Goal: Task Accomplishment & Management: Manage account settings

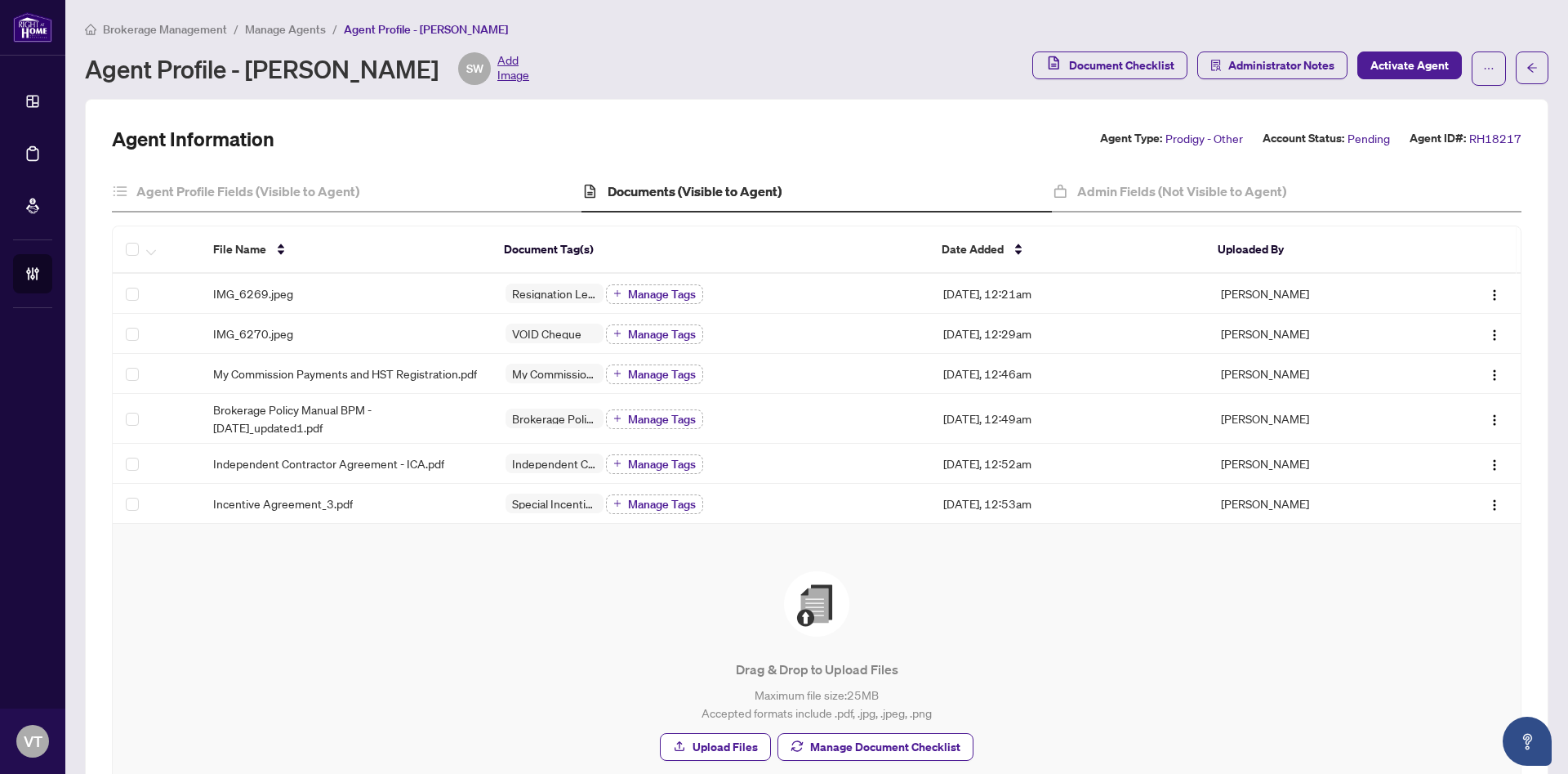
click at [295, 29] on span "Manage Agents" at bounding box center [285, 29] width 81 height 15
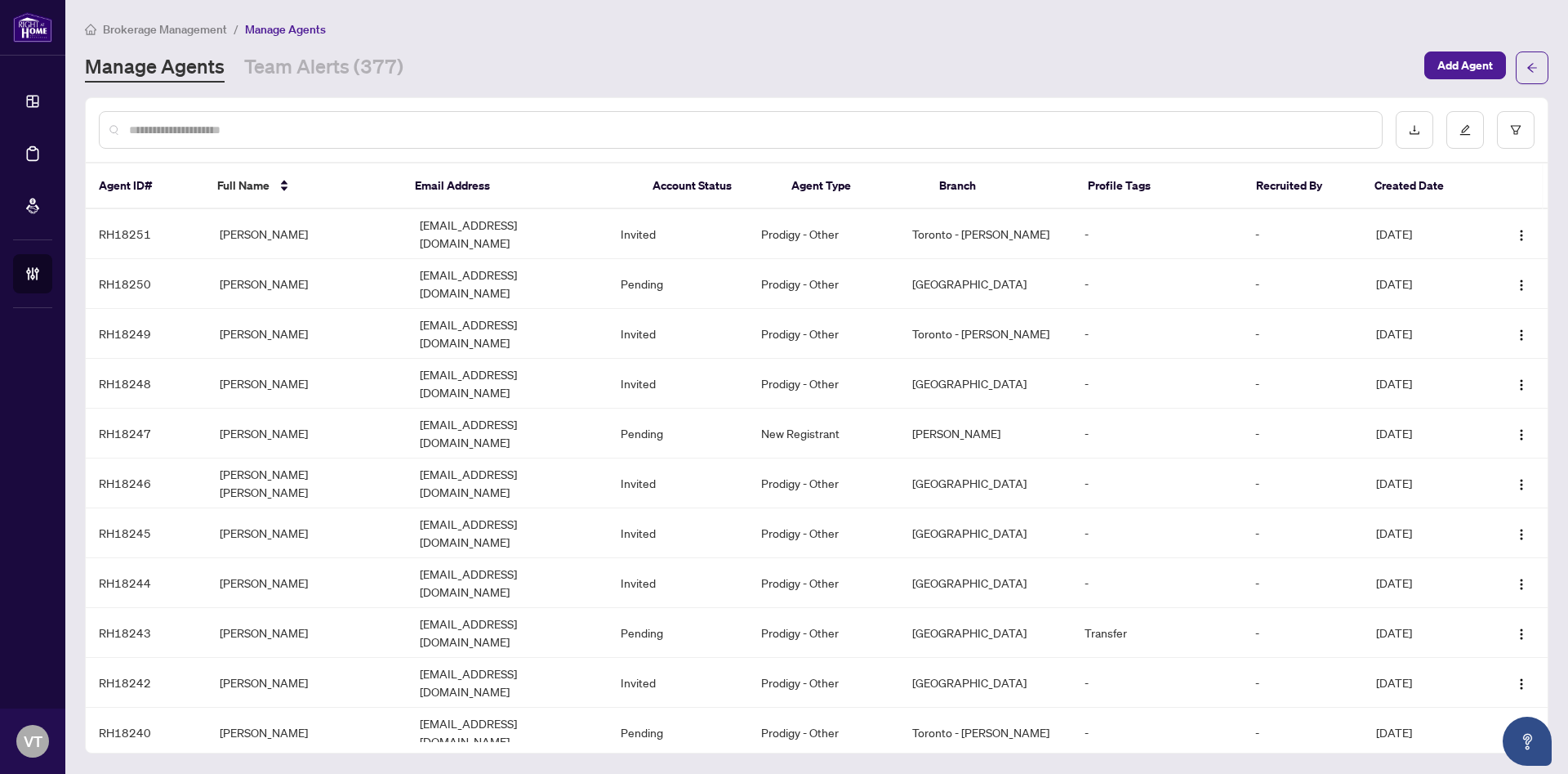
click at [352, 121] on input "text" at bounding box center [748, 130] width 1239 height 18
type input "*****"
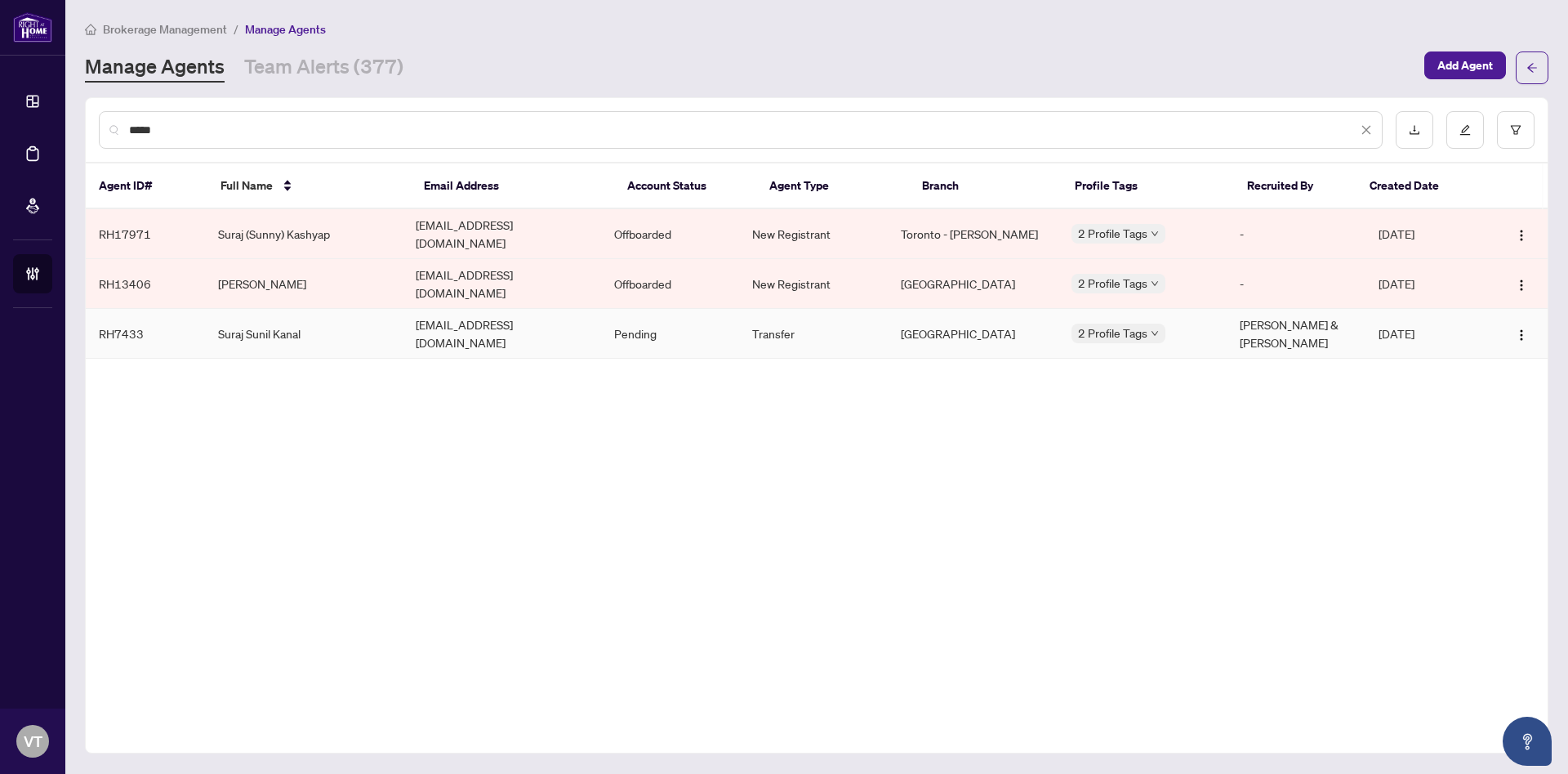
click at [445, 311] on td "suraj.kanal55@gmail.com" at bounding box center [502, 334] width 199 height 50
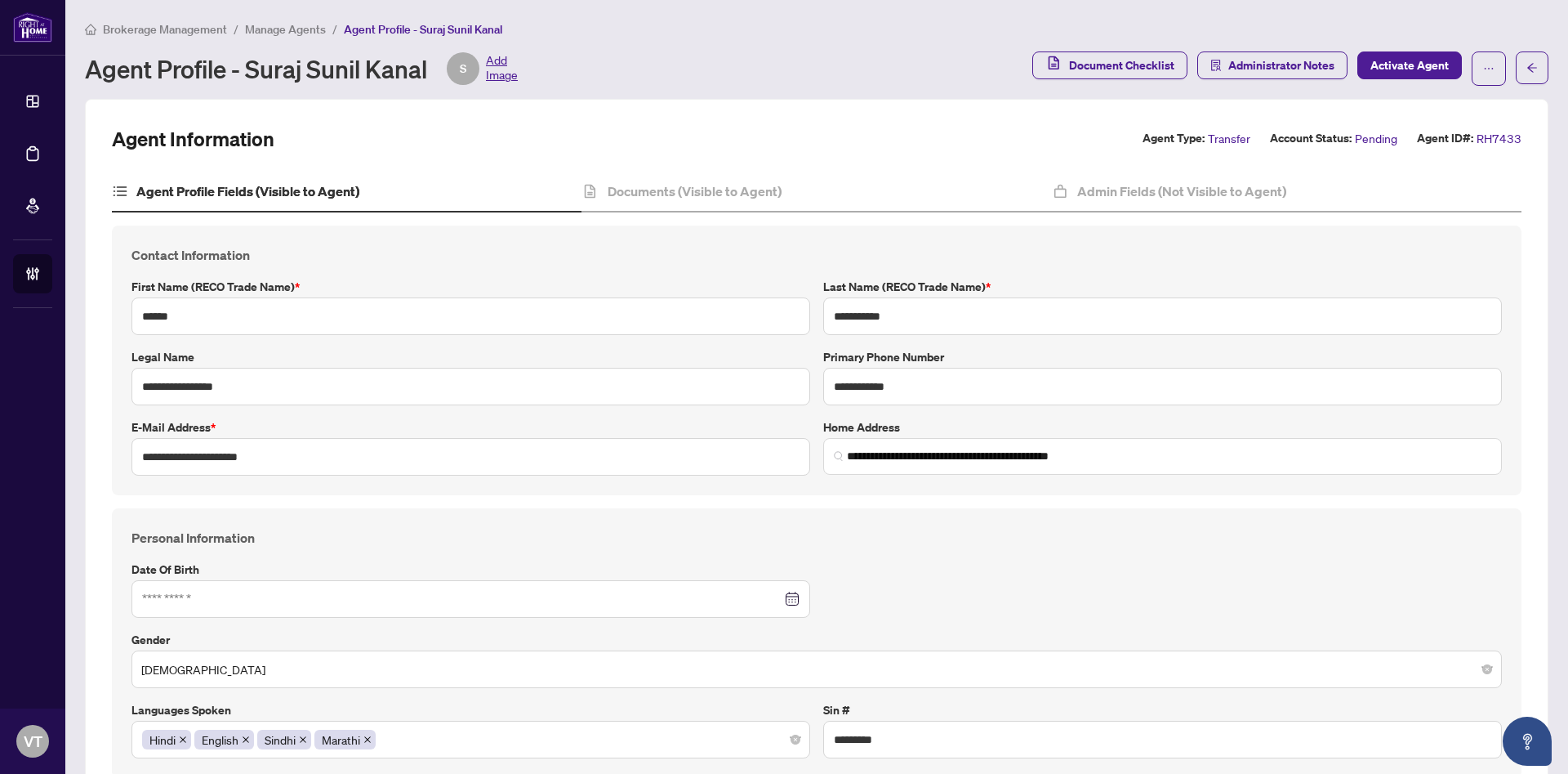
type input "**********"
type input "****"
type input "**********"
click at [621, 191] on h4 "Documents (Visible to Agent)" at bounding box center [694, 191] width 174 height 19
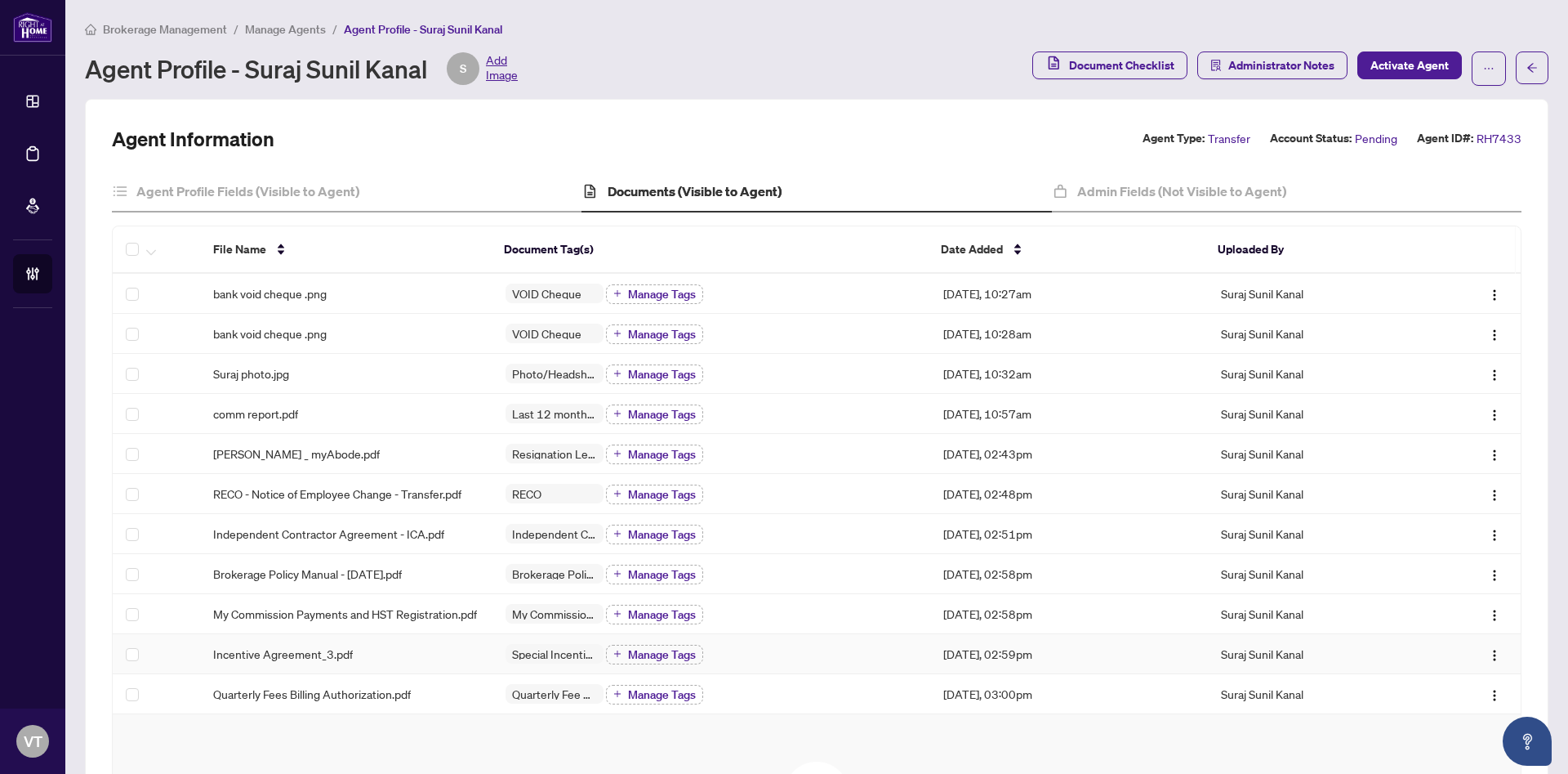
click at [294, 668] on td "Incentive Agreement_3.pdf" at bounding box center [346, 653] width 293 height 40
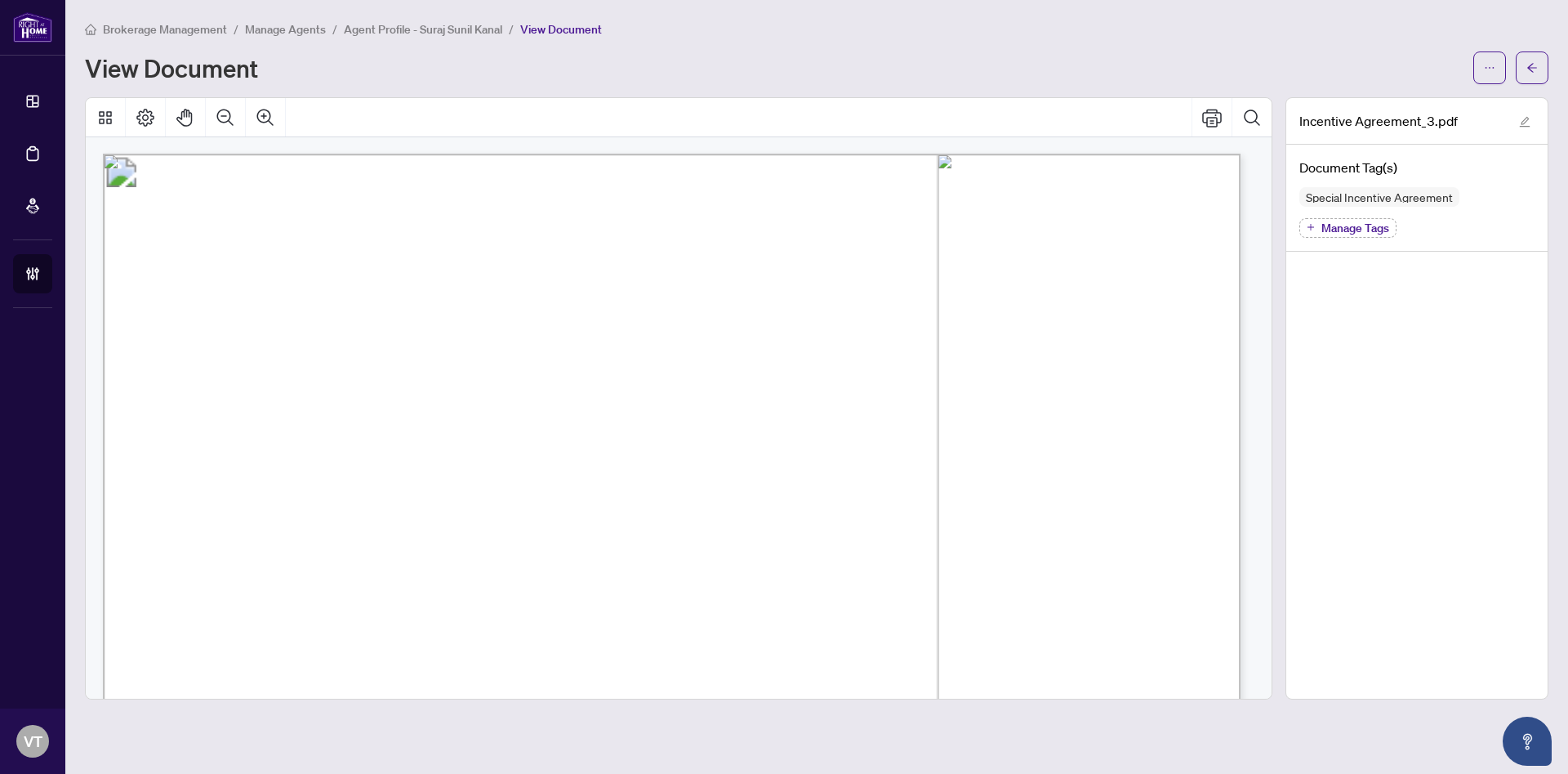
click at [384, 30] on span "Agent Profile - Suraj Sunil Kanal" at bounding box center [423, 29] width 158 height 15
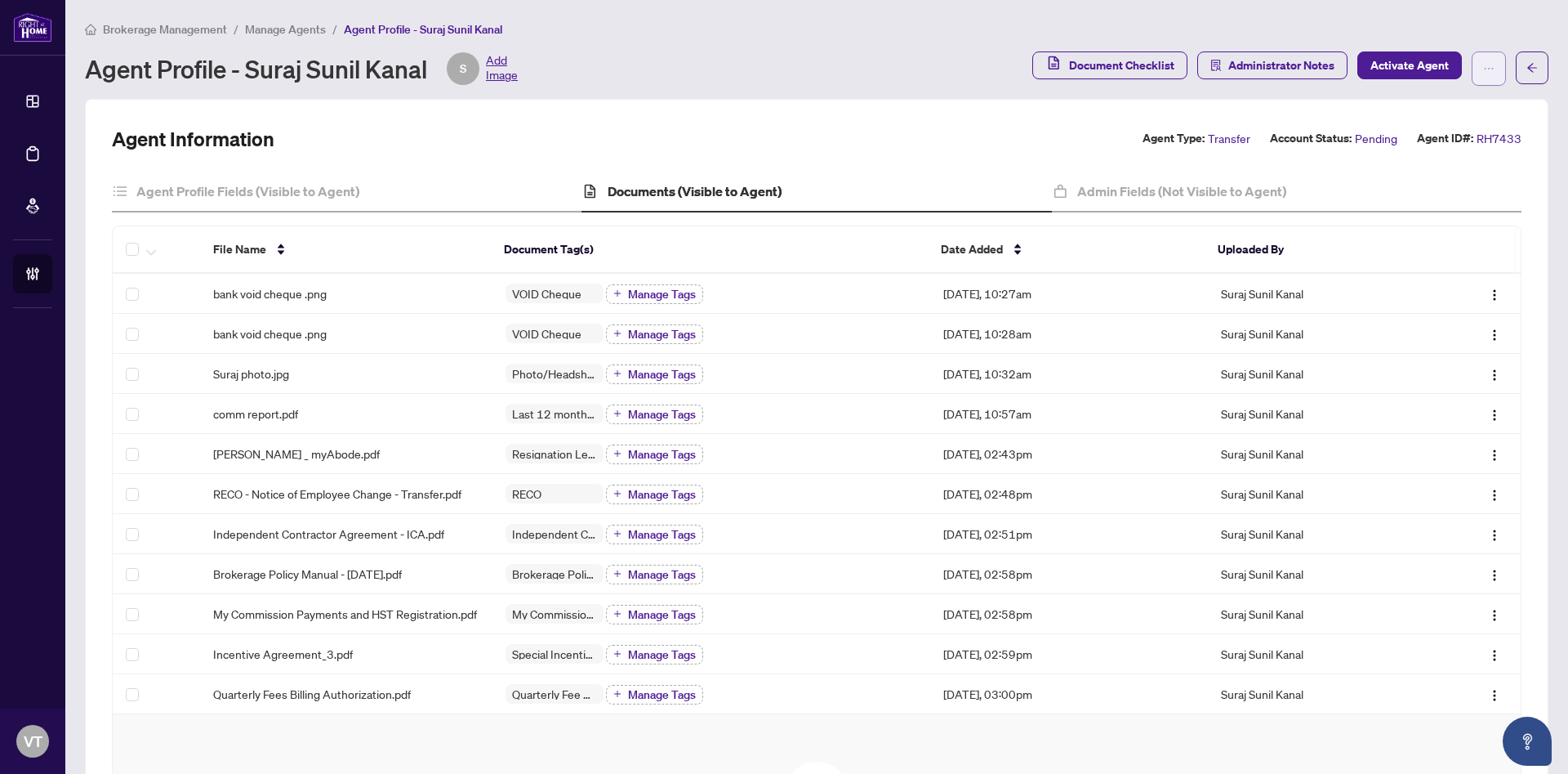
click at [1483, 64] on icon "ellipsis" at bounding box center [1489, 68] width 11 height 11
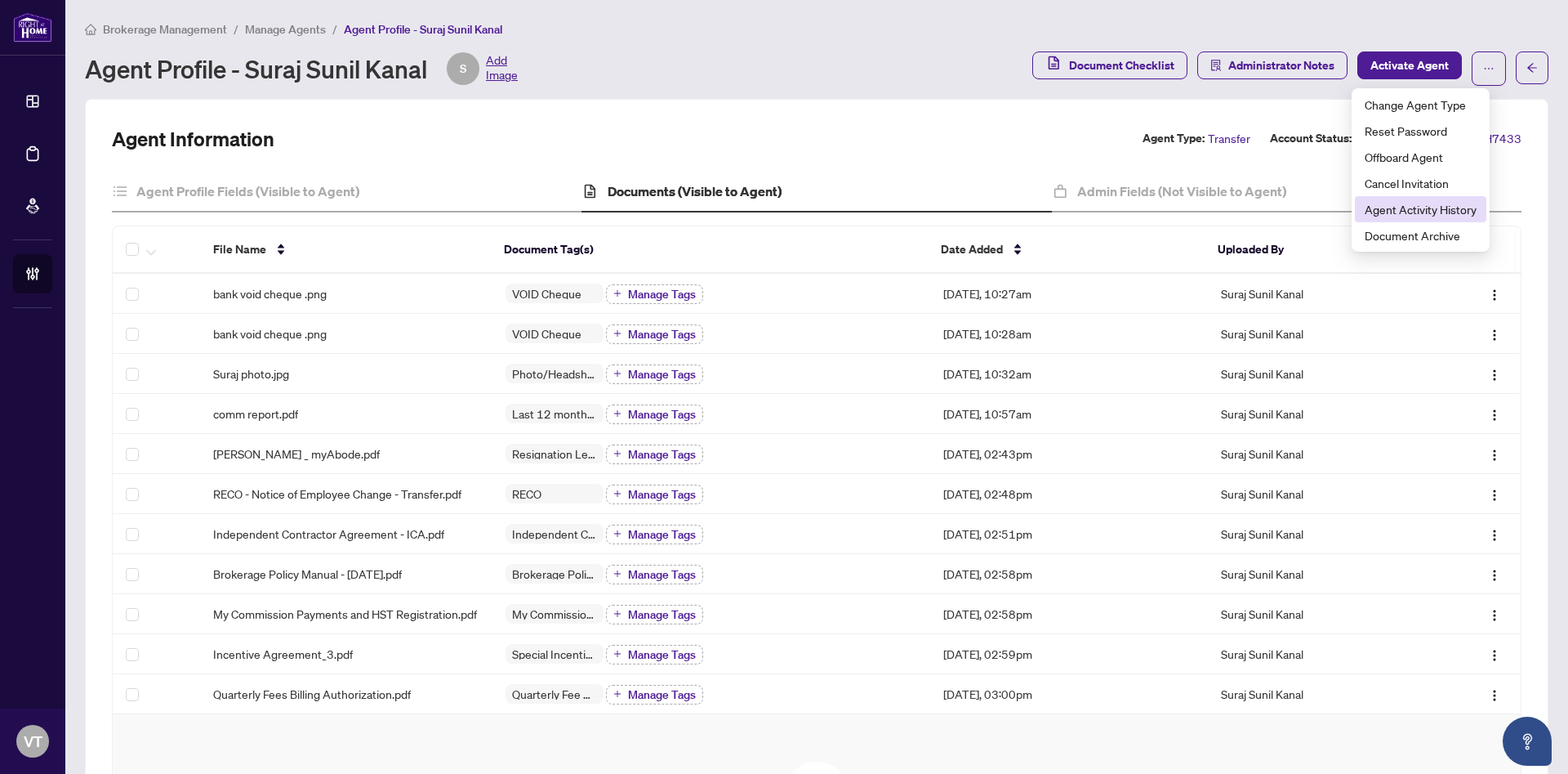
click at [1416, 215] on span "Agent Activity History" at bounding box center [1421, 209] width 112 height 18
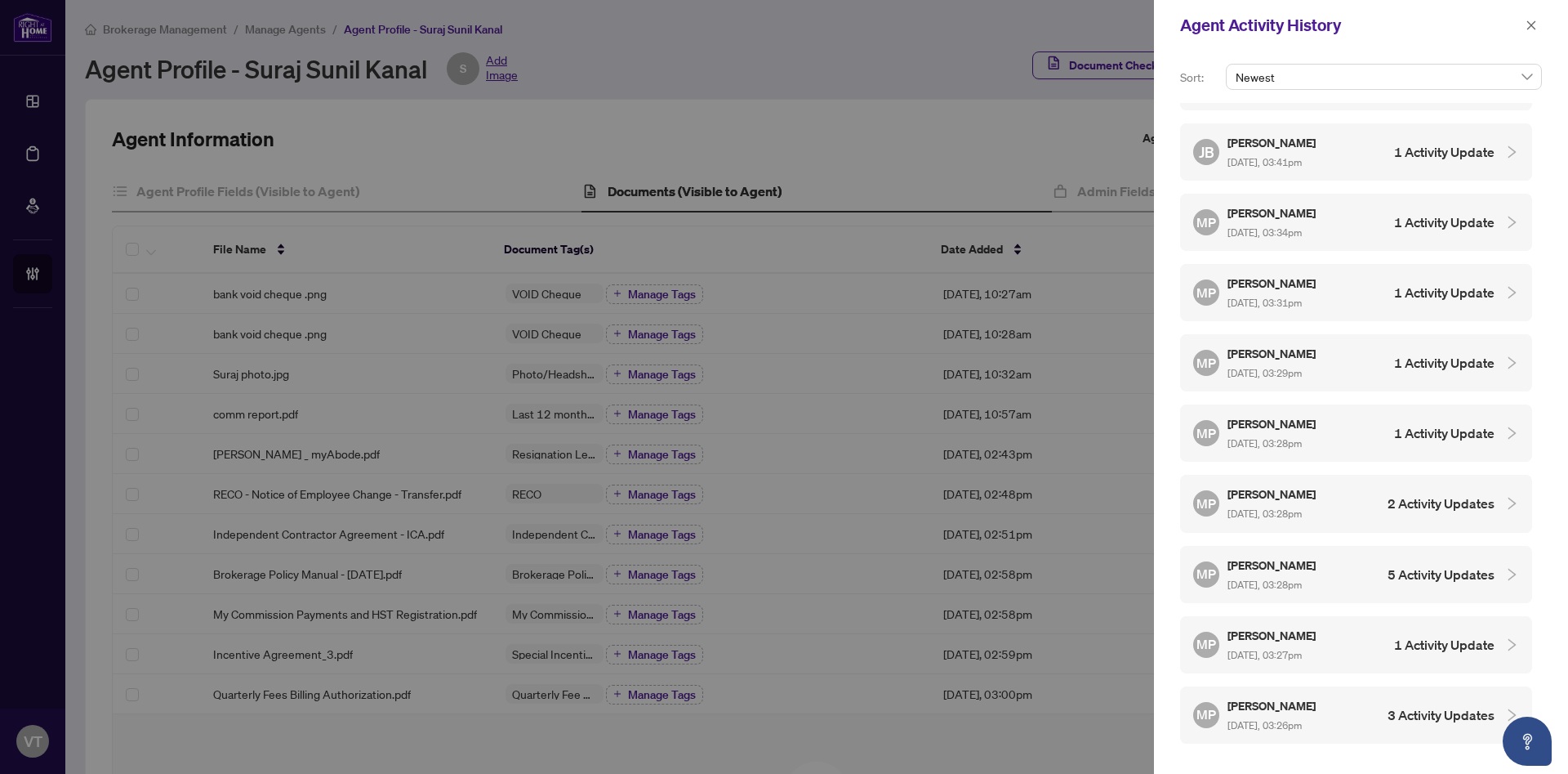
scroll to position [3048, 0]
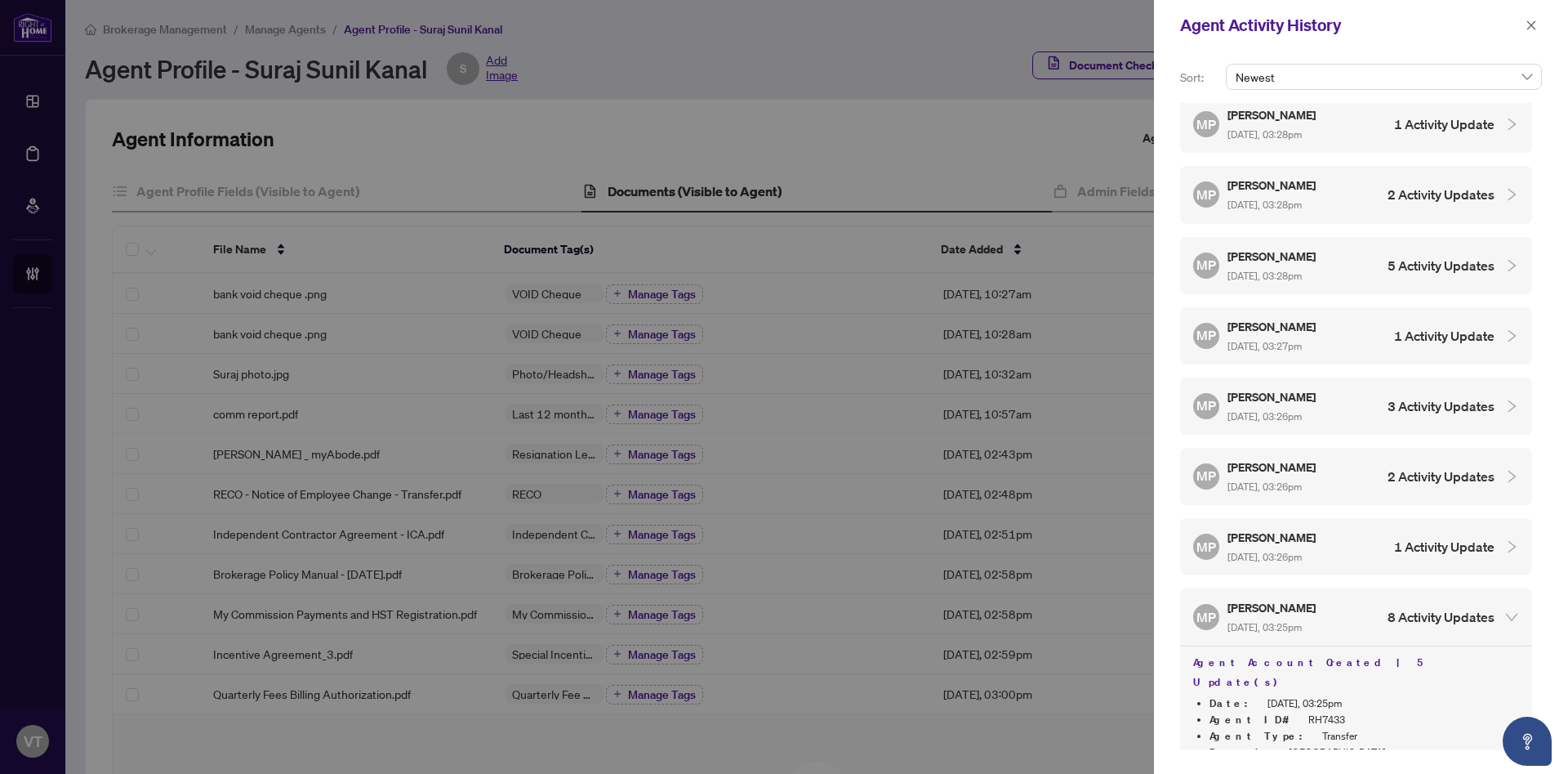
scroll to position [3268, 0]
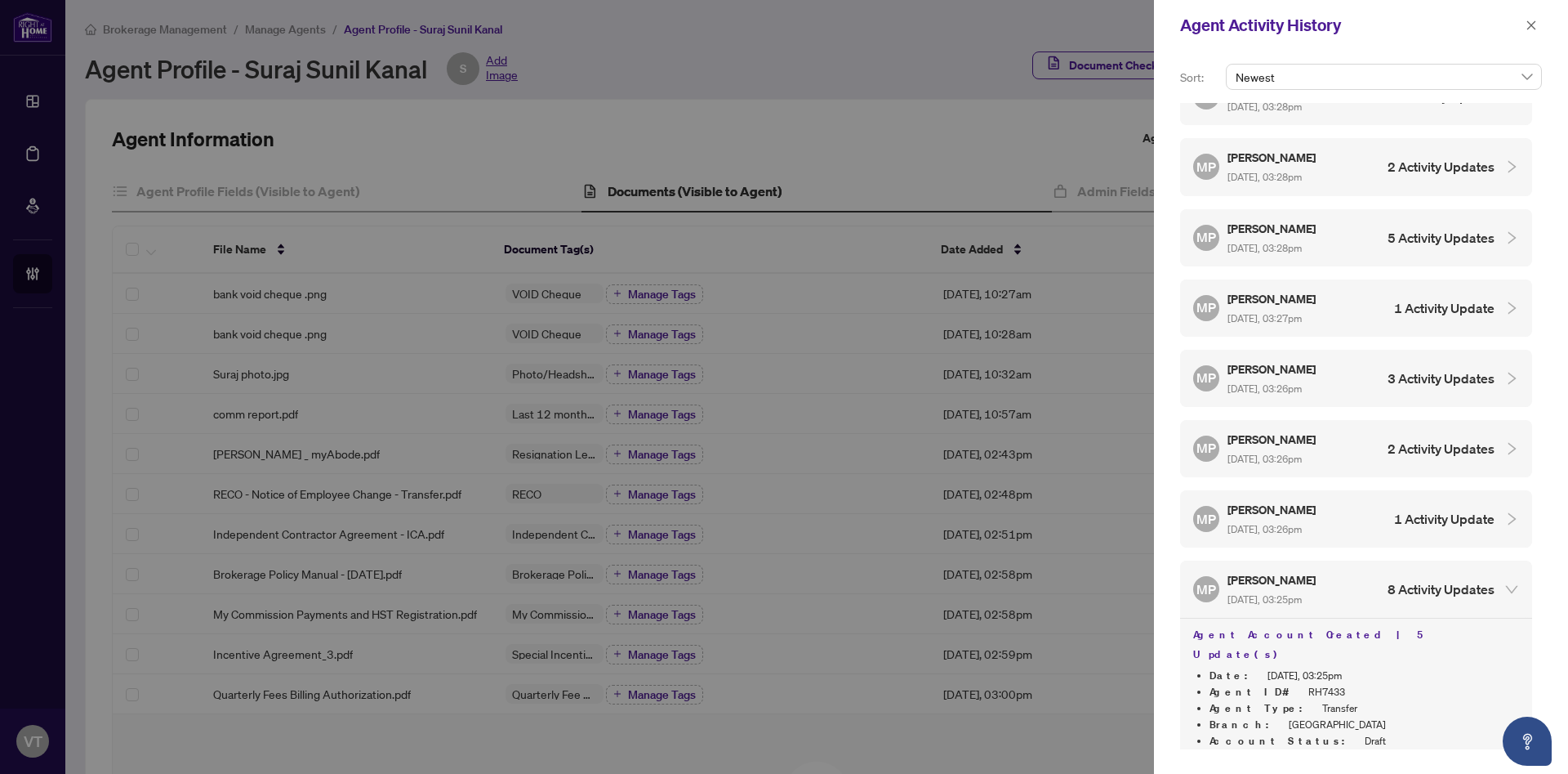
click at [1468, 509] on h4 "1 Activity Update" at bounding box center [1444, 518] width 100 height 19
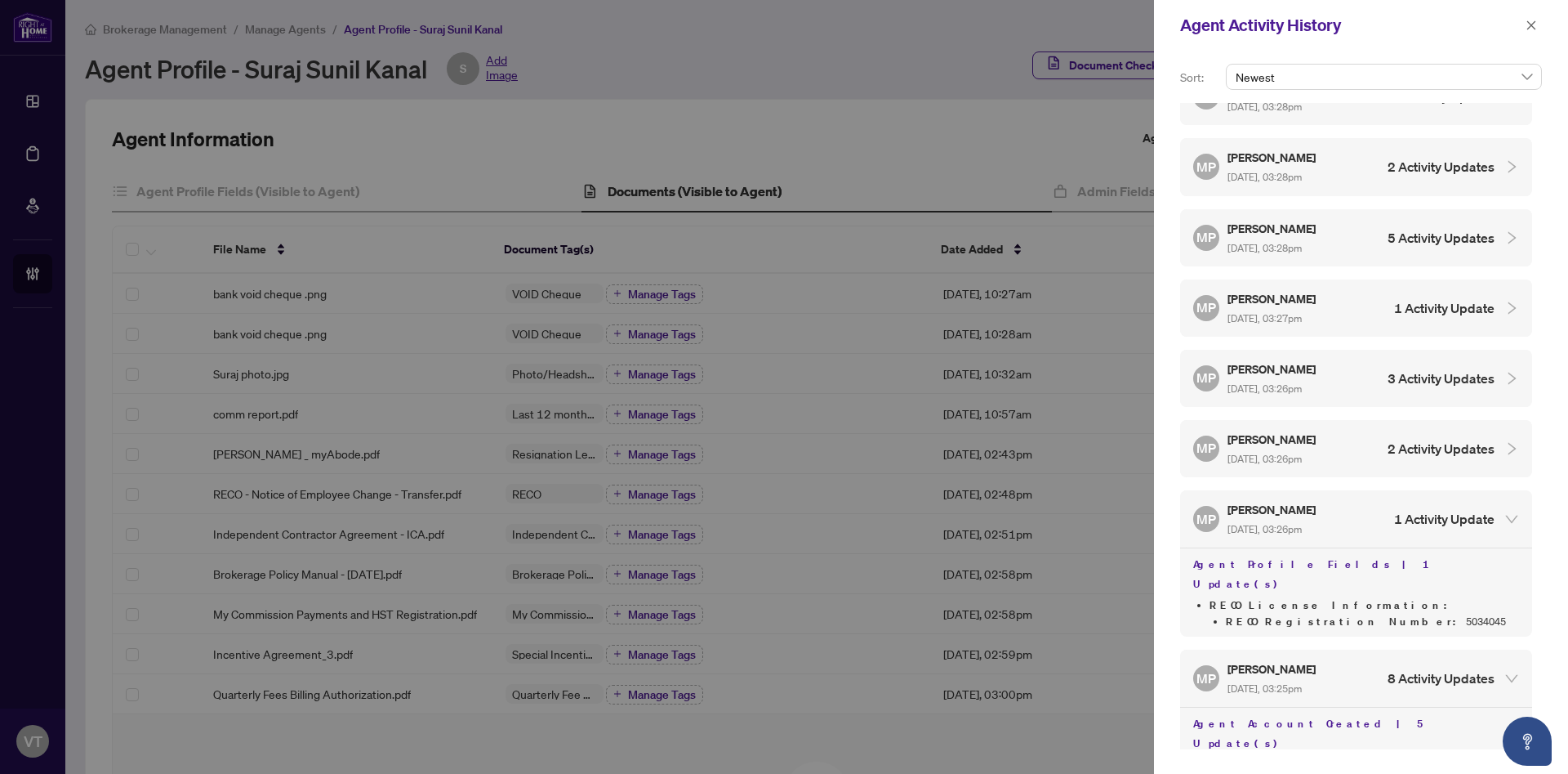
click at [1450, 439] on h4 "2 Activity Updates" at bounding box center [1441, 448] width 107 height 19
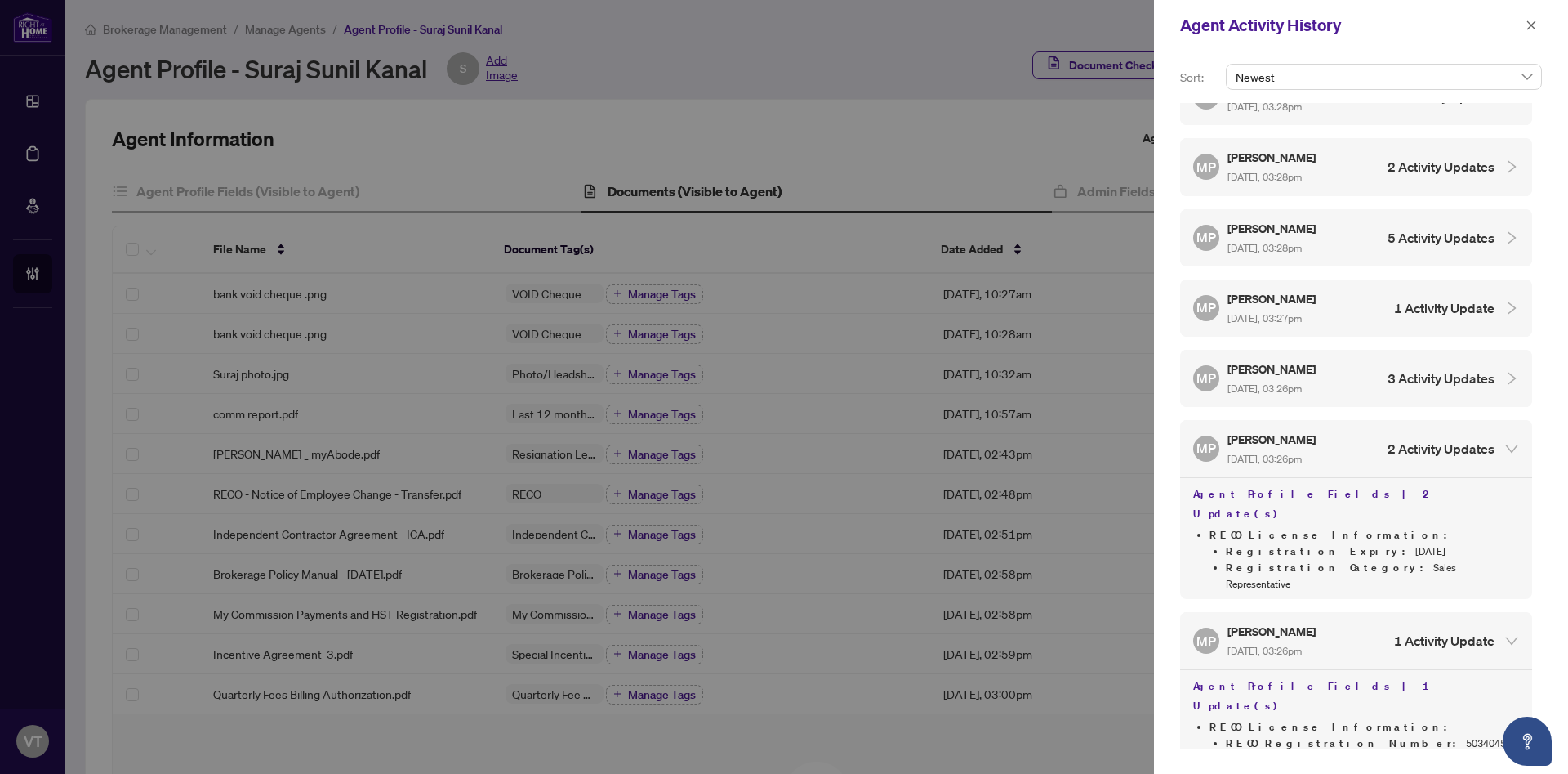
click at [1435, 368] on h4 "3 Activity Updates" at bounding box center [1441, 377] width 107 height 19
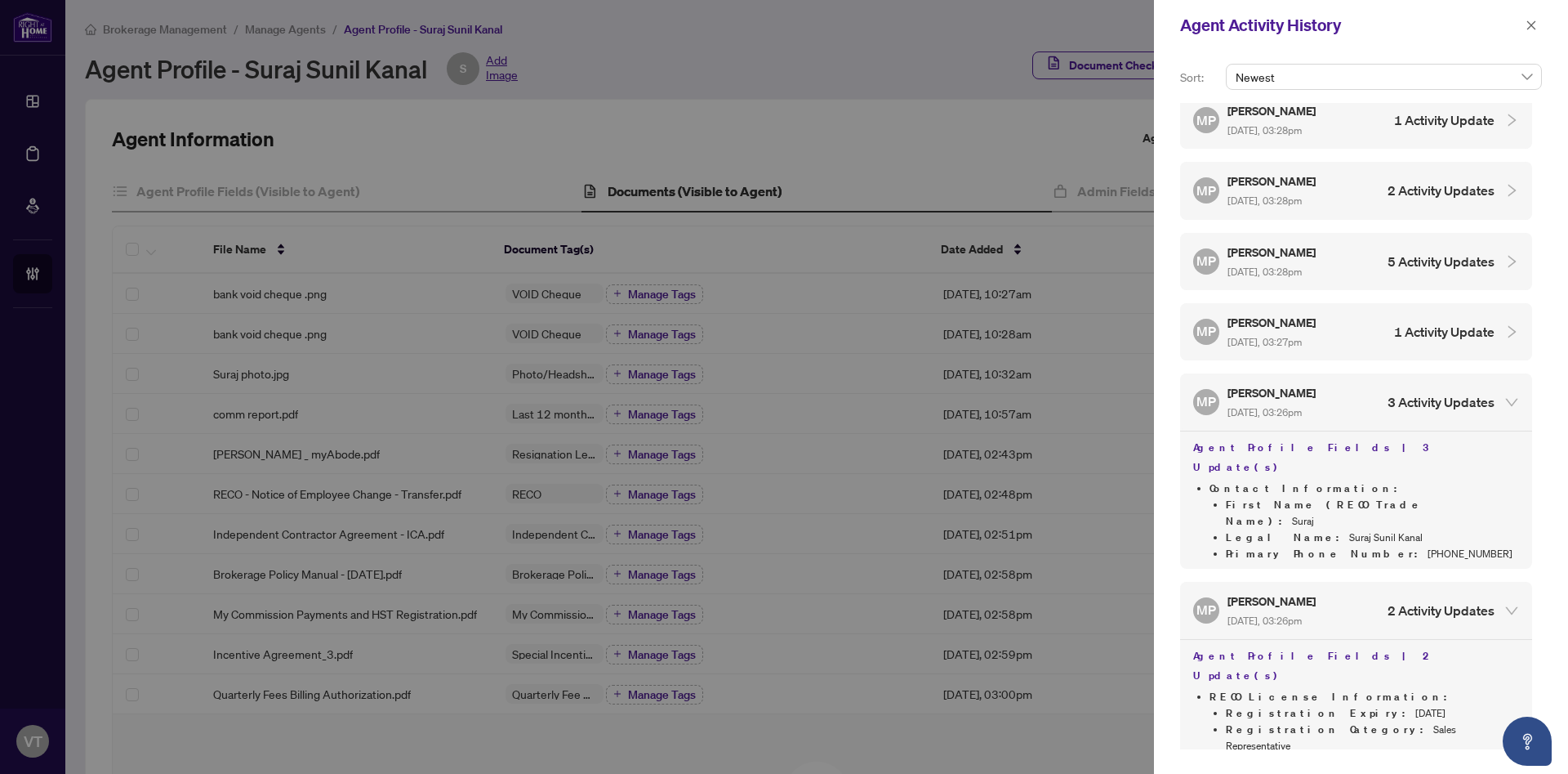
scroll to position [3240, 0]
click at [1428, 317] on div "MP Mariya Proskuryna Aug/14/2025, 03:27pm 1 Activity Update" at bounding box center [1344, 335] width 302 height 38
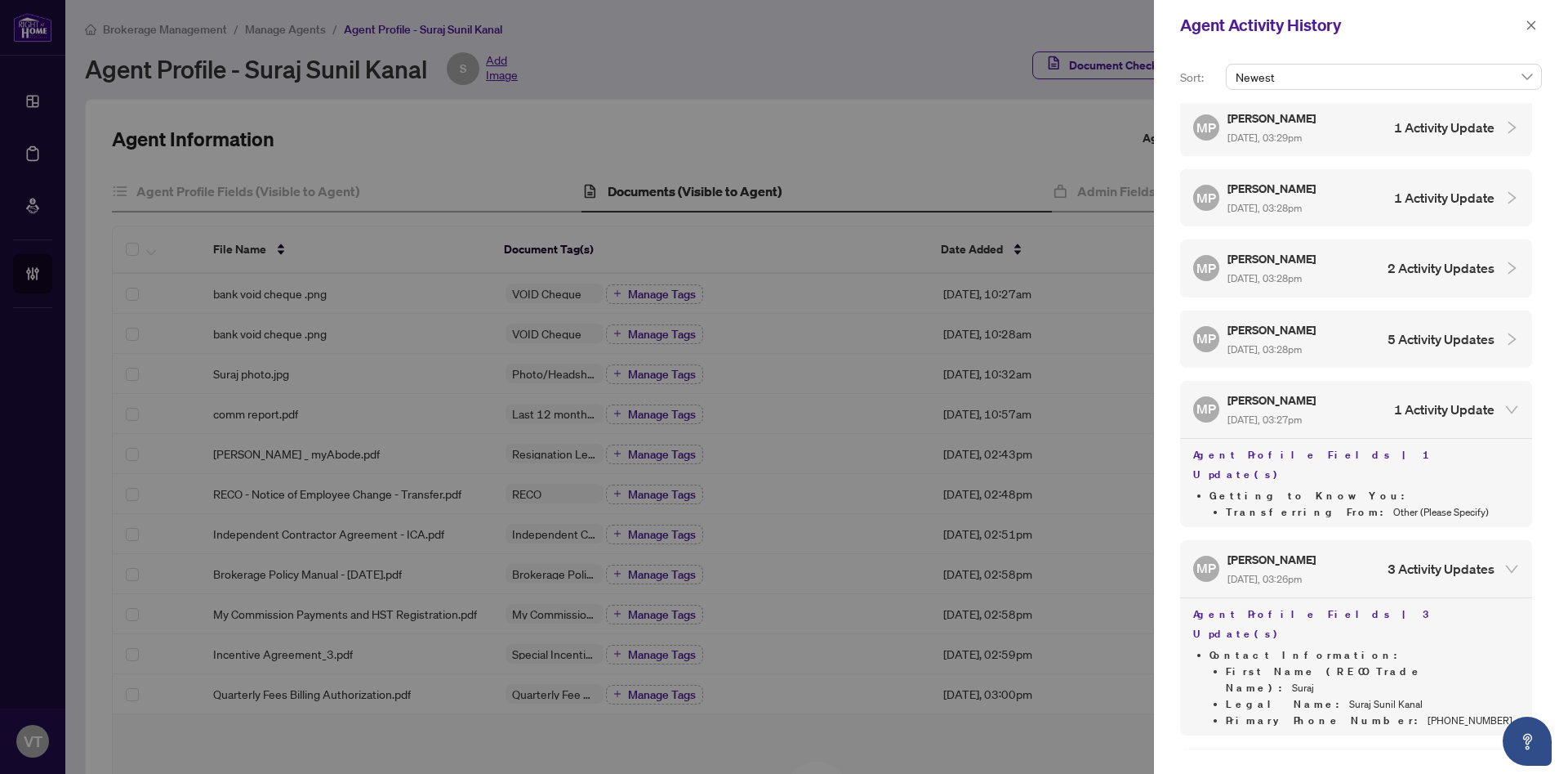
scroll to position [3165, 0]
click at [1417, 330] on h4 "5 Activity Updates" at bounding box center [1441, 340] width 107 height 19
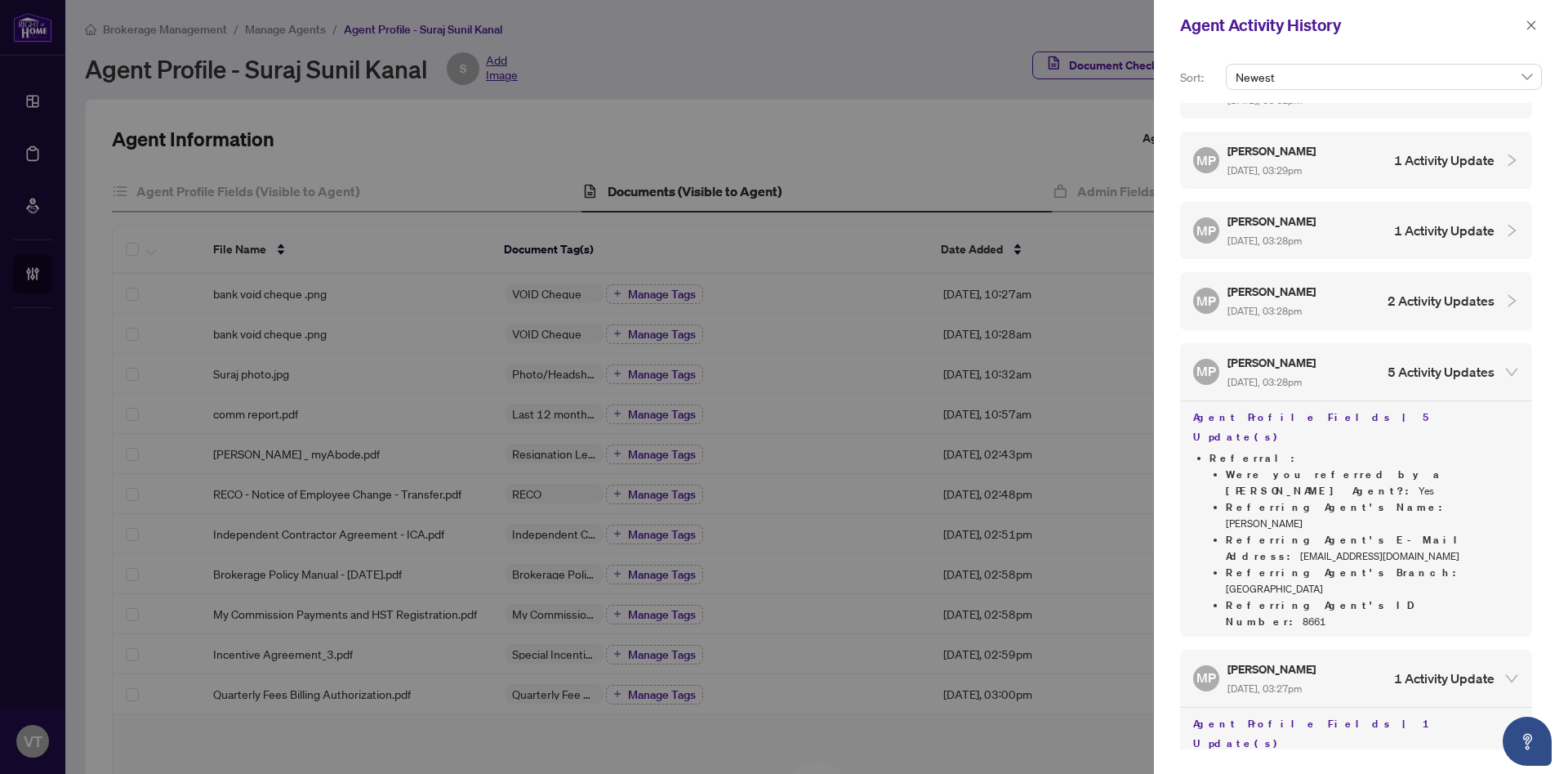
scroll to position [3130, 0]
click at [1418, 295] on h4 "2 Activity Updates" at bounding box center [1441, 304] width 107 height 19
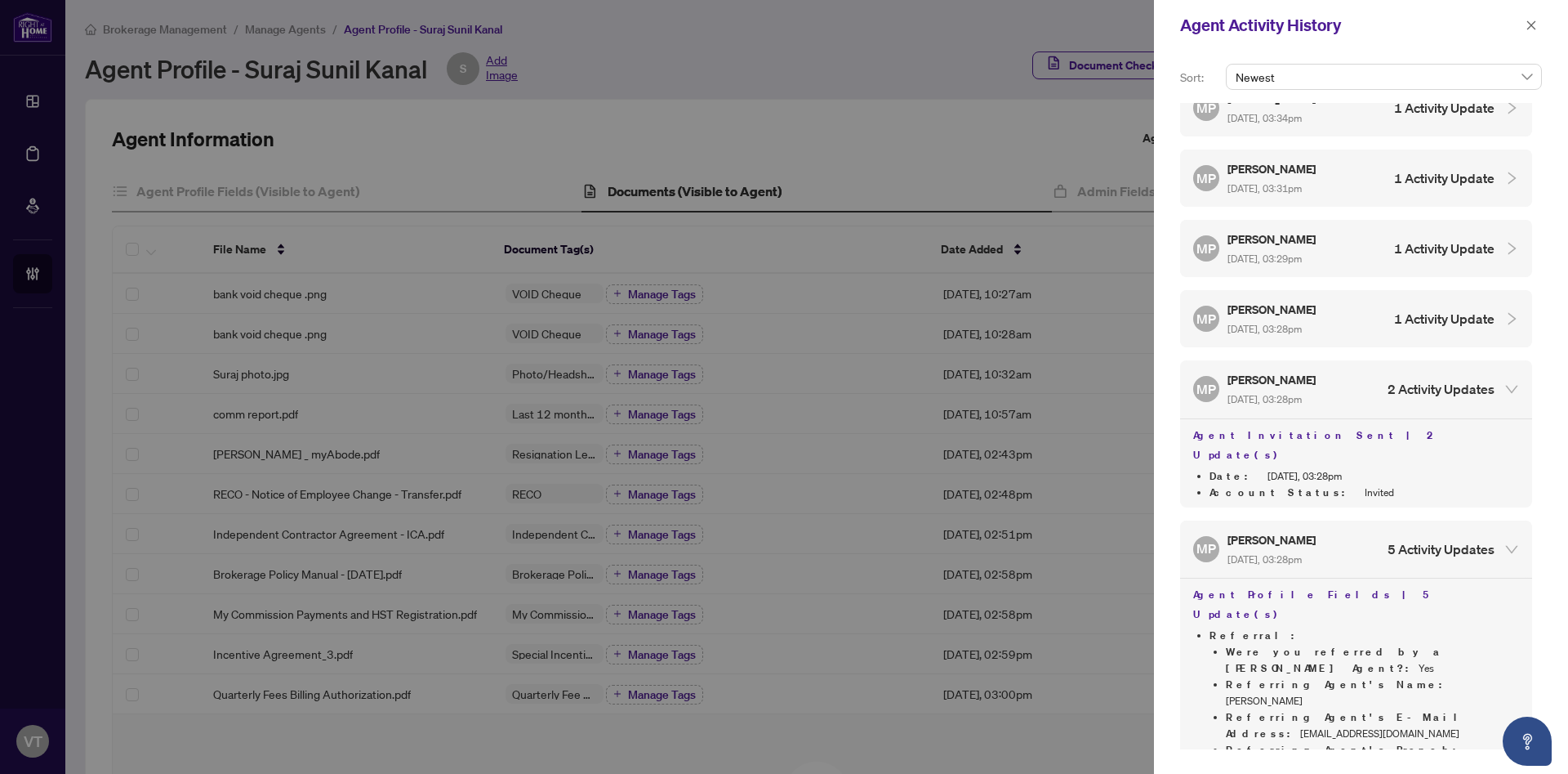
scroll to position [3044, 0]
click at [1397, 302] on div "MP Mariya Proskuryna Aug/14/2025, 03:28pm 1 Activity Update" at bounding box center [1344, 320] width 302 height 38
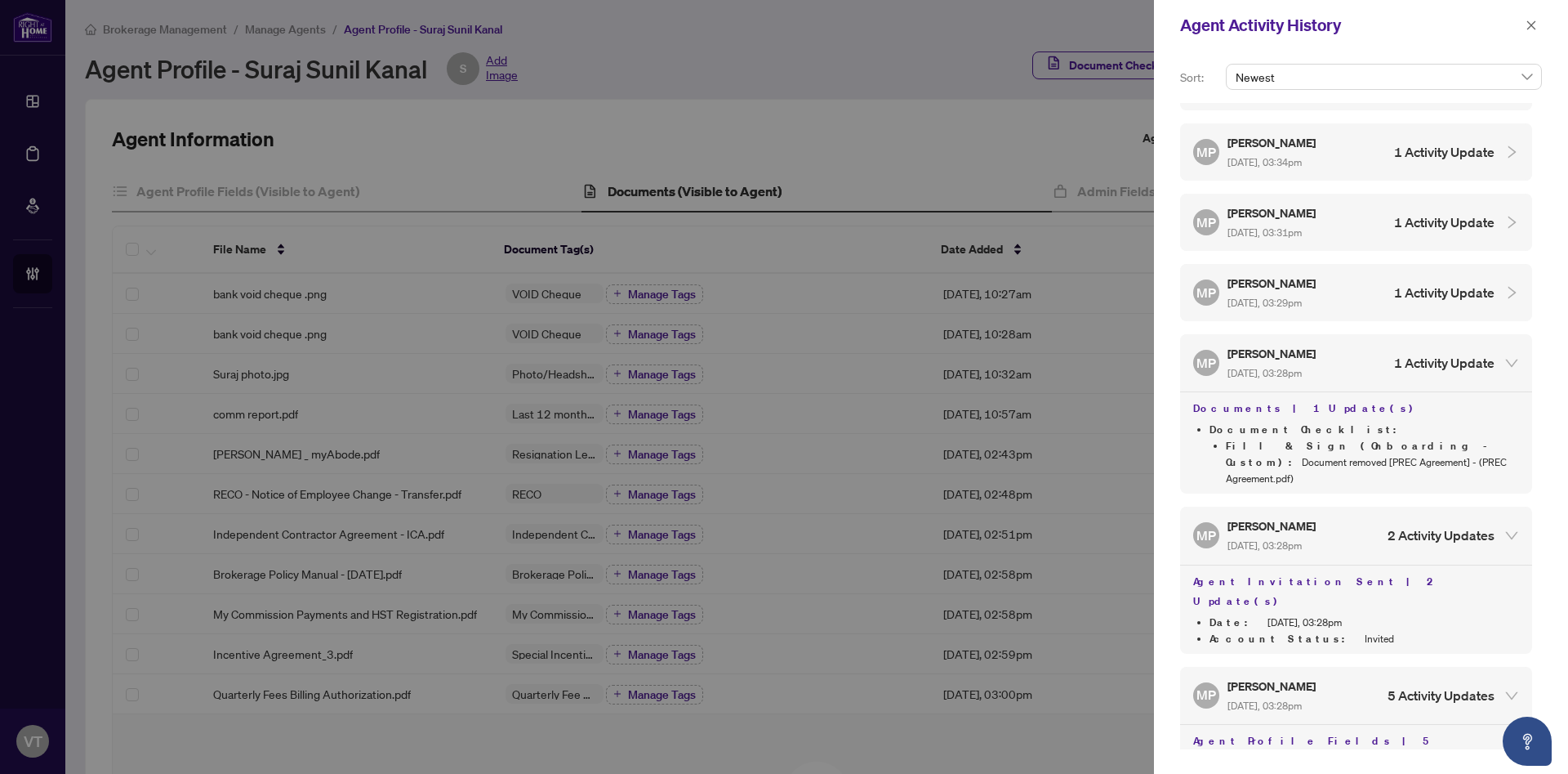
scroll to position [2998, 0]
click at [1397, 286] on h4 "1 Activity Update" at bounding box center [1444, 295] width 100 height 19
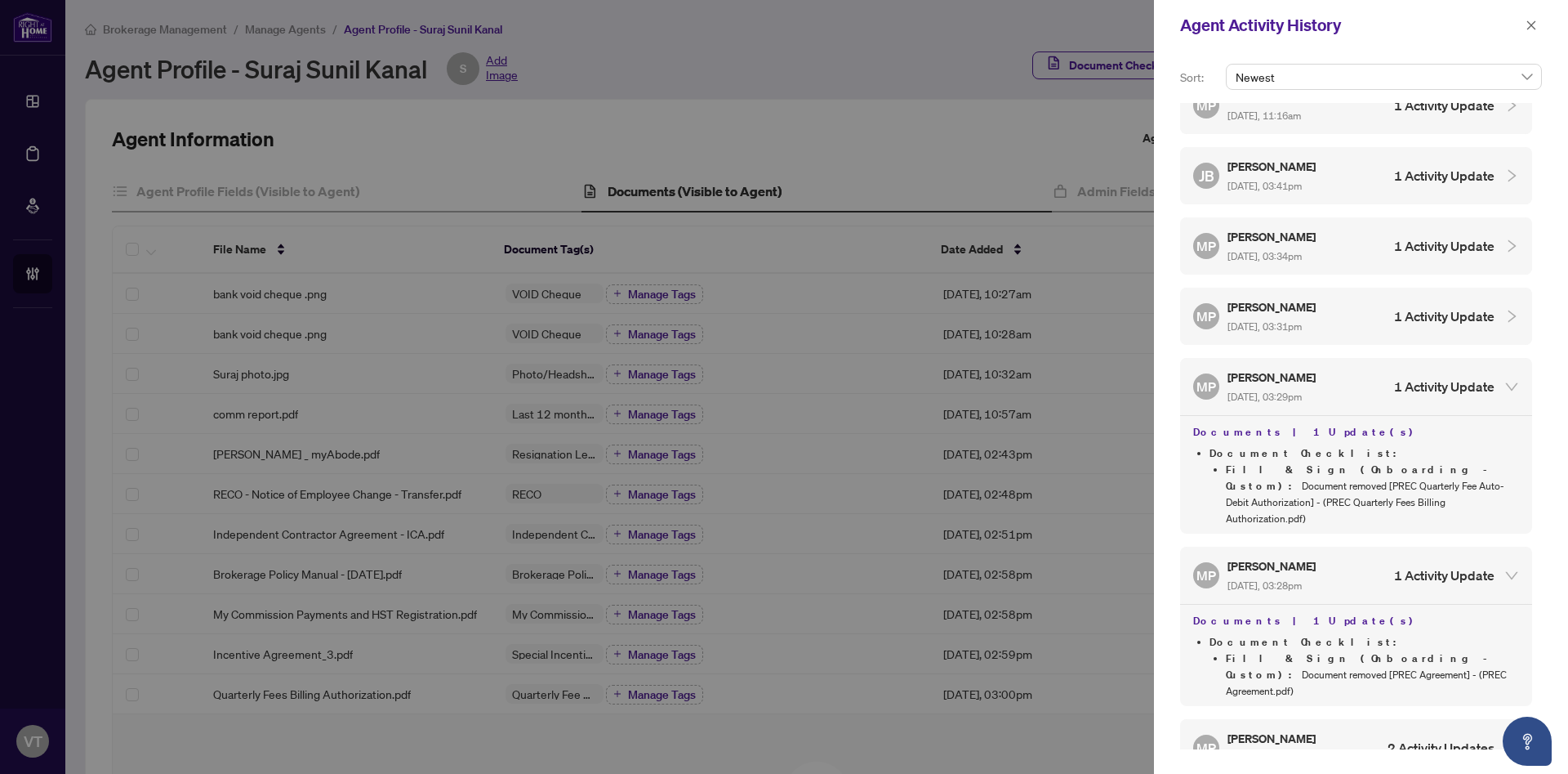
scroll to position [2904, 0]
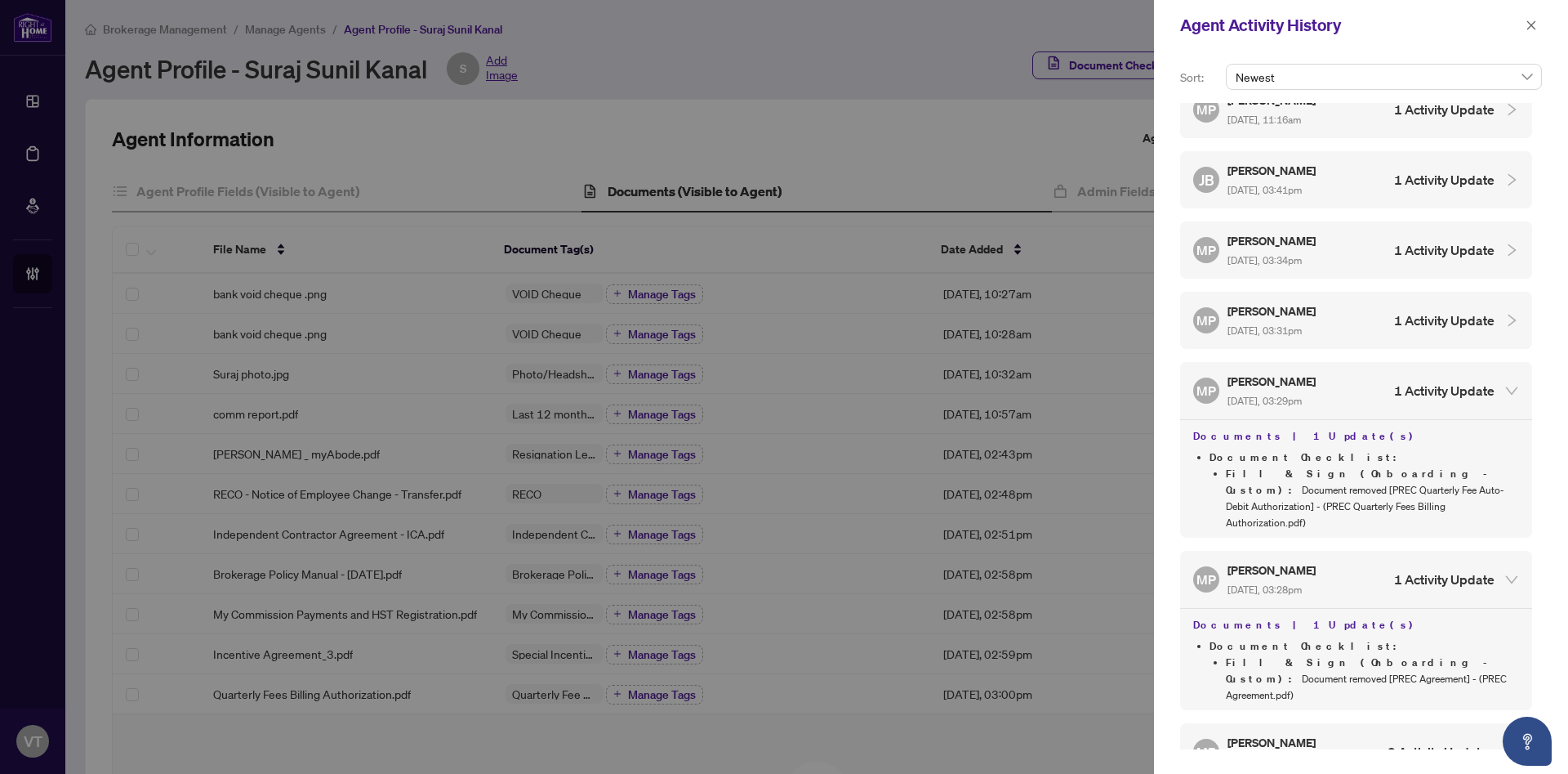
click at [1382, 302] on div "MP Mariya Proskuryna Aug/14/2025, 03:31pm 1 Activity Update" at bounding box center [1344, 320] width 302 height 38
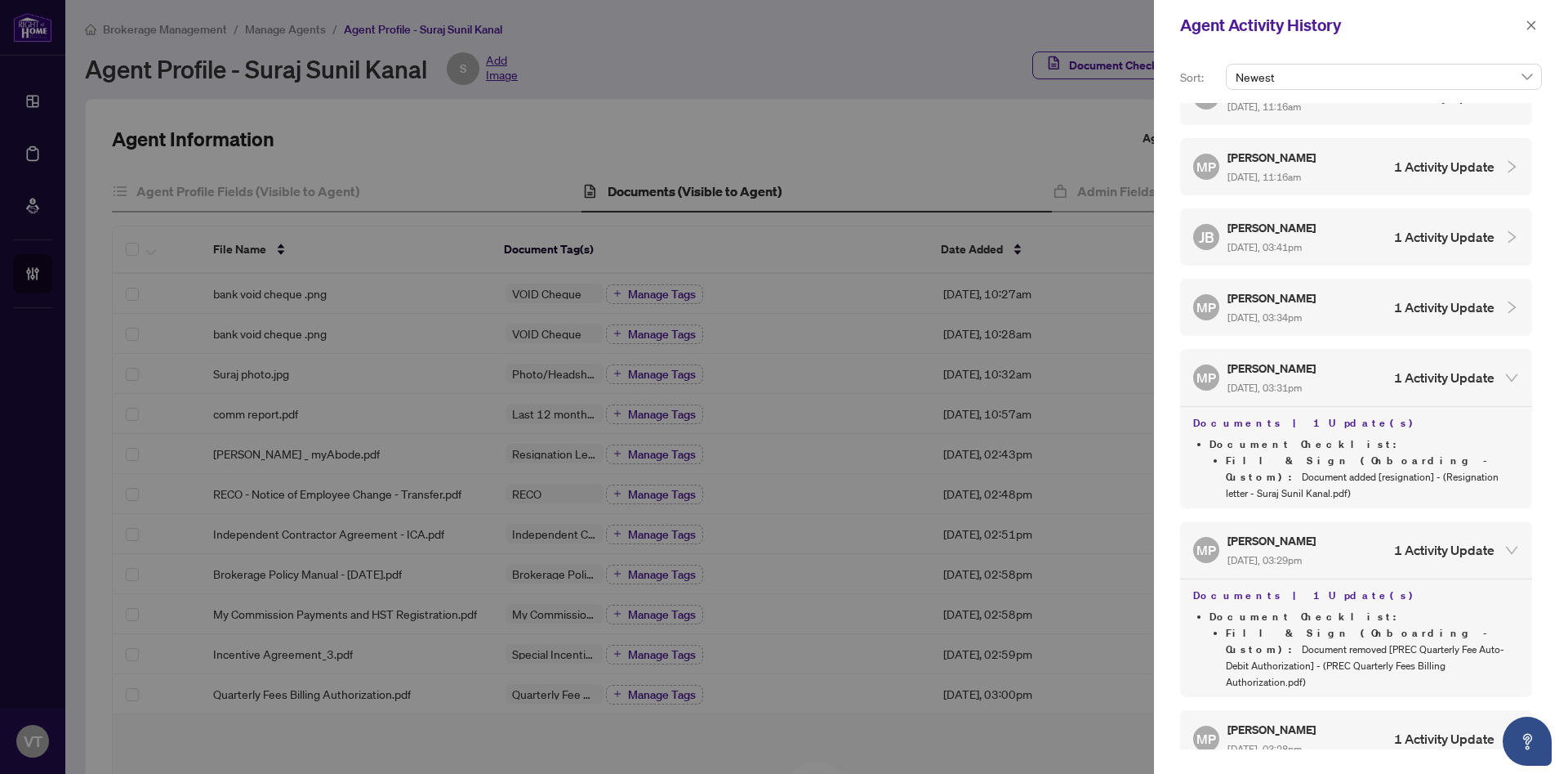
scroll to position [2833, 0]
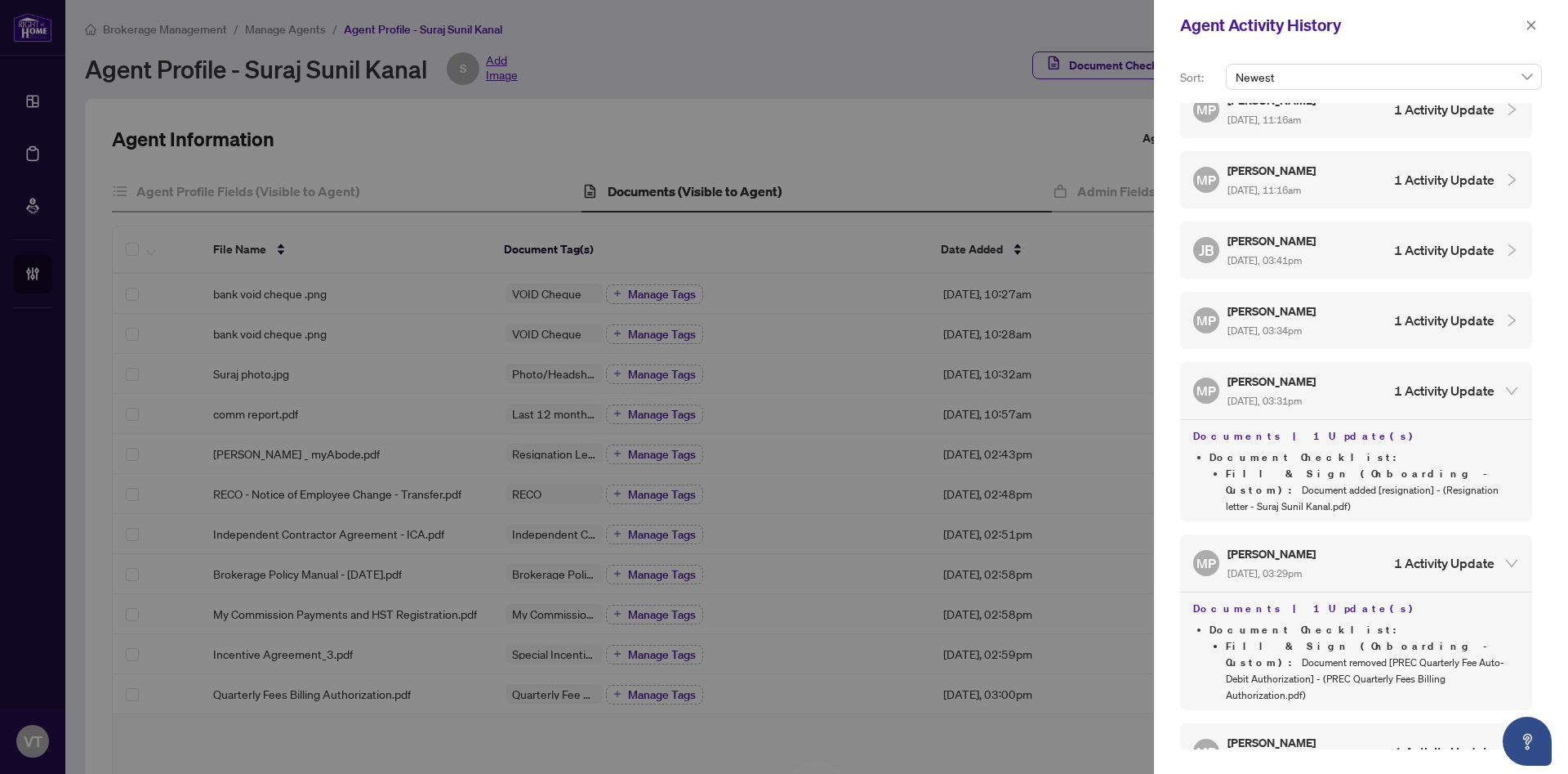
click at [1375, 302] on div "MP Mariya Proskuryna Aug/14/2025, 03:34pm 1 Activity Update" at bounding box center [1344, 320] width 302 height 38
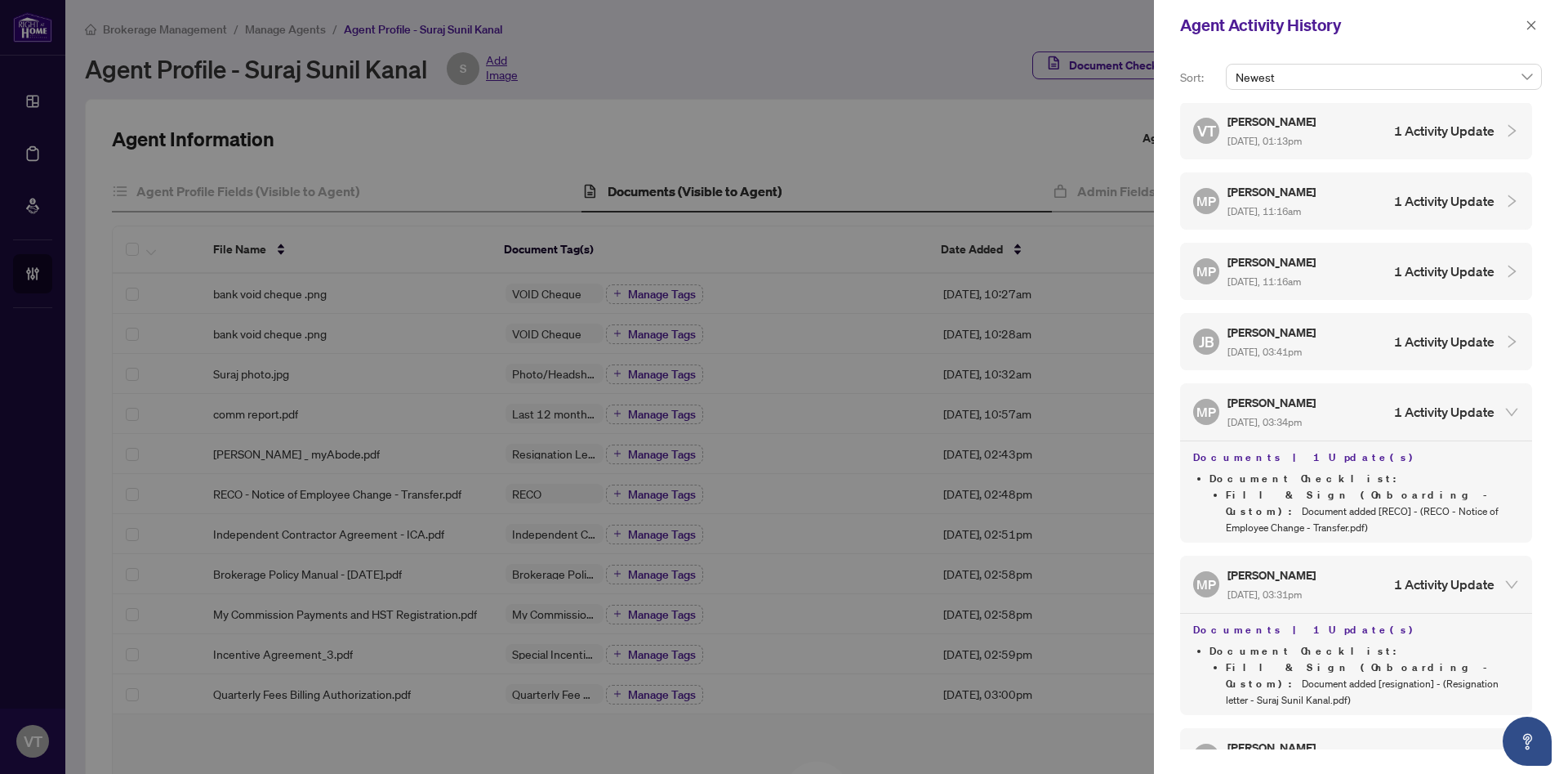
scroll to position [2725, 0]
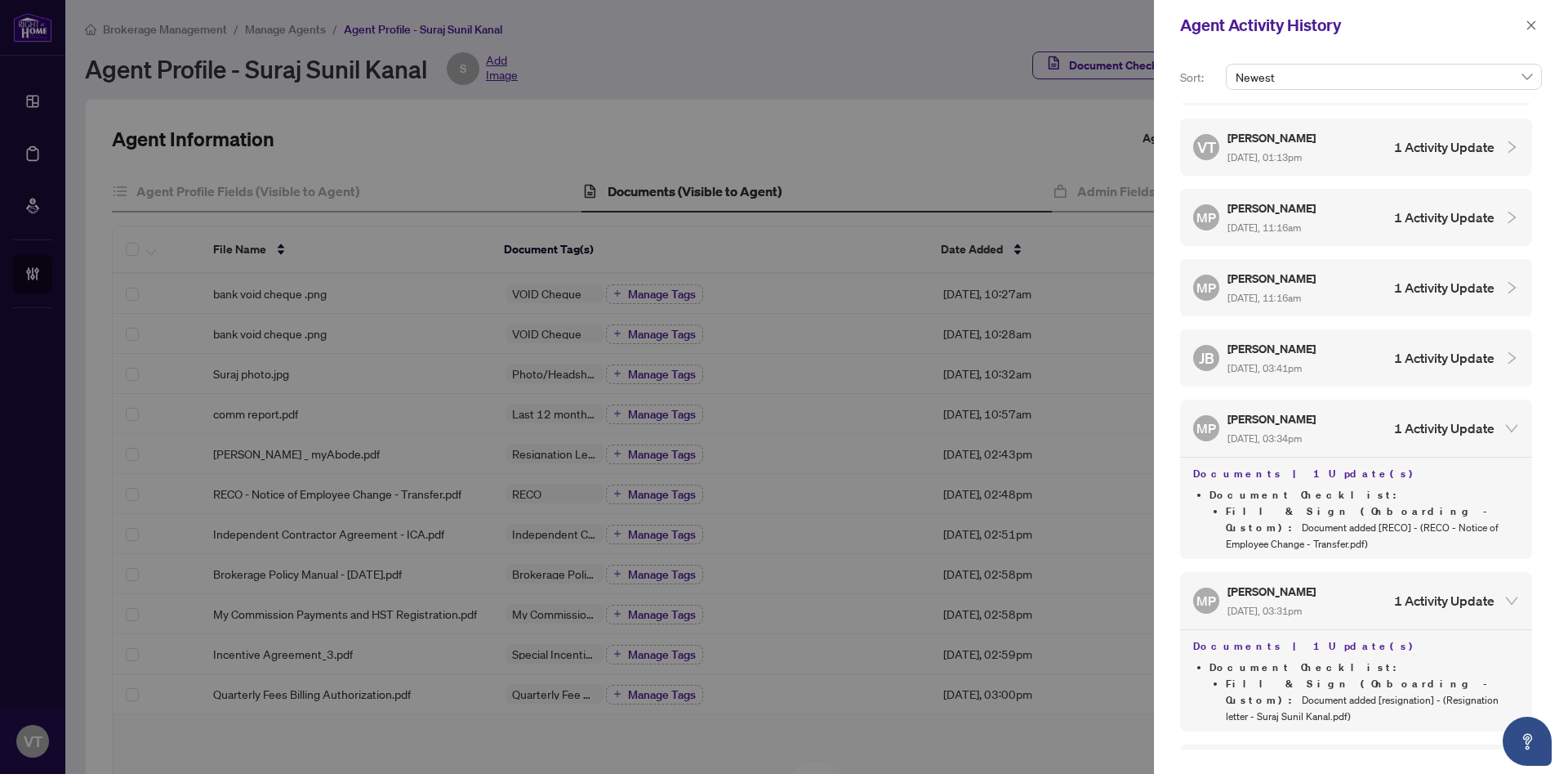
click at [1365, 339] on div "JB Joseph Biafore Aug/14/2025, 03:41pm 1 Activity Update" at bounding box center [1344, 357] width 302 height 38
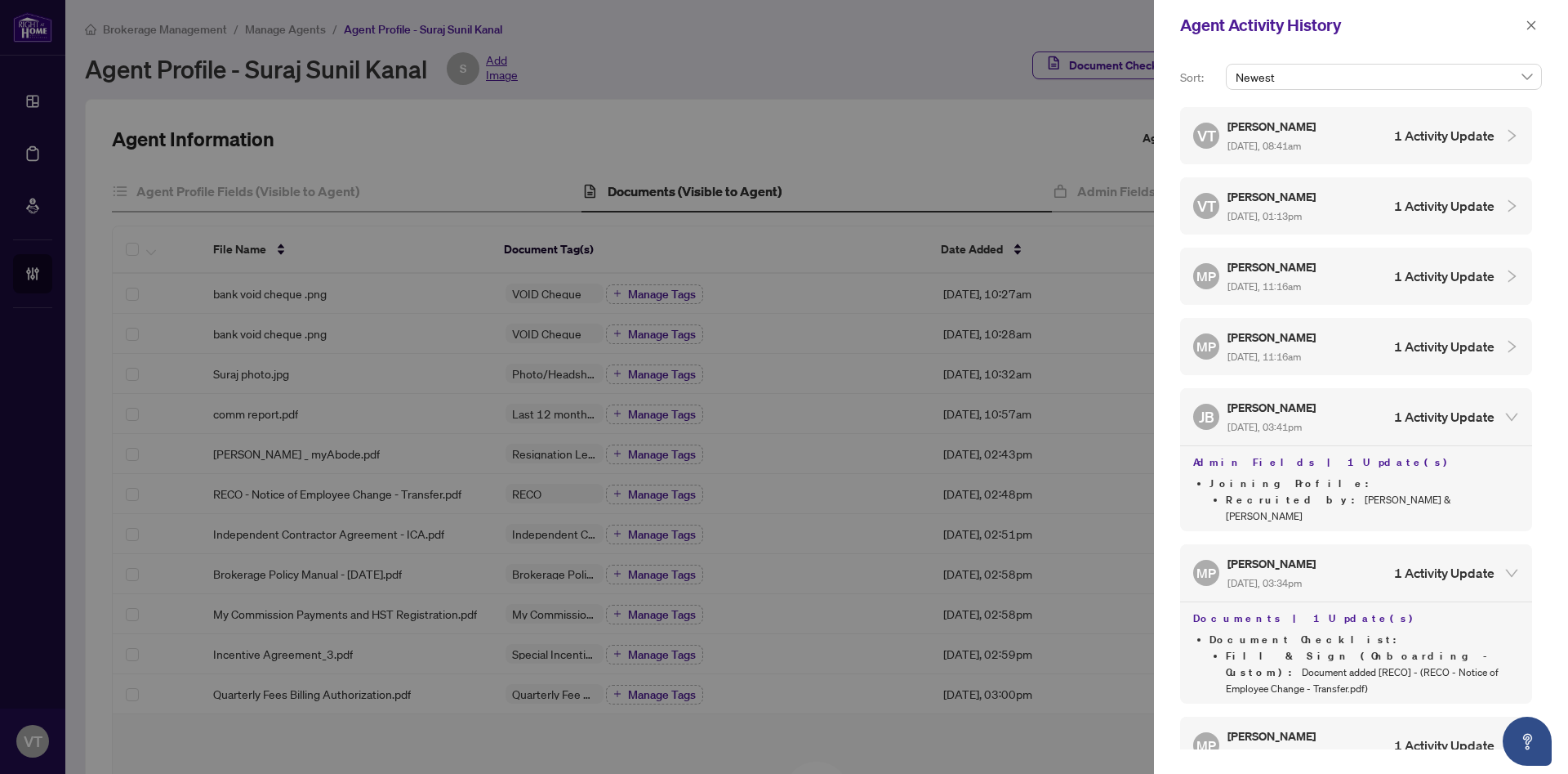
scroll to position [2640, 0]
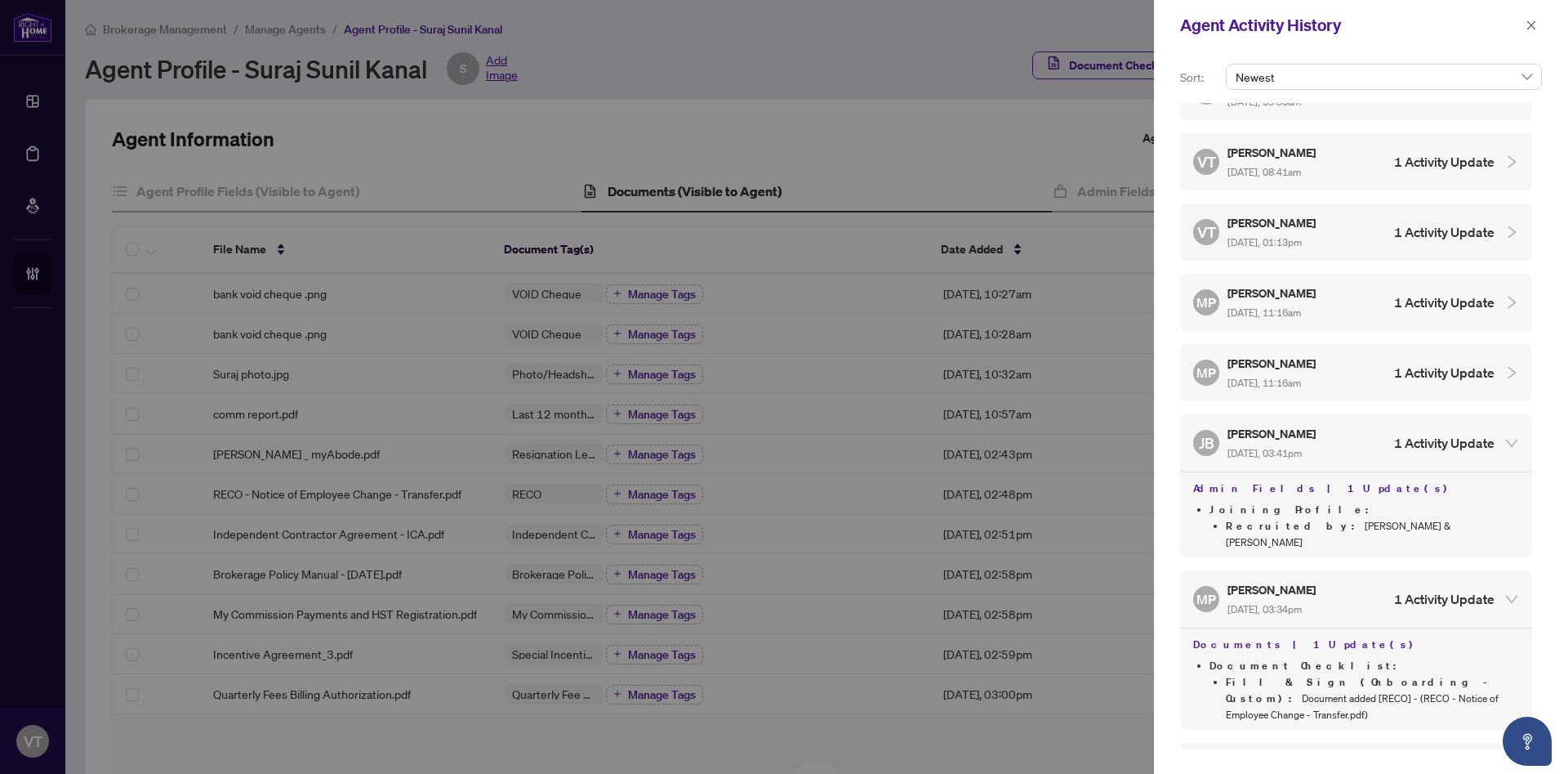
click at [1359, 344] on div "MP Mariya Proskuryna Aug/15/2025, 11:16am 1 Activity Update" at bounding box center [1356, 373] width 352 height 57
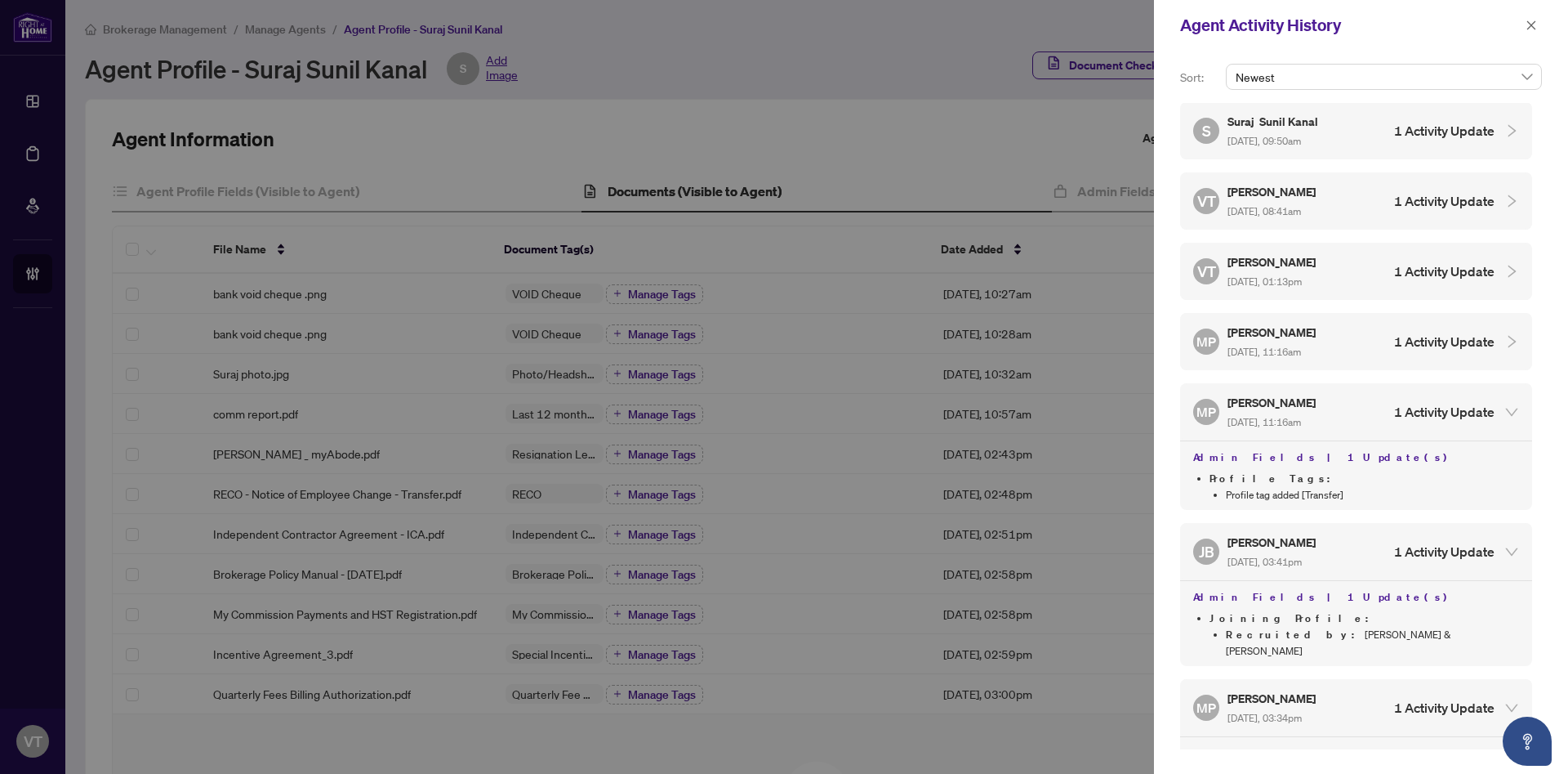
scroll to position [2584, 0]
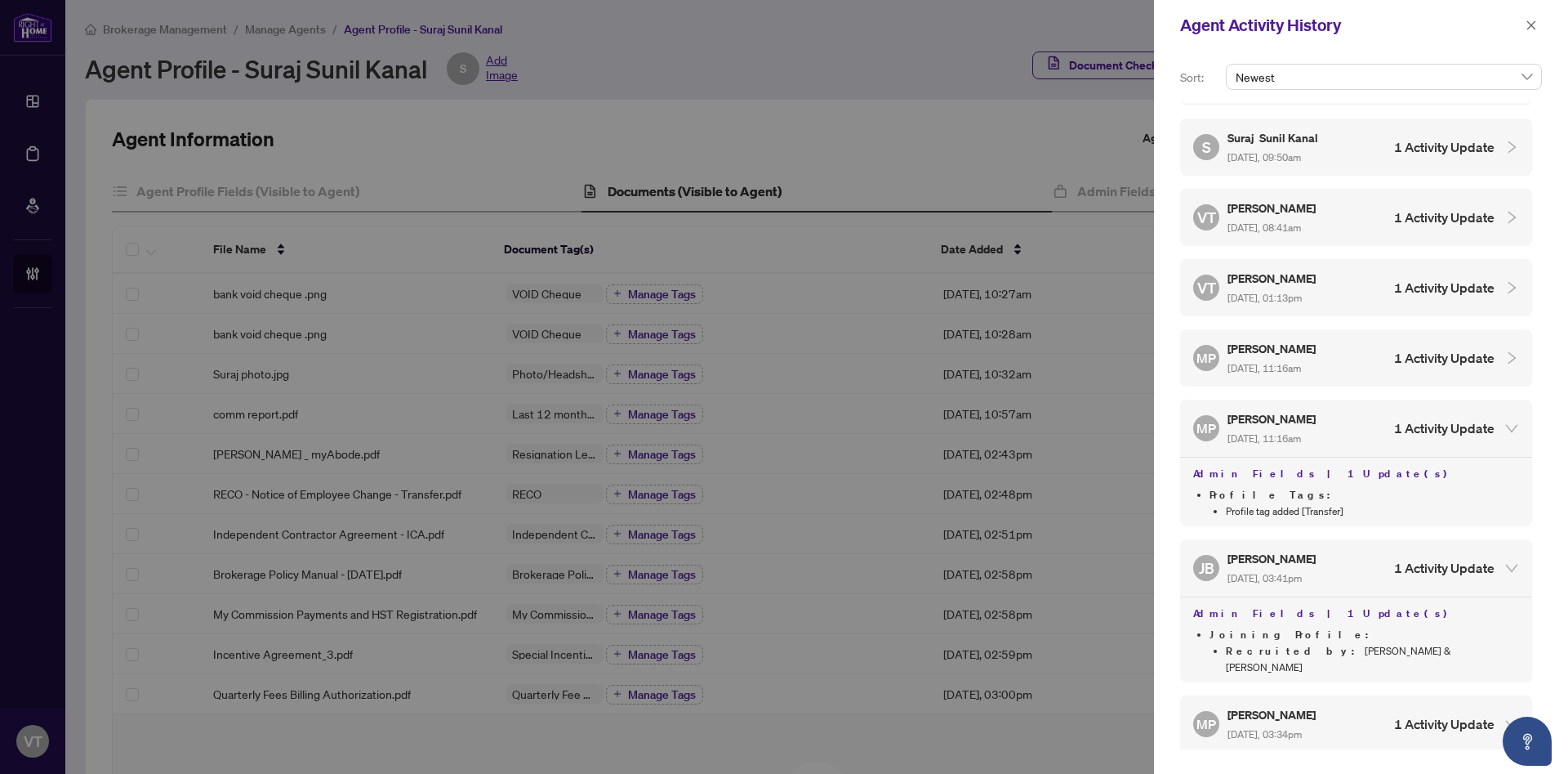
click at [1335, 339] on div "MP Mariya Proskuryna Aug/15/2025, 11:16am 1 Activity Update" at bounding box center [1344, 357] width 302 height 38
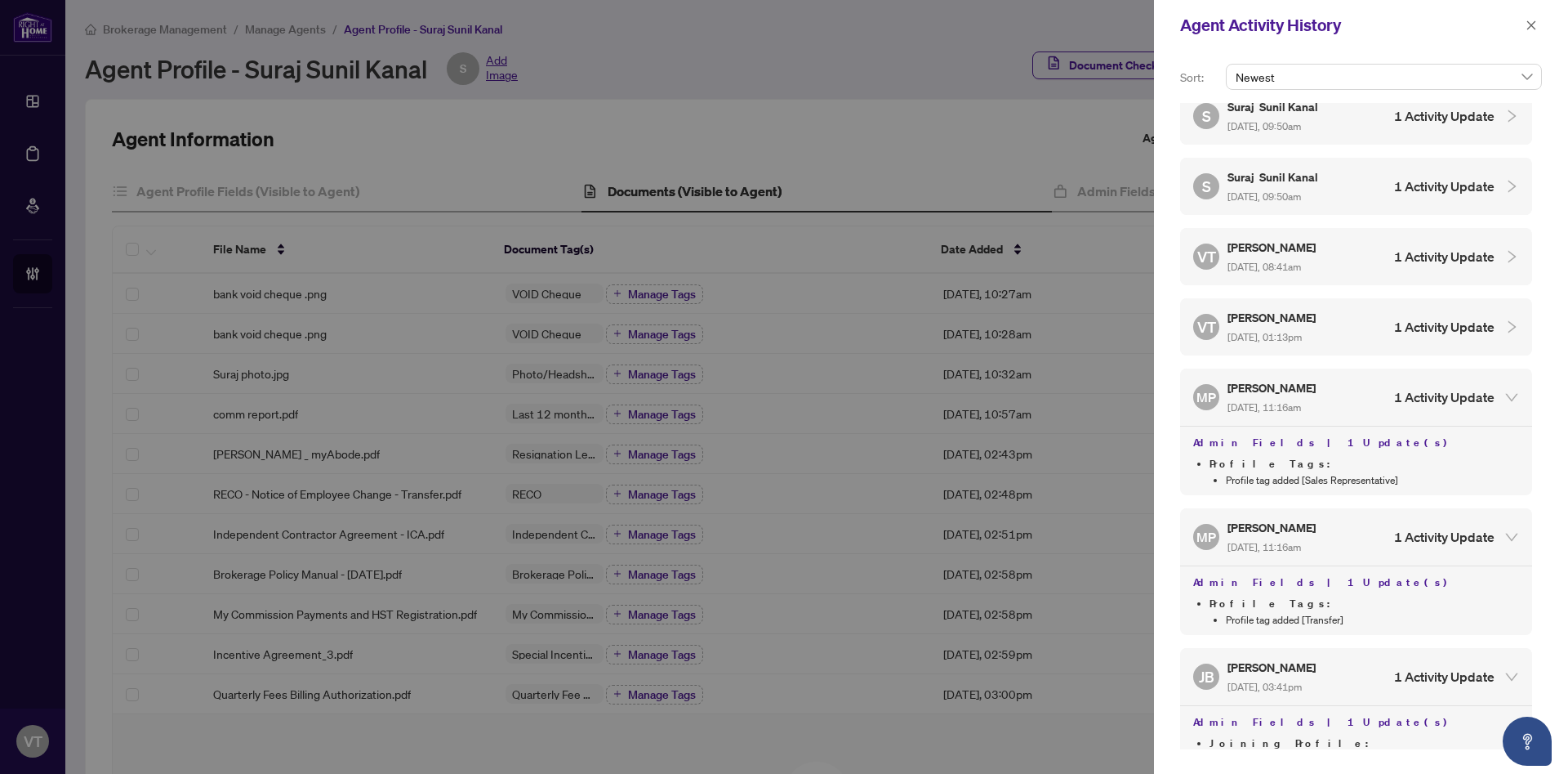
scroll to position [2526, 0]
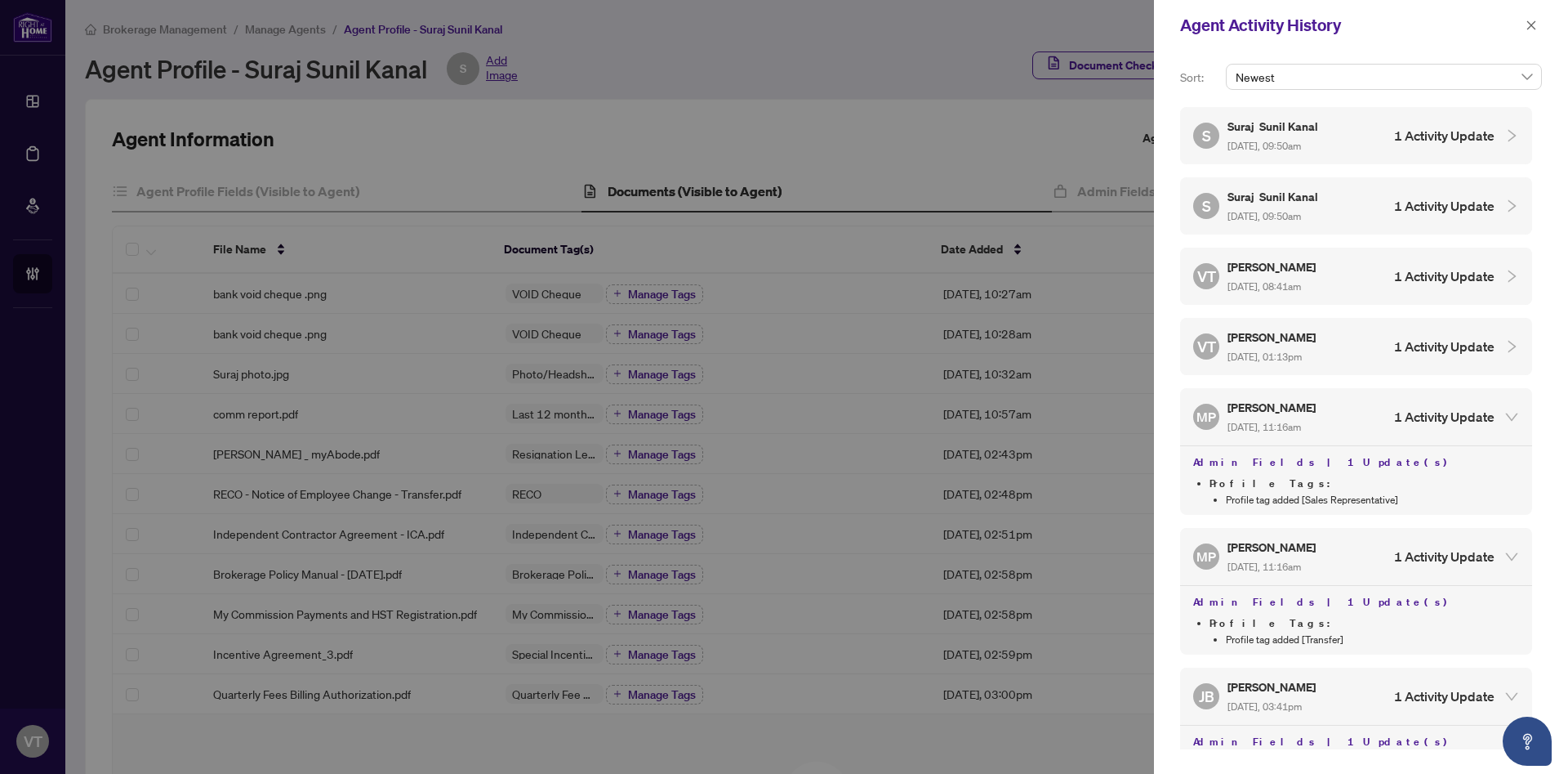
click at [1319, 328] on div "Valentina Tovpeko Aug/16/2025, 01:13pm" at bounding box center [1273, 346] width 91 height 38
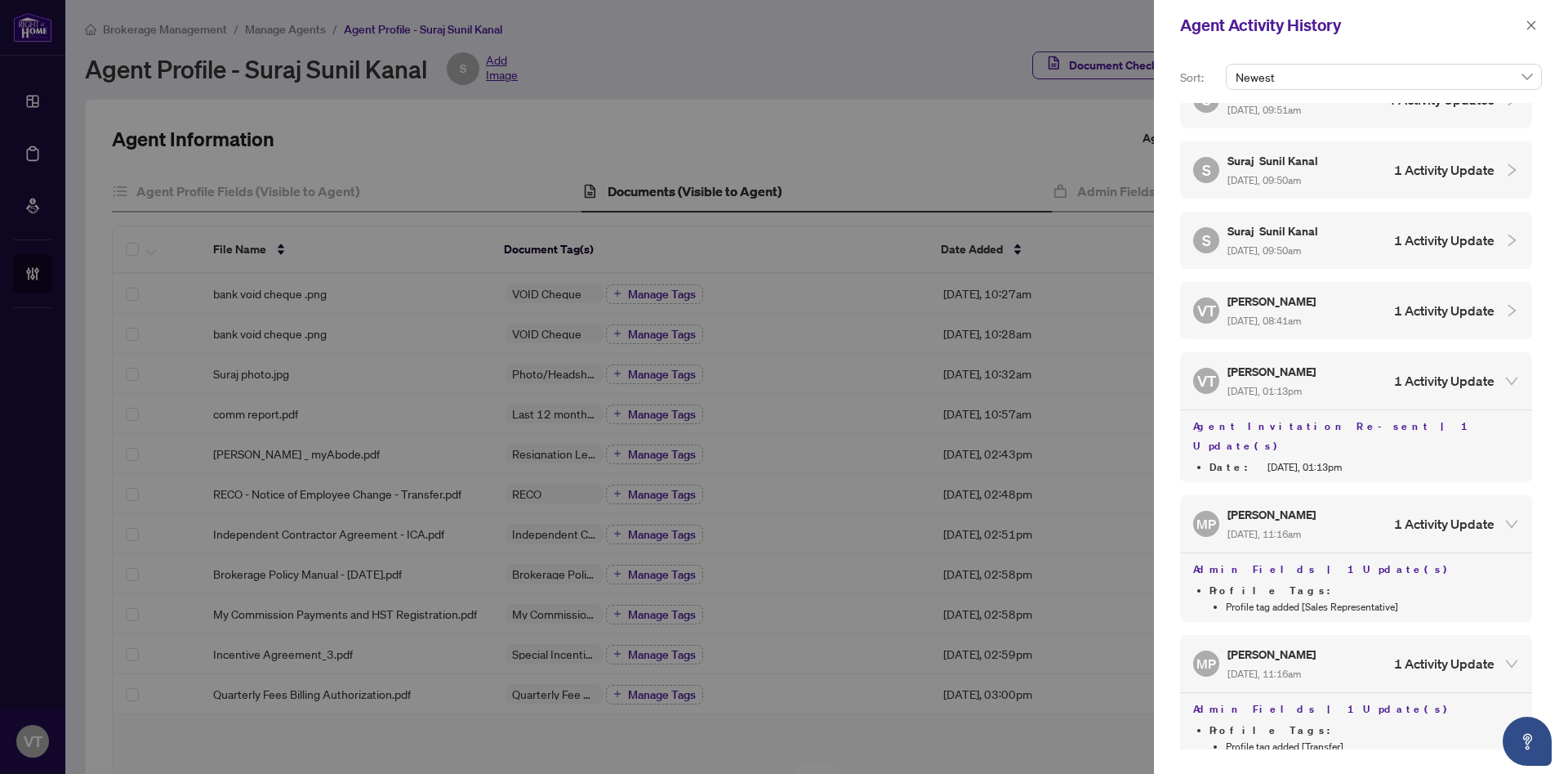
scroll to position [2485, 0]
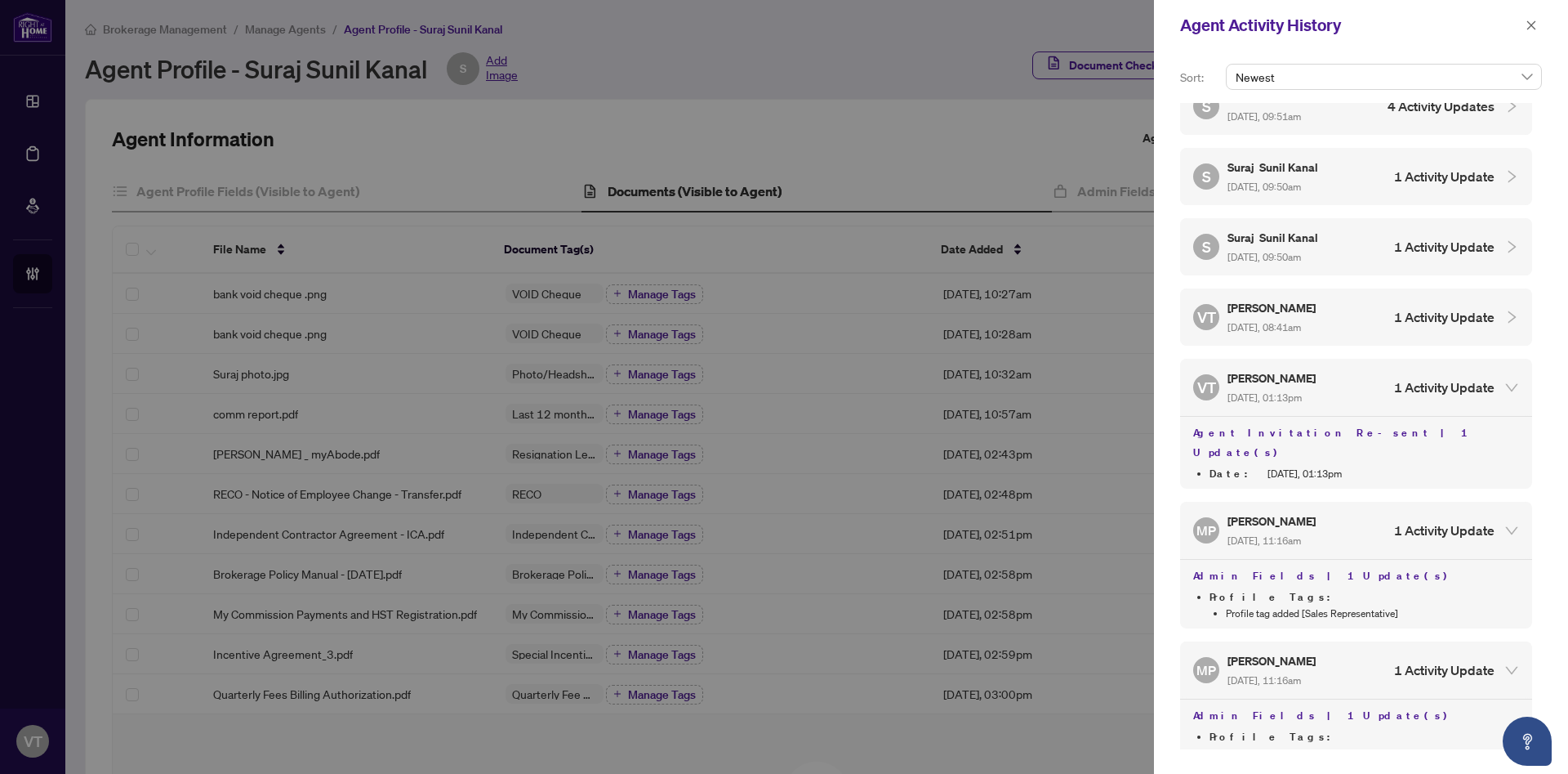
click at [1315, 298] on h5 "[PERSON_NAME]" at bounding box center [1273, 307] width 91 height 18
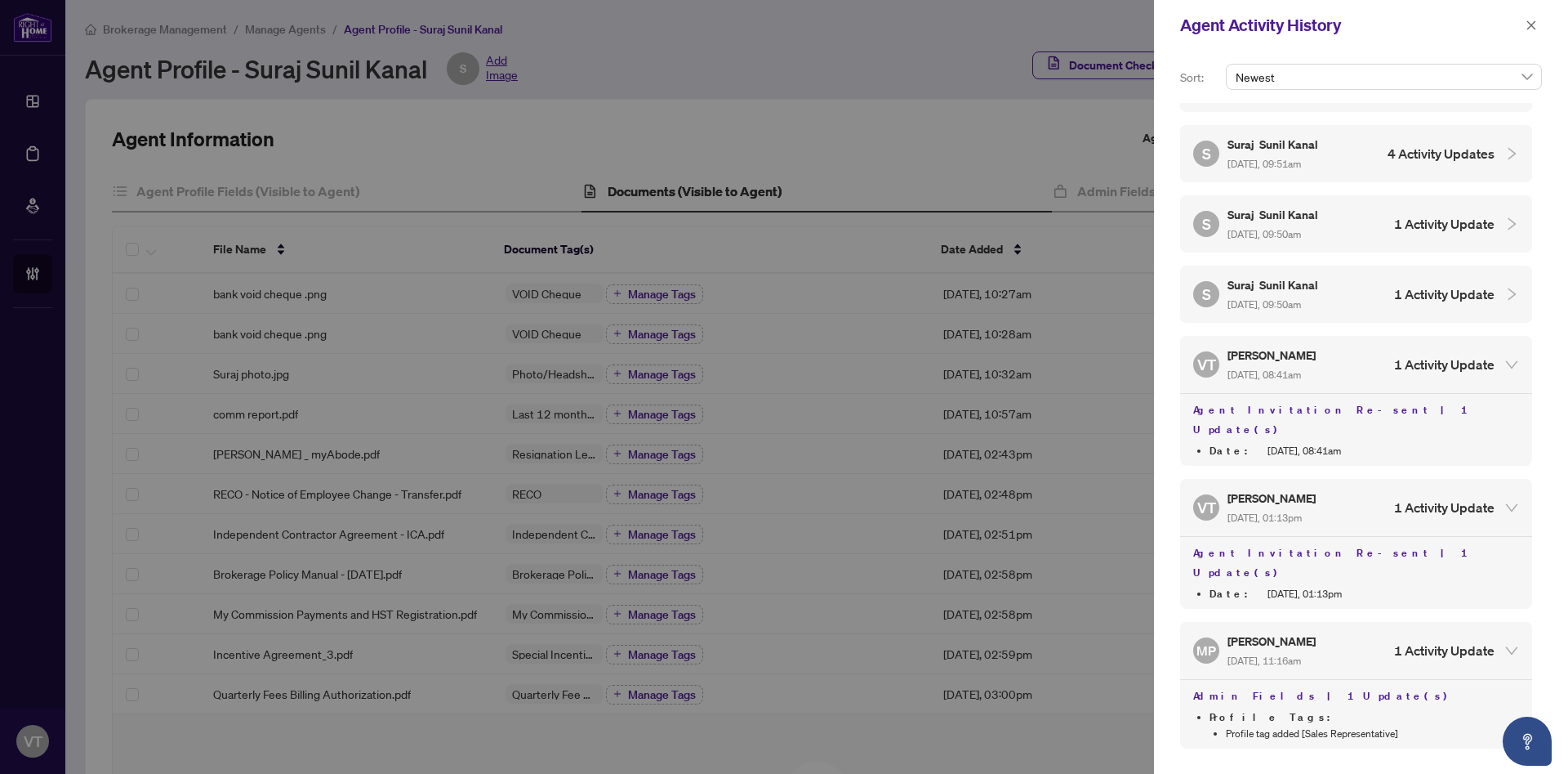
scroll to position [2410, 0]
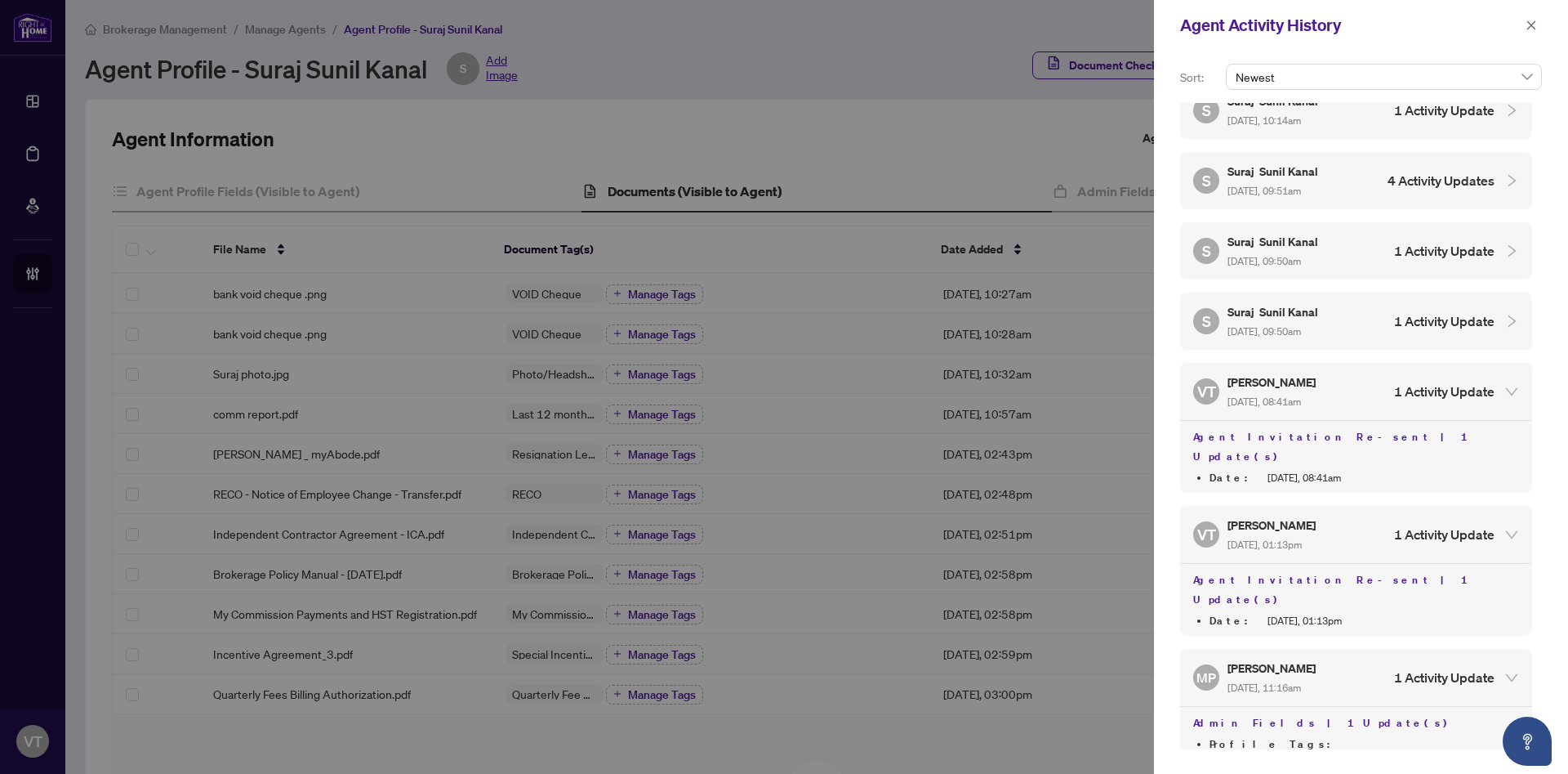
click at [1302, 302] on h5 "Suraj Sunil Kanal" at bounding box center [1274, 311] width 93 height 18
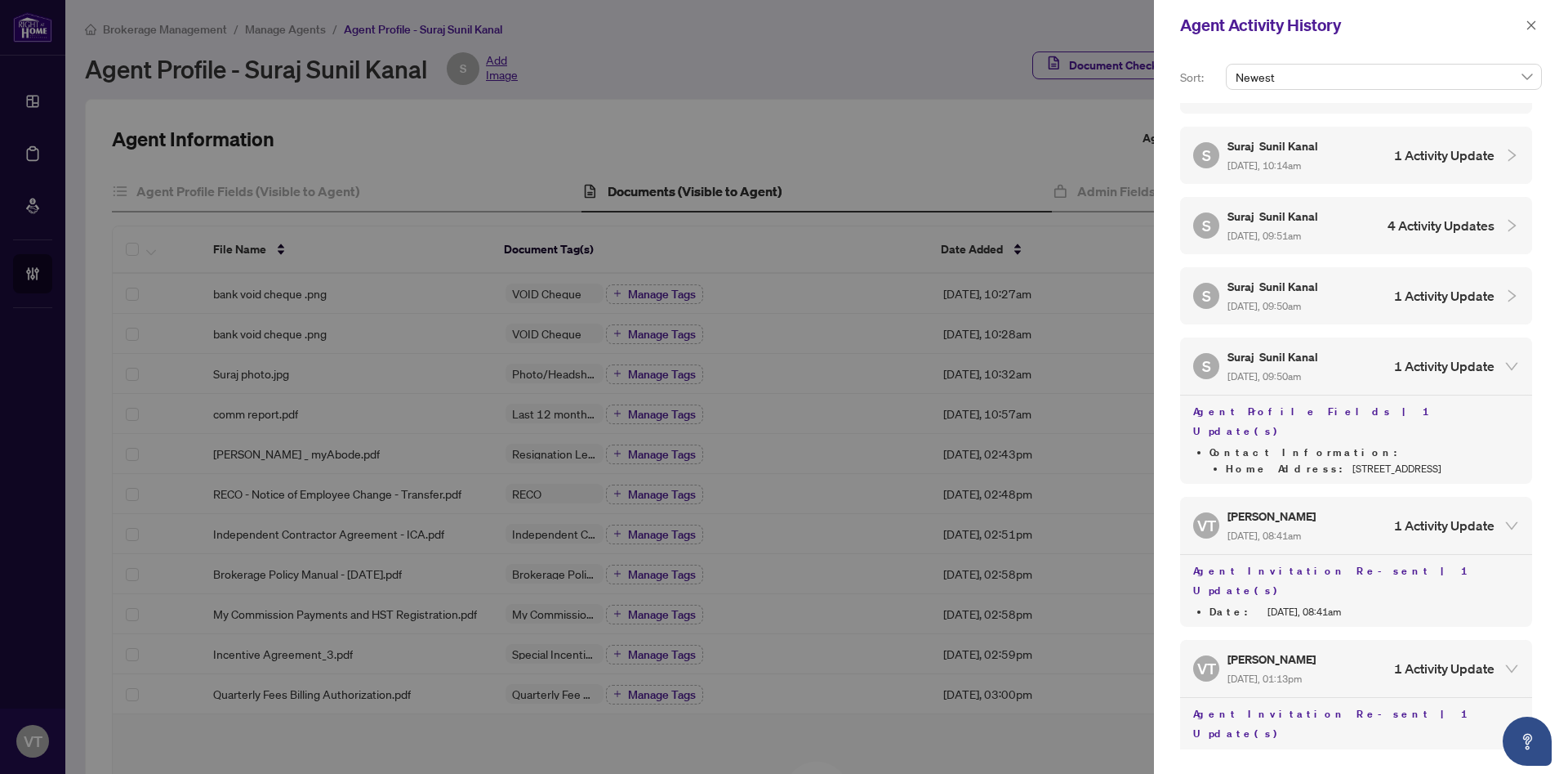
scroll to position [2332, 0]
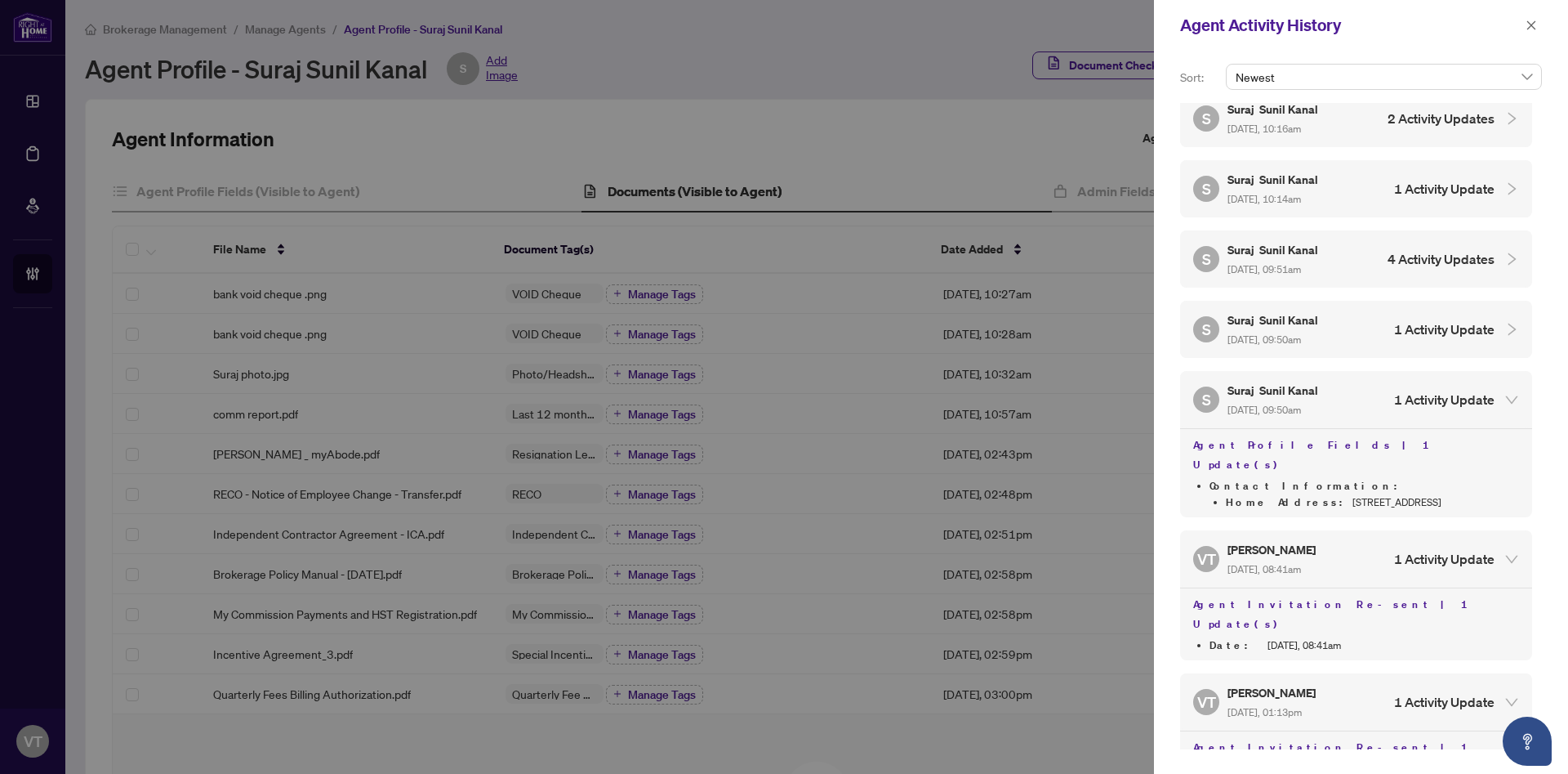
click at [1287, 310] on h5 "Suraj Sunil Kanal" at bounding box center [1274, 319] width 93 height 18
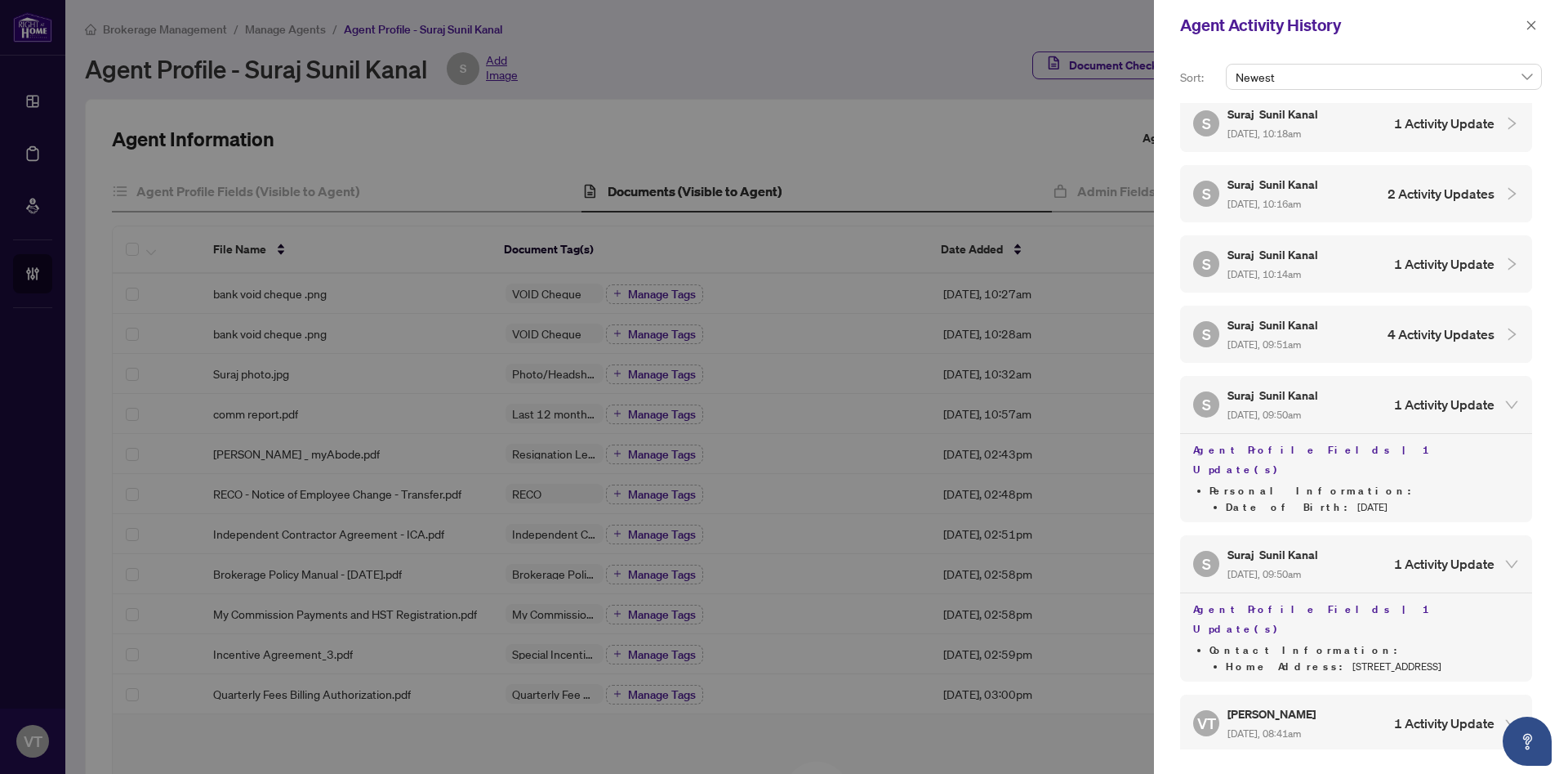
scroll to position [2250, 0]
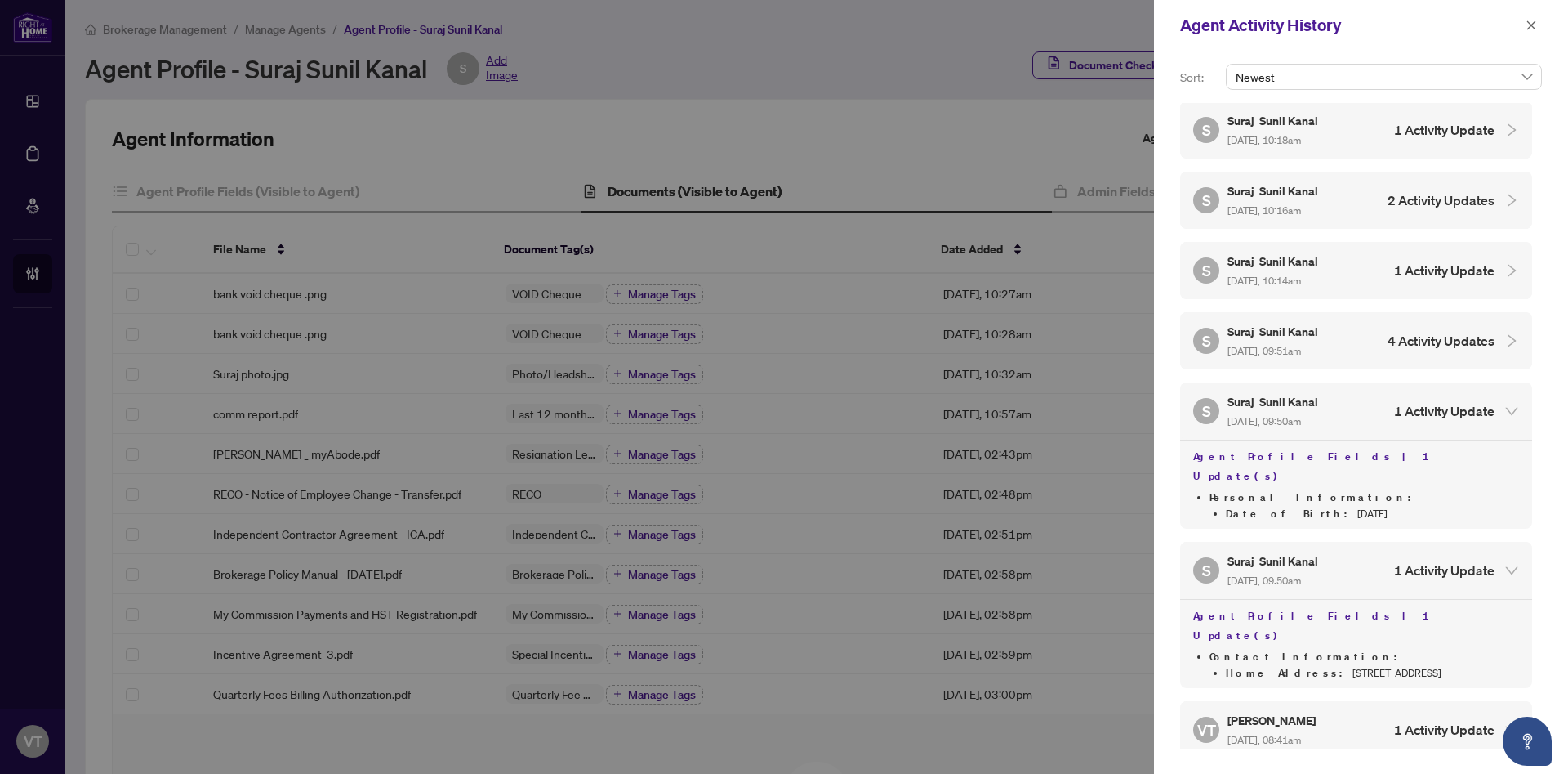
click at [1280, 322] on h5 "Suraj Sunil Kanal" at bounding box center [1274, 331] width 93 height 18
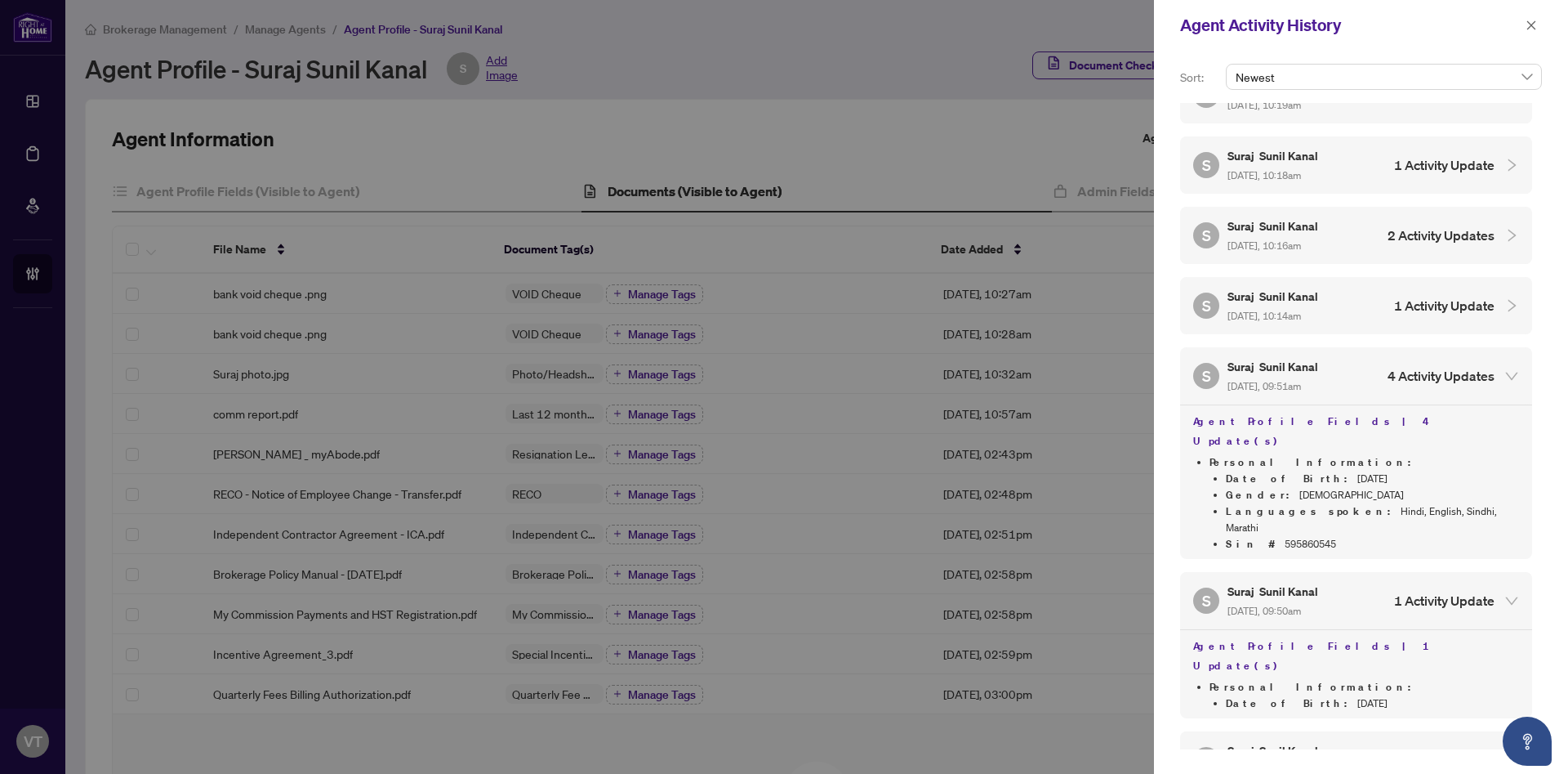
scroll to position [2198, 0]
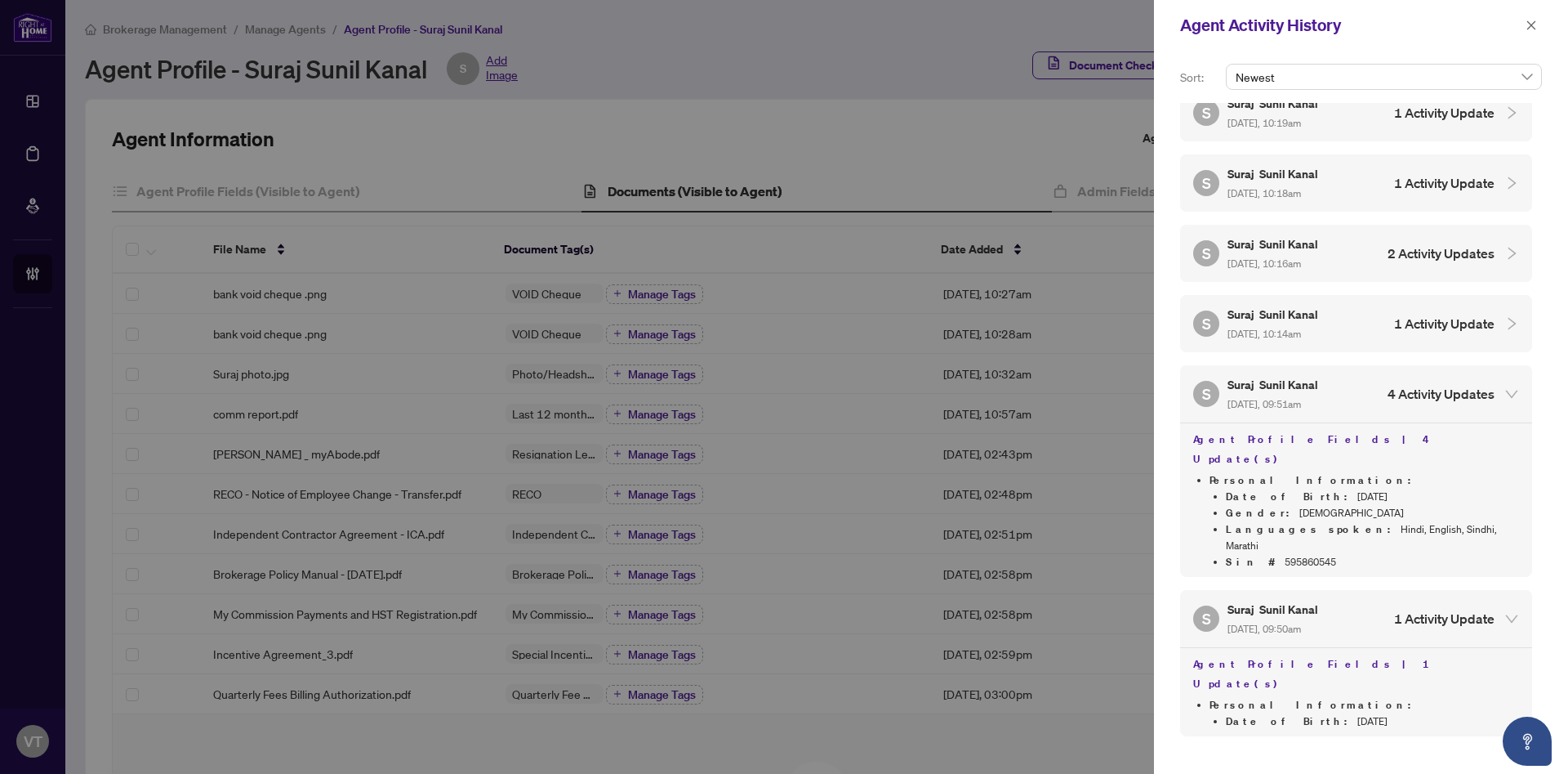
click at [1320, 305] on h5 "Suraj Sunil Kanal" at bounding box center [1274, 314] width 93 height 18
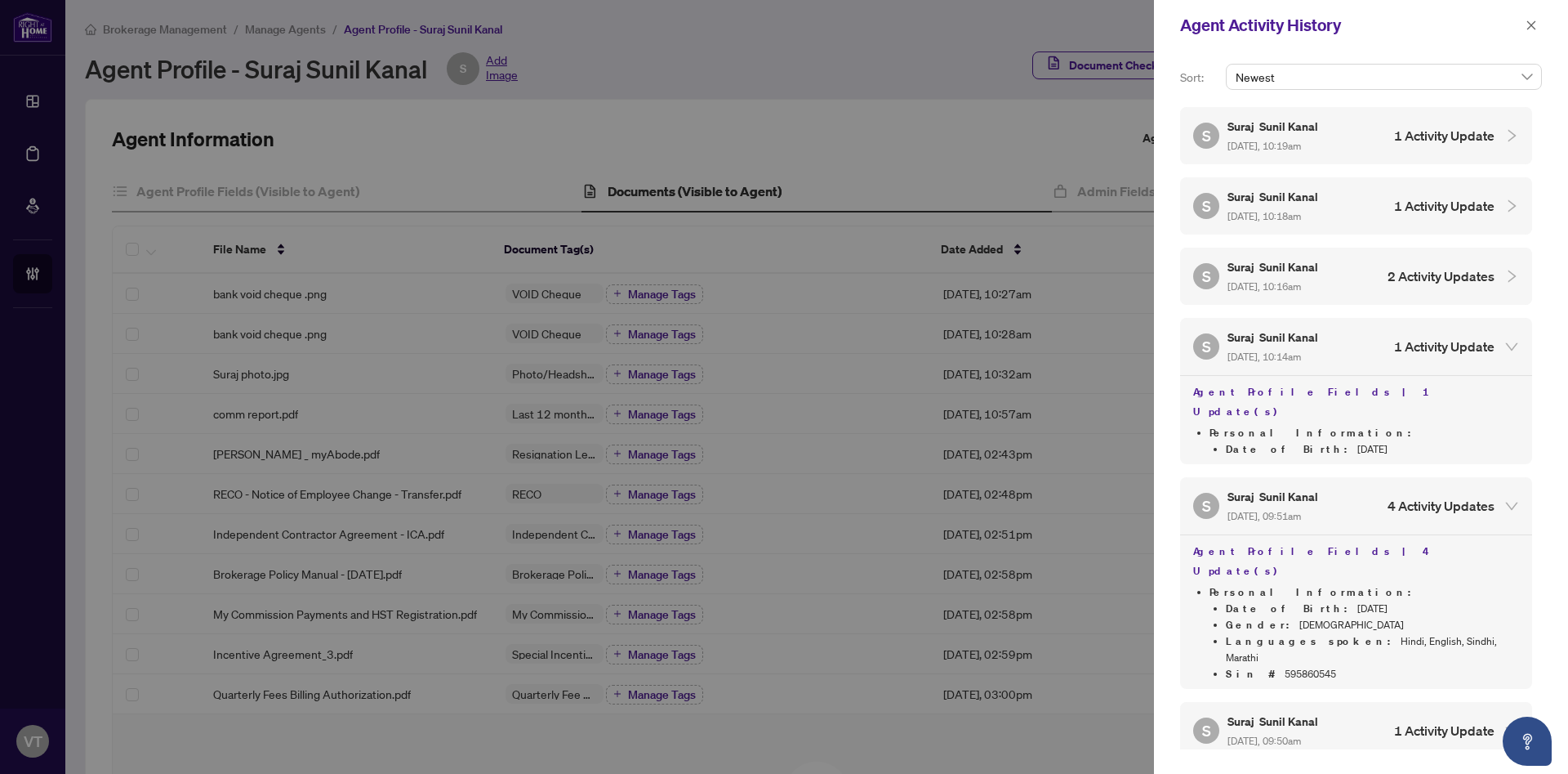
scroll to position [2169, 0]
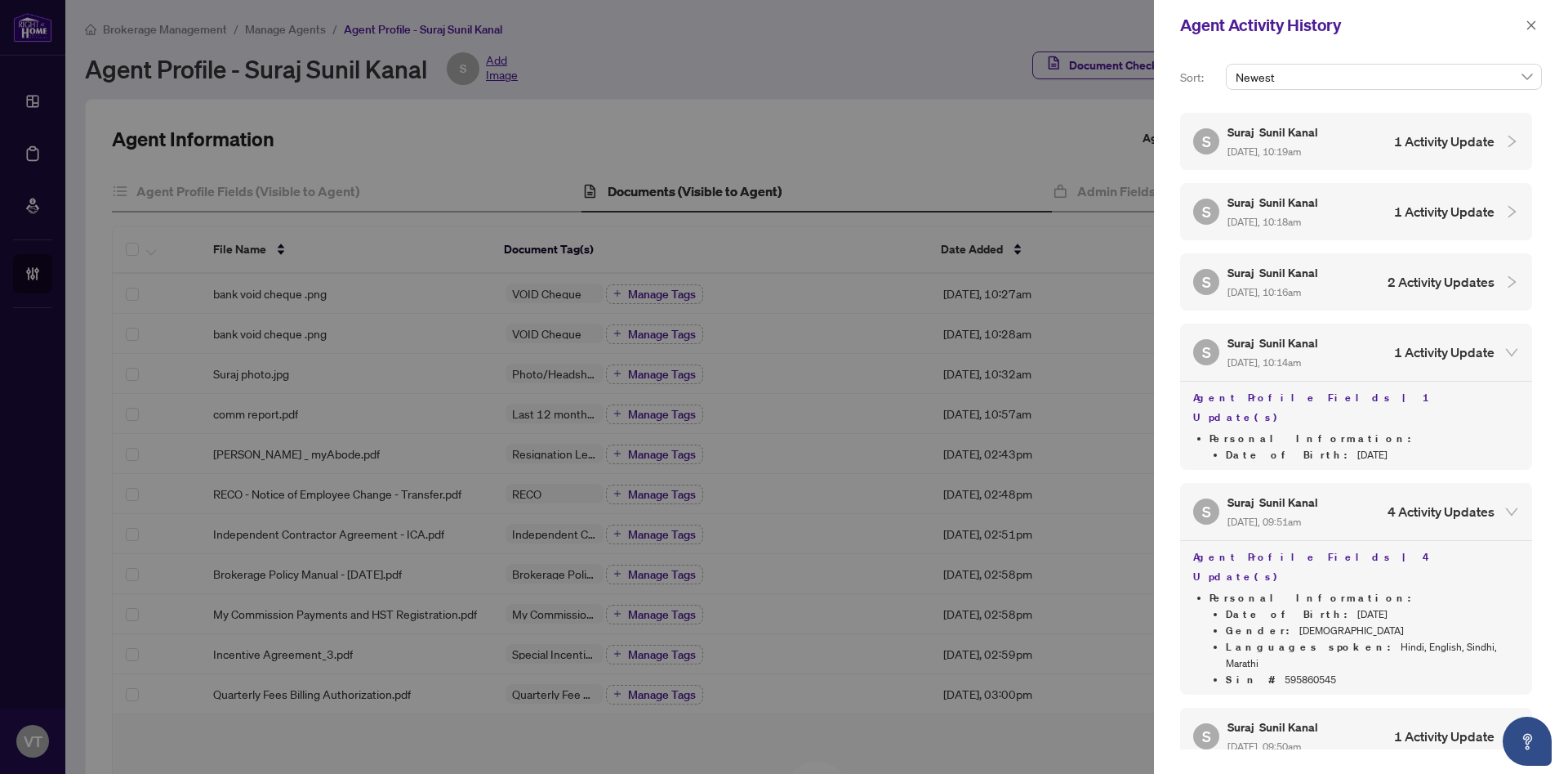
click at [1301, 286] on span "Aug/31/2025, 10:16am" at bounding box center [1264, 292] width 74 height 12
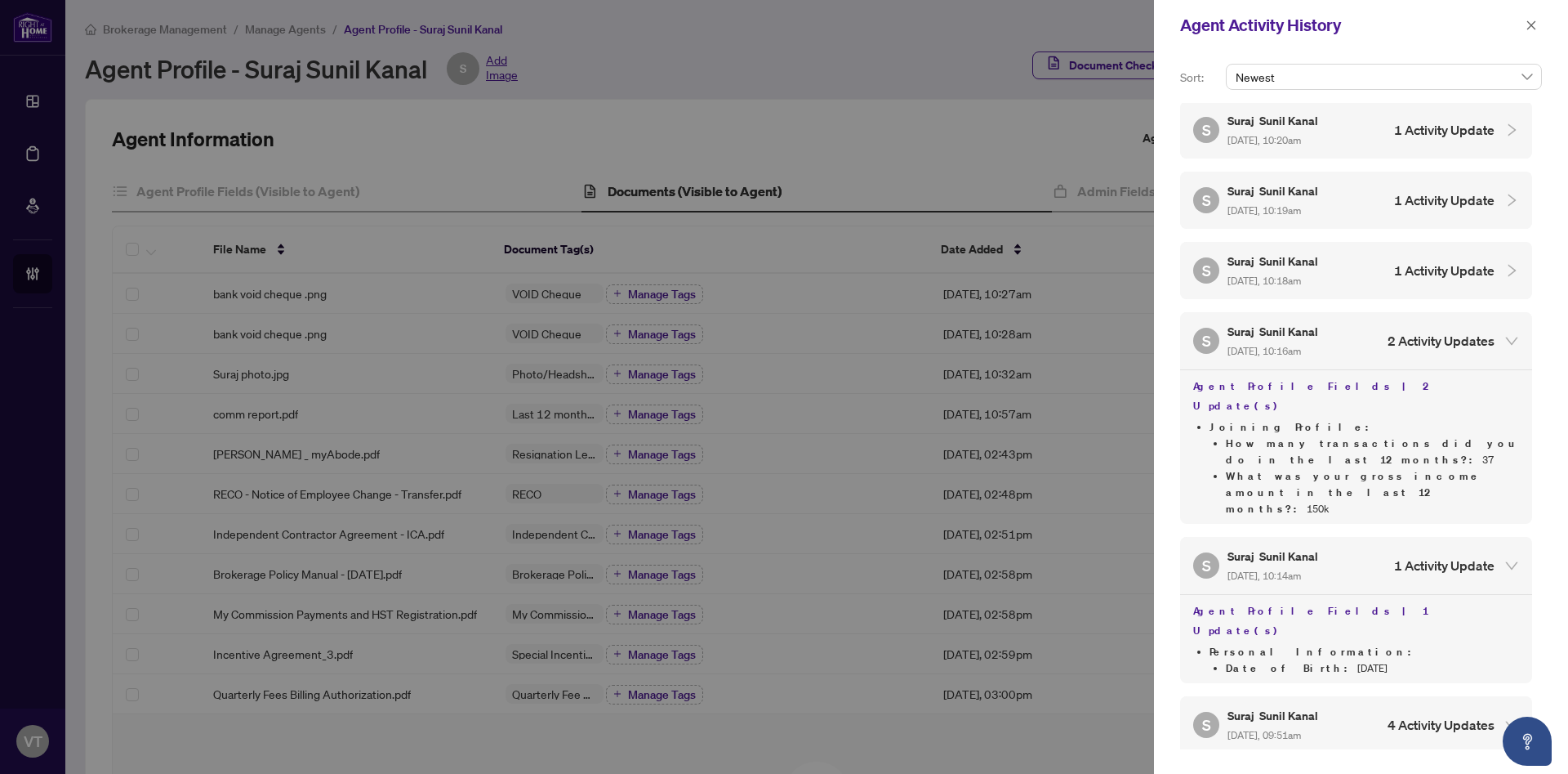
scroll to position [2105, 0]
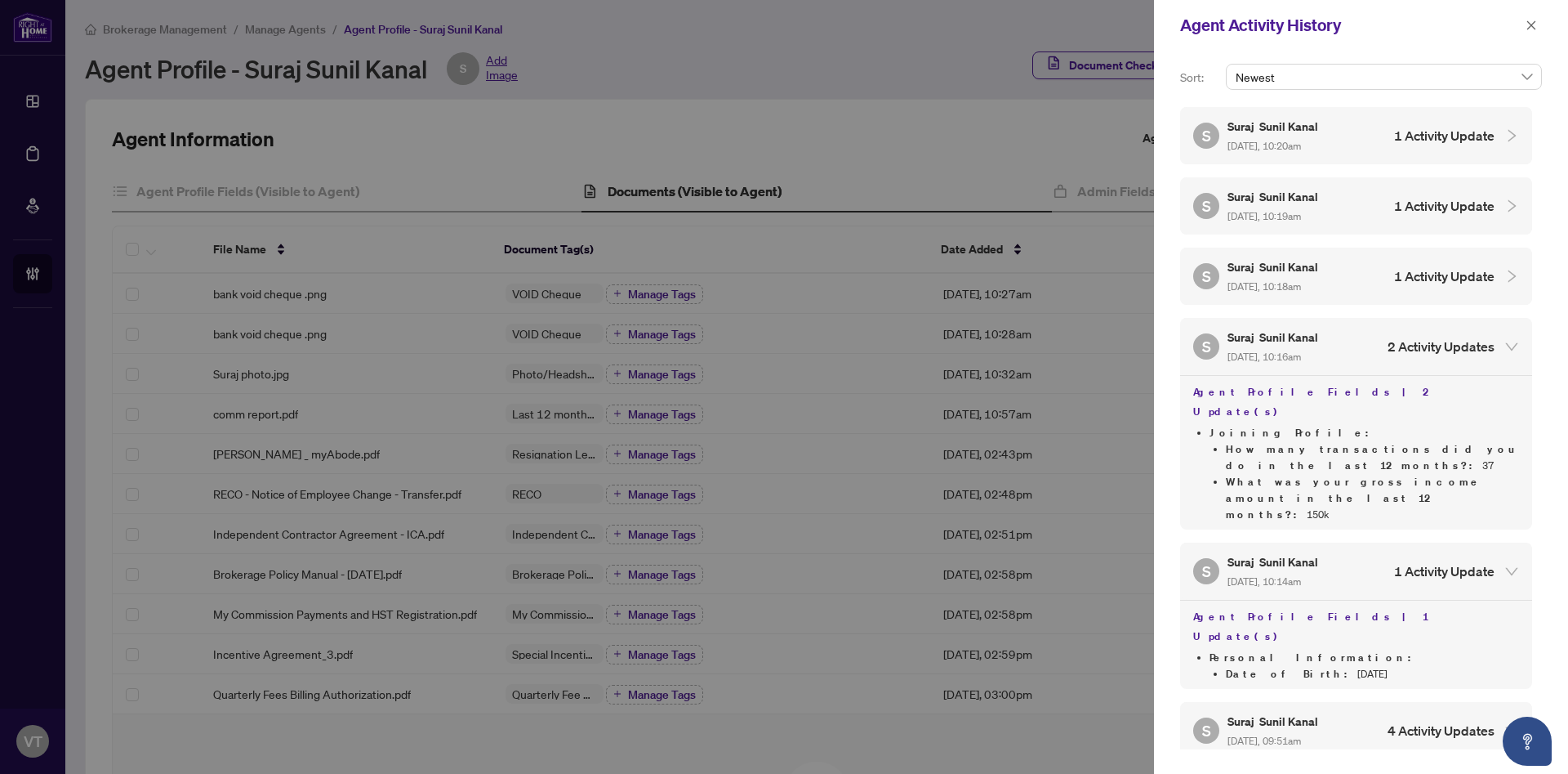
click at [1320, 258] on h5 "Suraj Sunil Kanal" at bounding box center [1274, 267] width 93 height 18
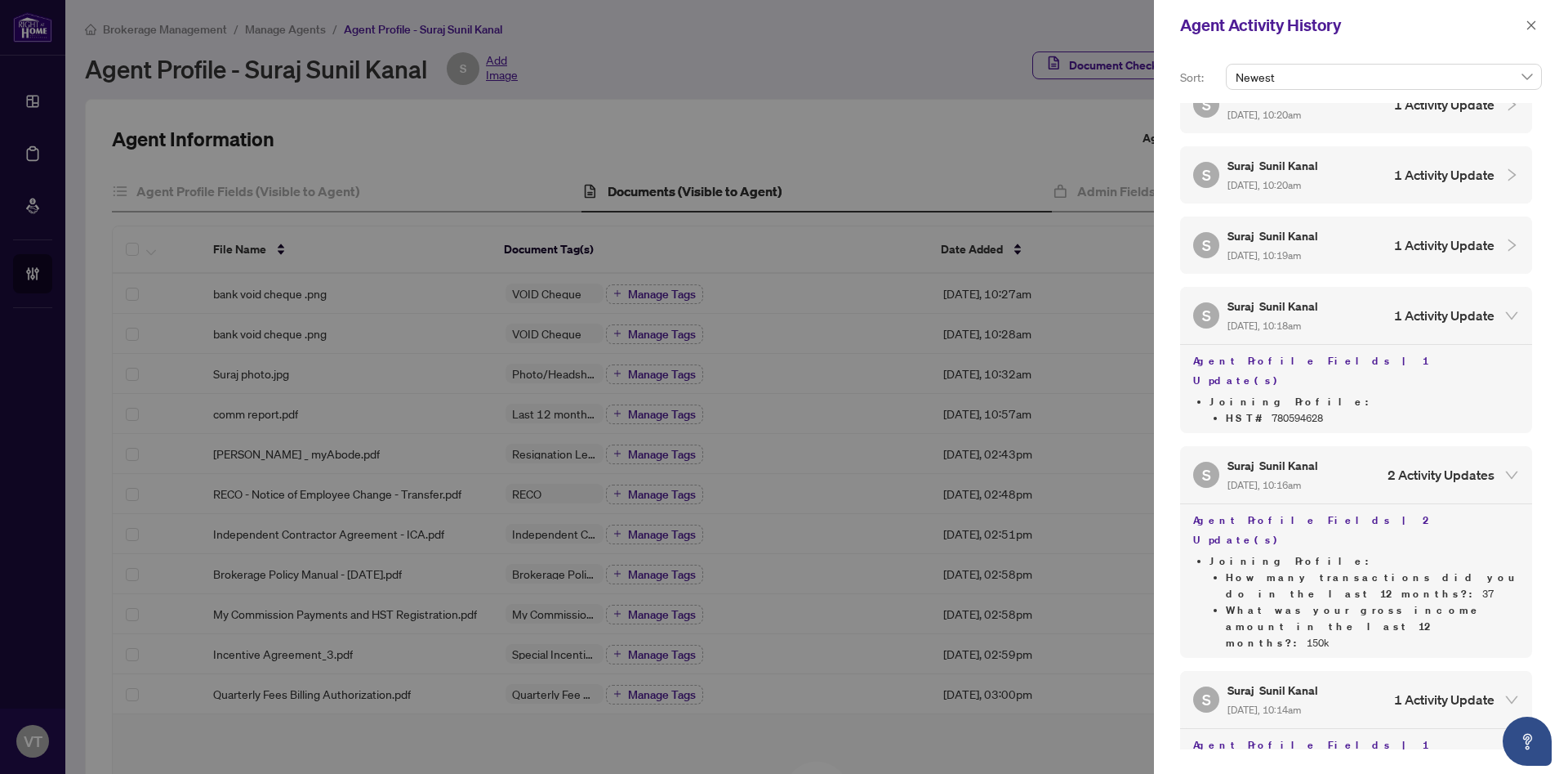
scroll to position [2061, 0]
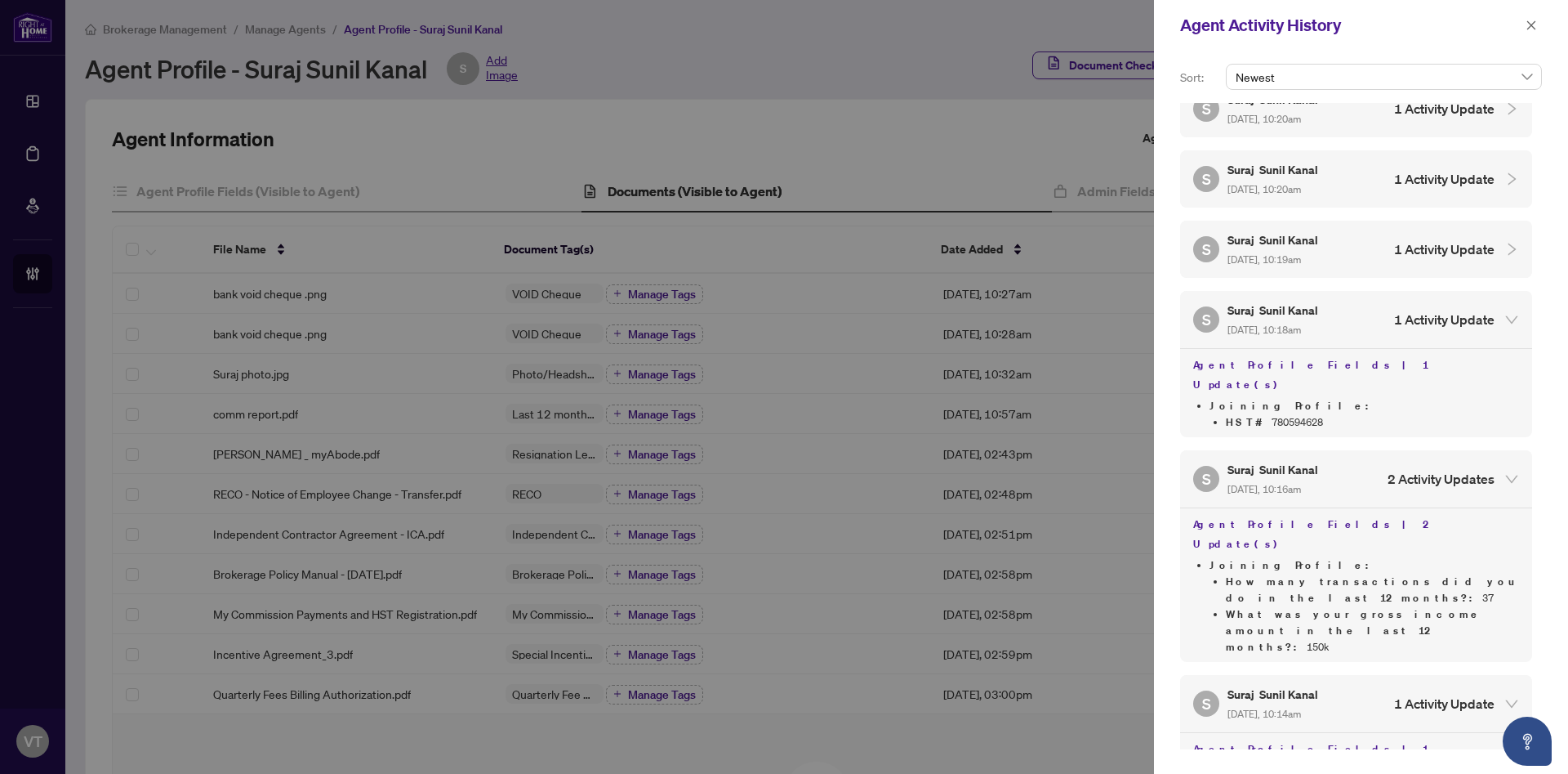
click at [1301, 253] on span "Aug/31/2025, 10:19am" at bounding box center [1264, 259] width 74 height 12
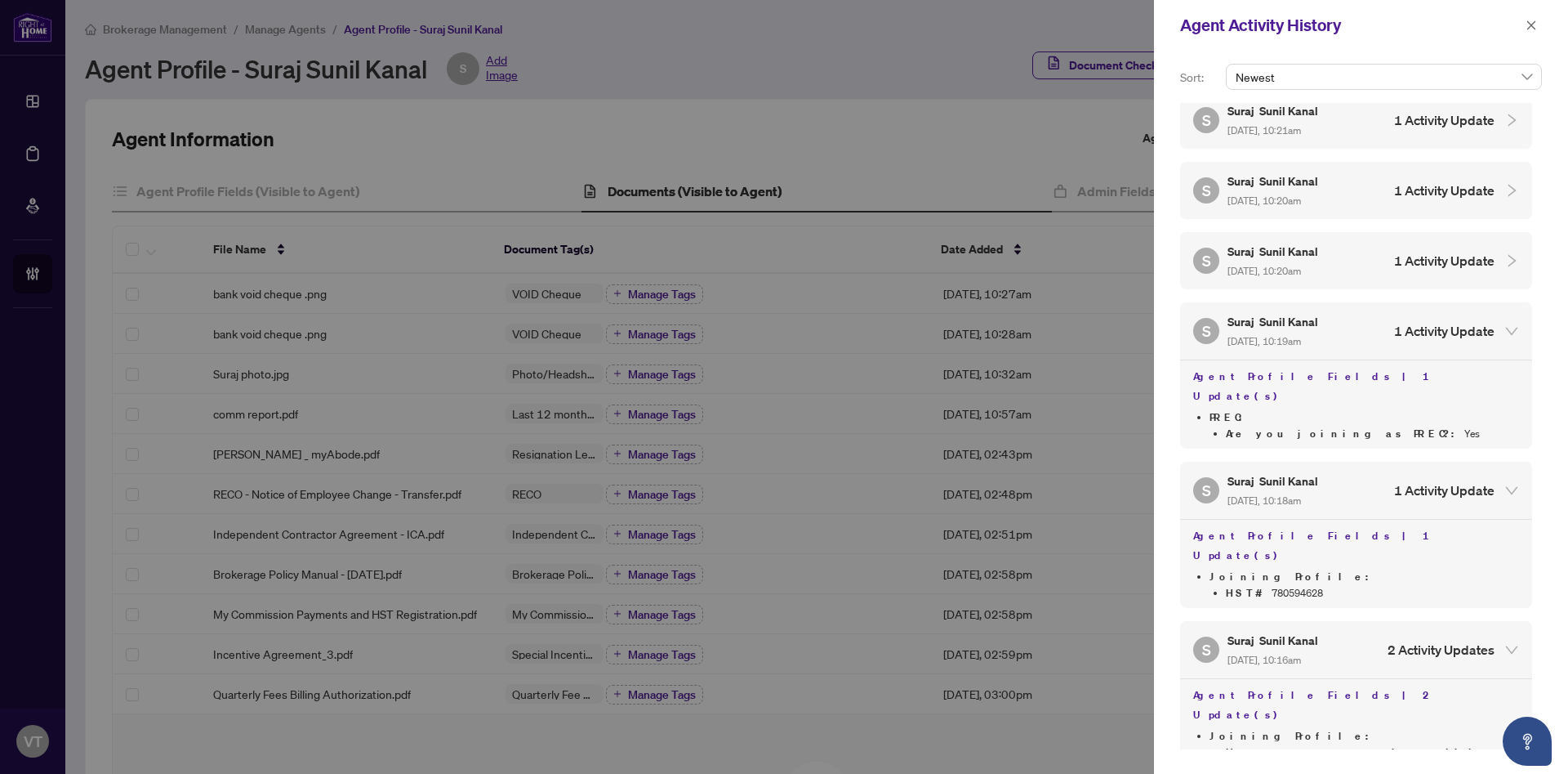
scroll to position [1977, 0]
click at [1314, 244] on h5 "Suraj Sunil Kanal" at bounding box center [1274, 253] width 93 height 18
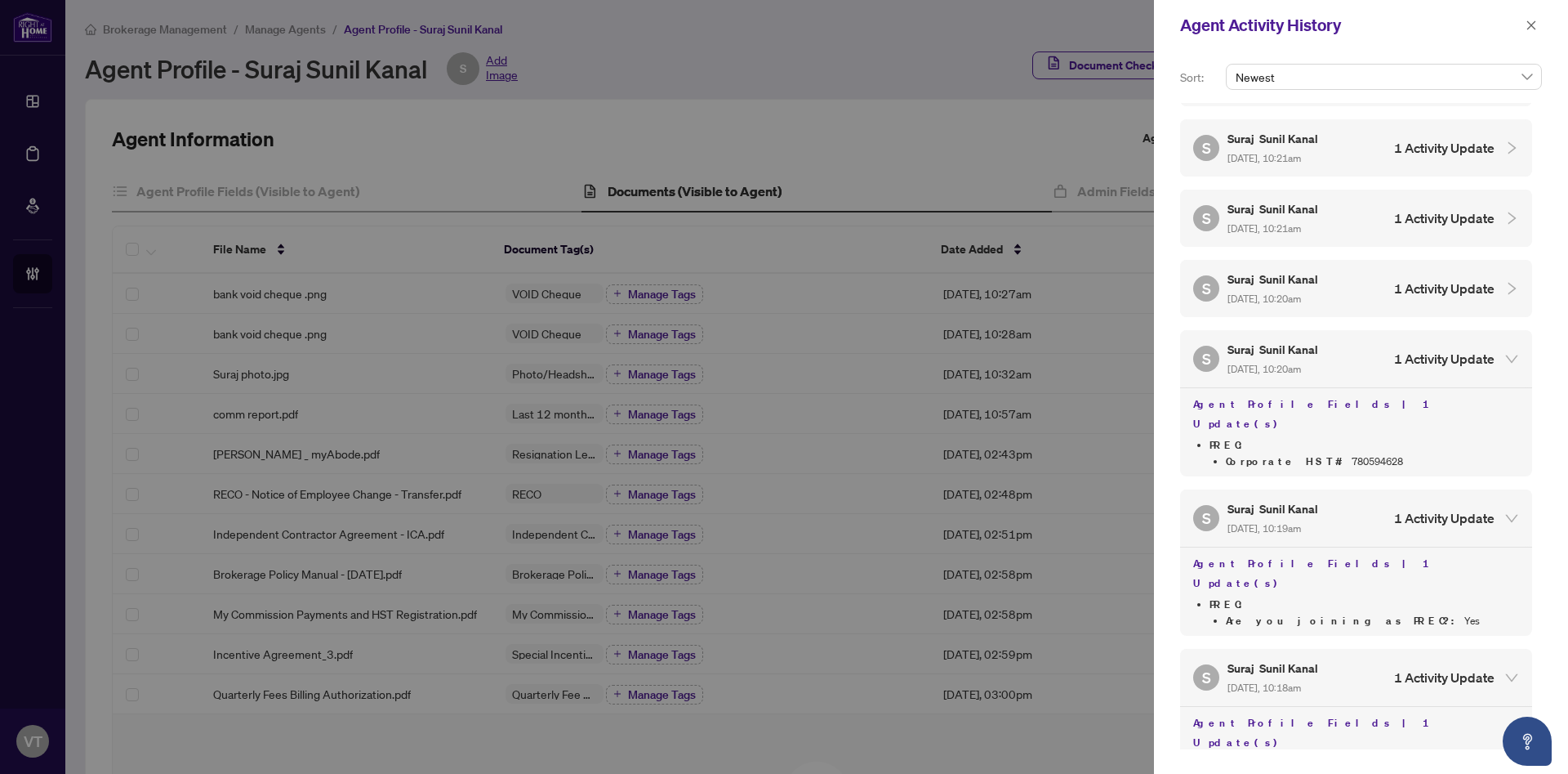
scroll to position [1878, 0]
click at [1302, 272] on h5 "Suraj Sunil Kanal" at bounding box center [1274, 282] width 93 height 18
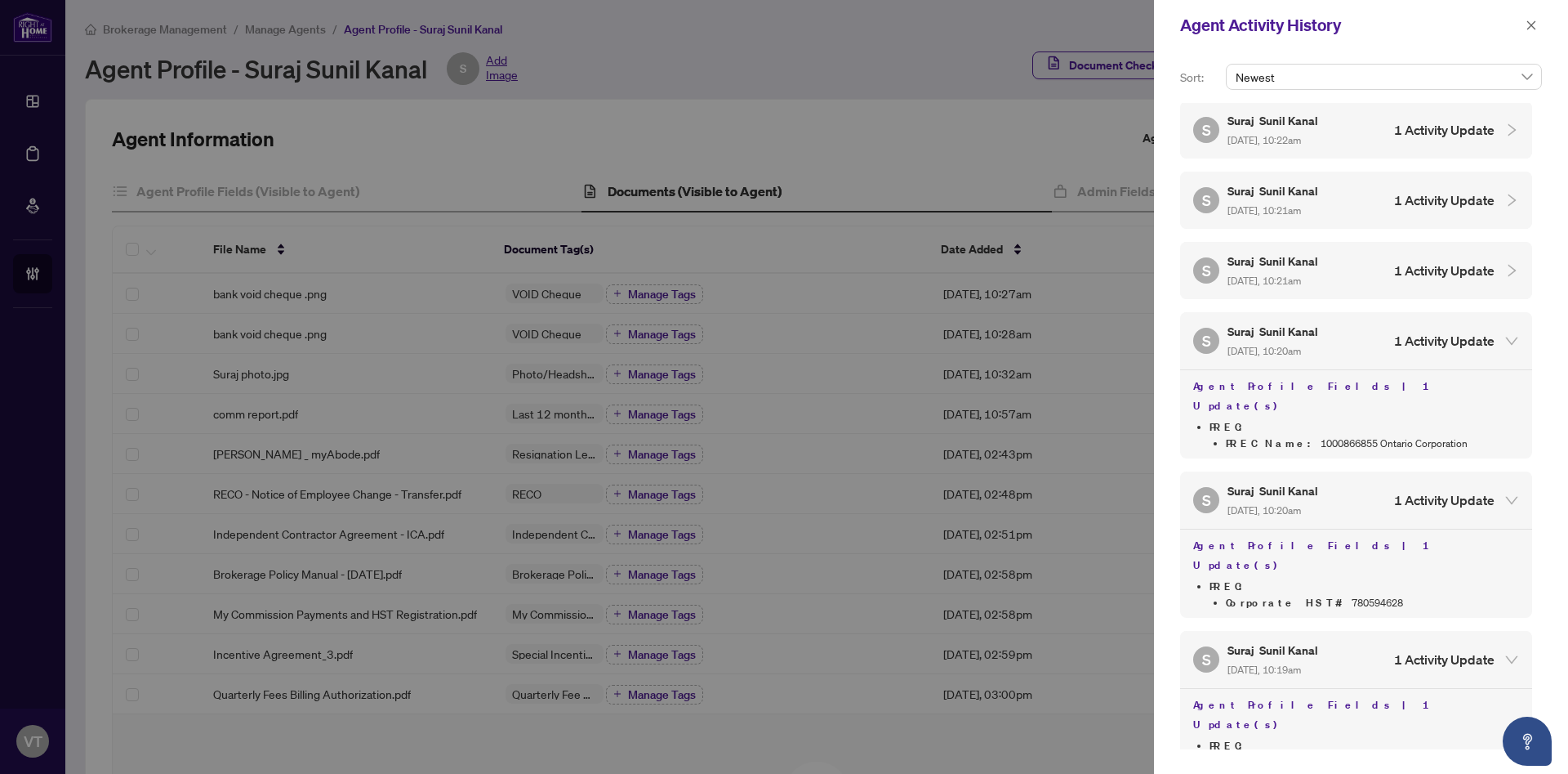
scroll to position [1796, 0]
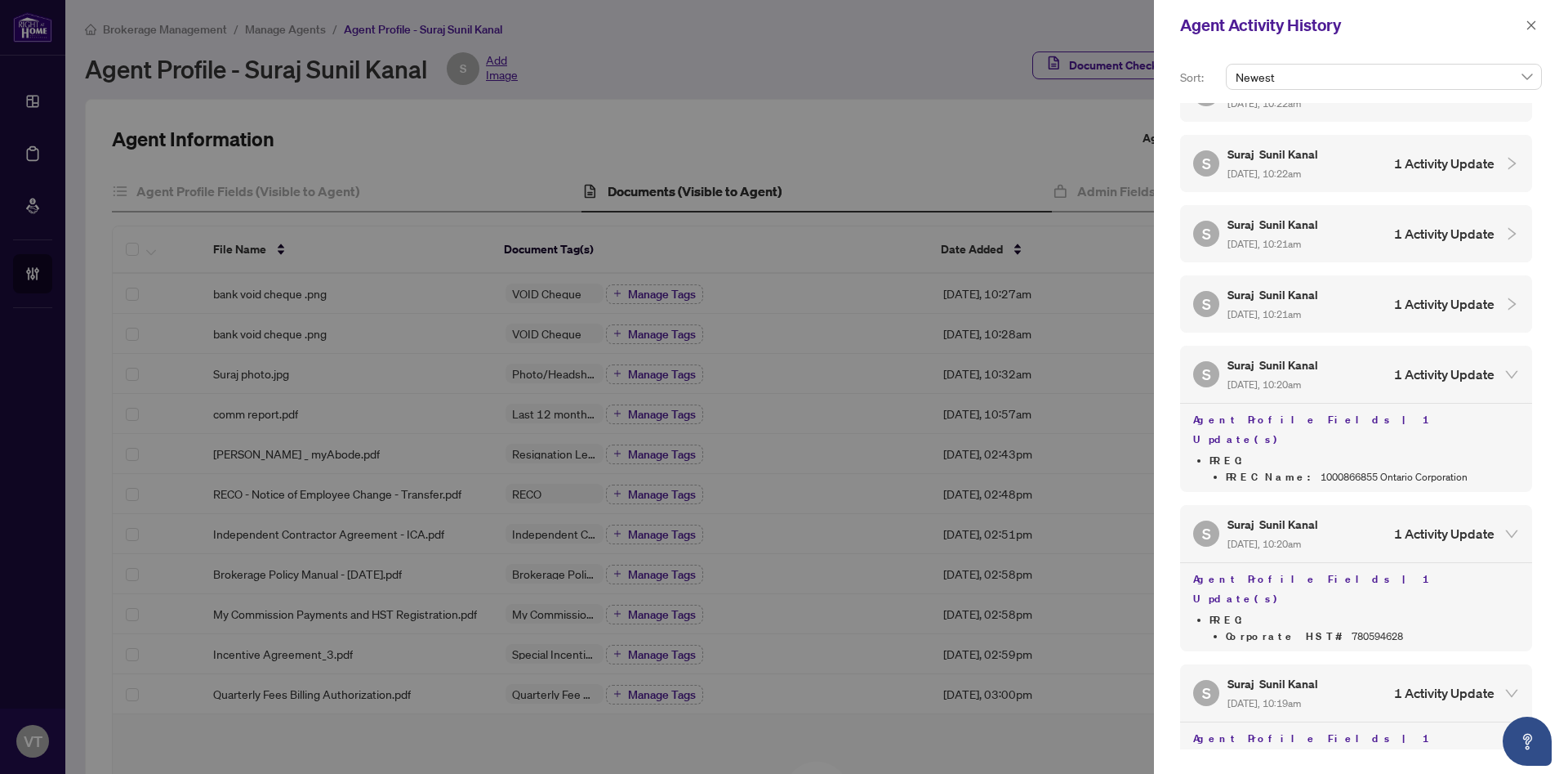
click at [1299, 285] on h5 "Suraj Sunil Kanal" at bounding box center [1274, 295] width 93 height 18
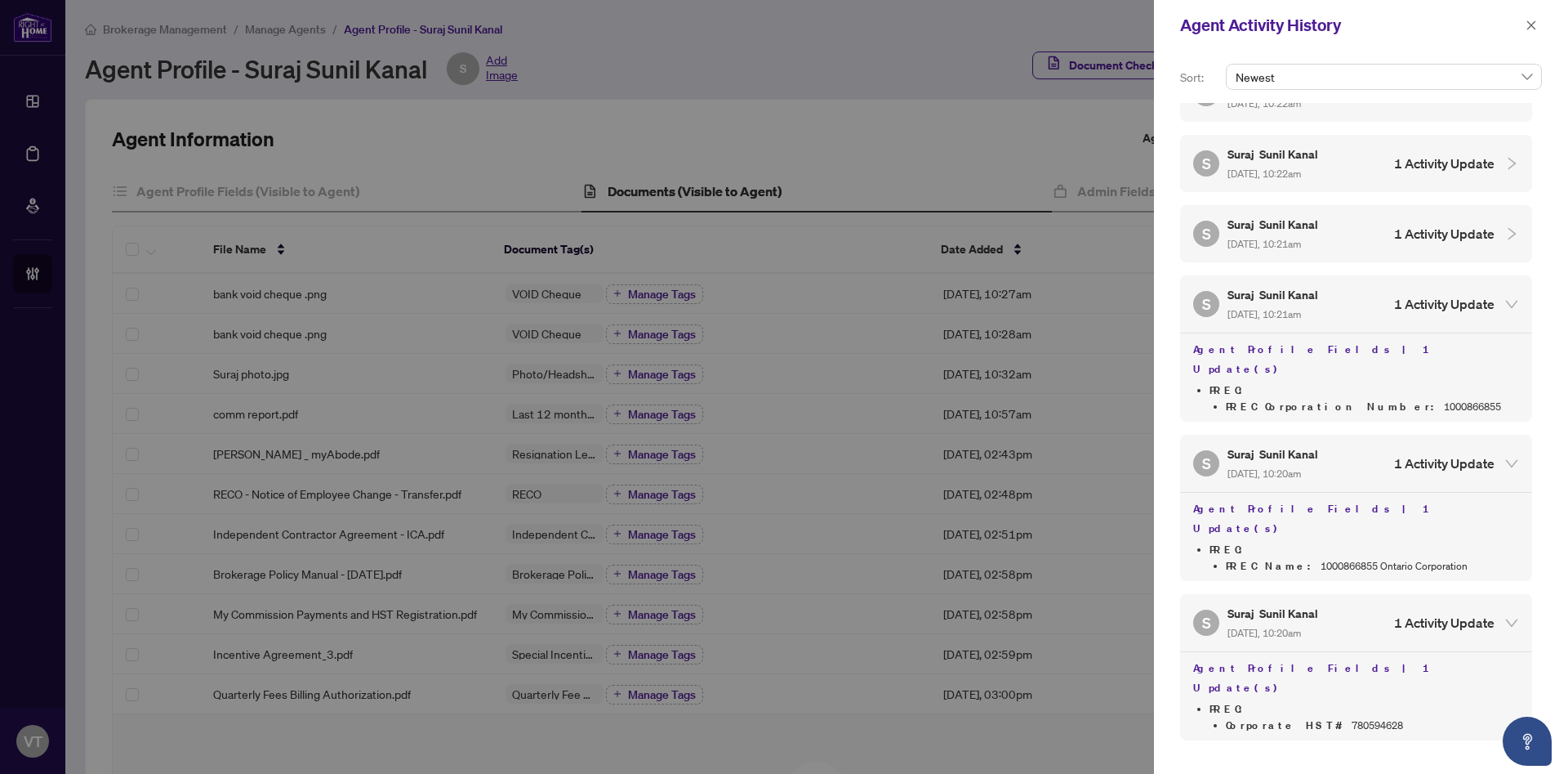
scroll to position [1718, 0]
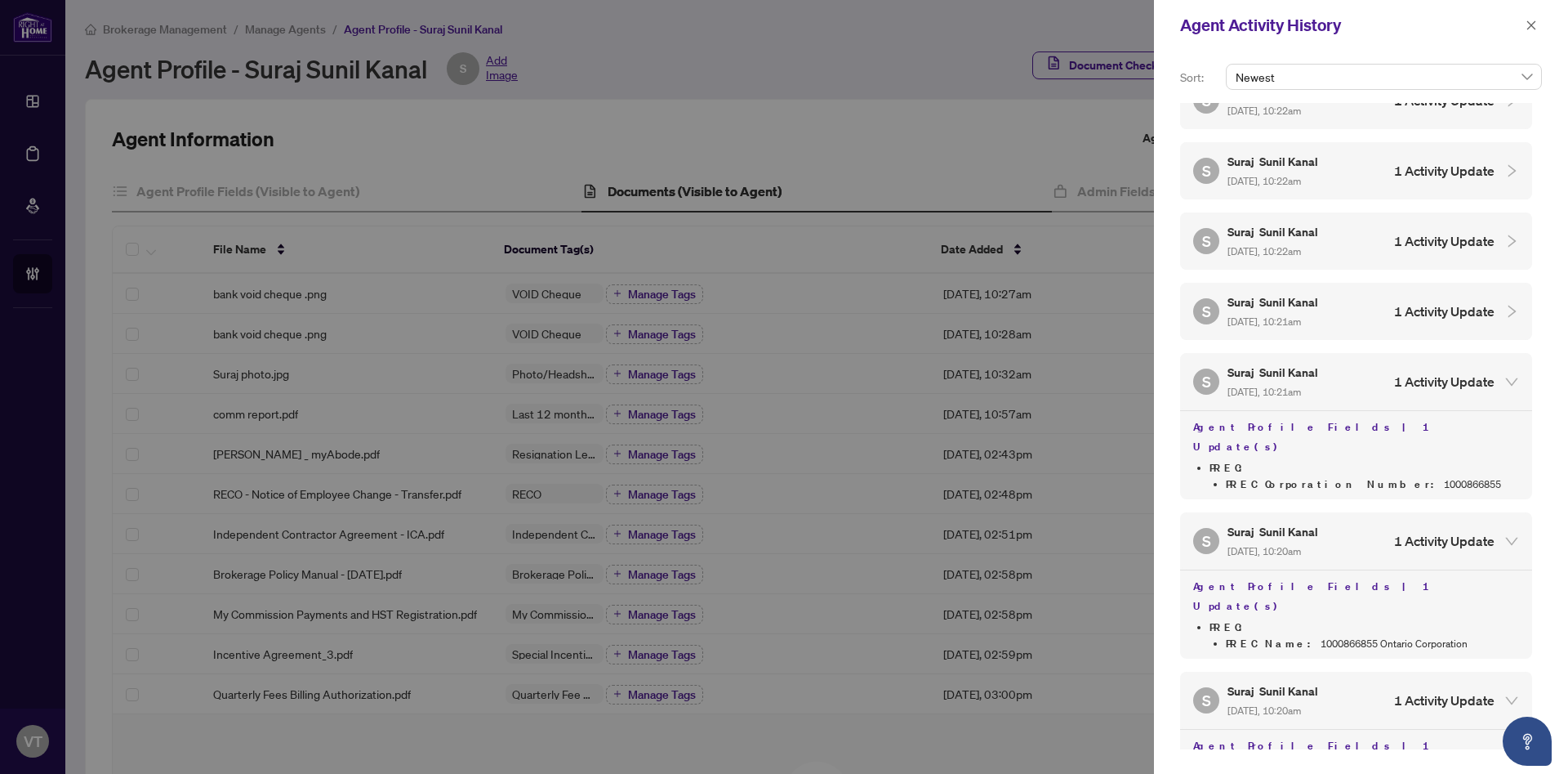
click at [1292, 293] on h5 "Suraj Sunil Kanal" at bounding box center [1274, 302] width 93 height 18
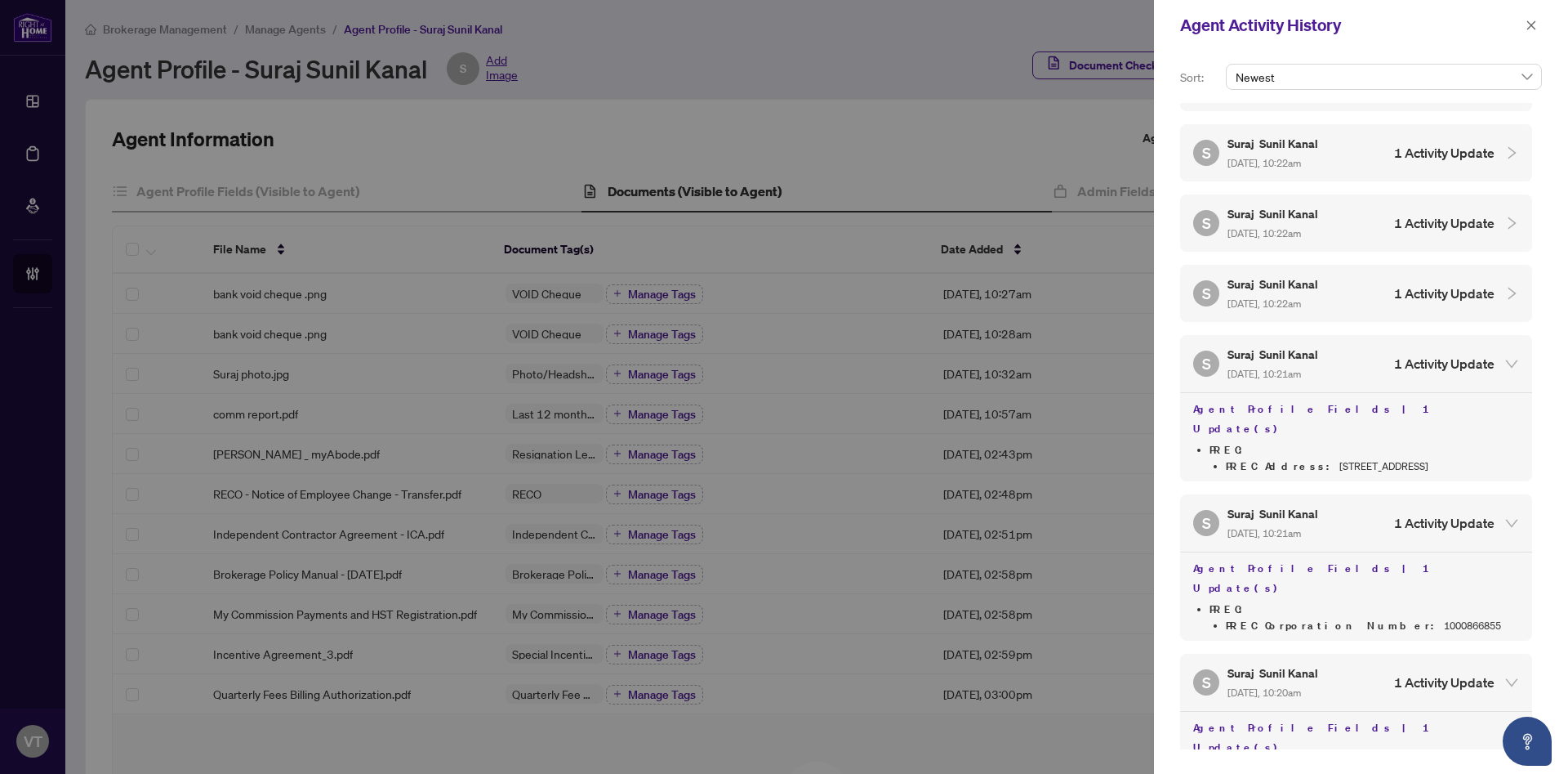
scroll to position [1662, 0]
click at [1294, 278] on h5 "Suraj Sunil Kanal" at bounding box center [1274, 287] width 93 height 18
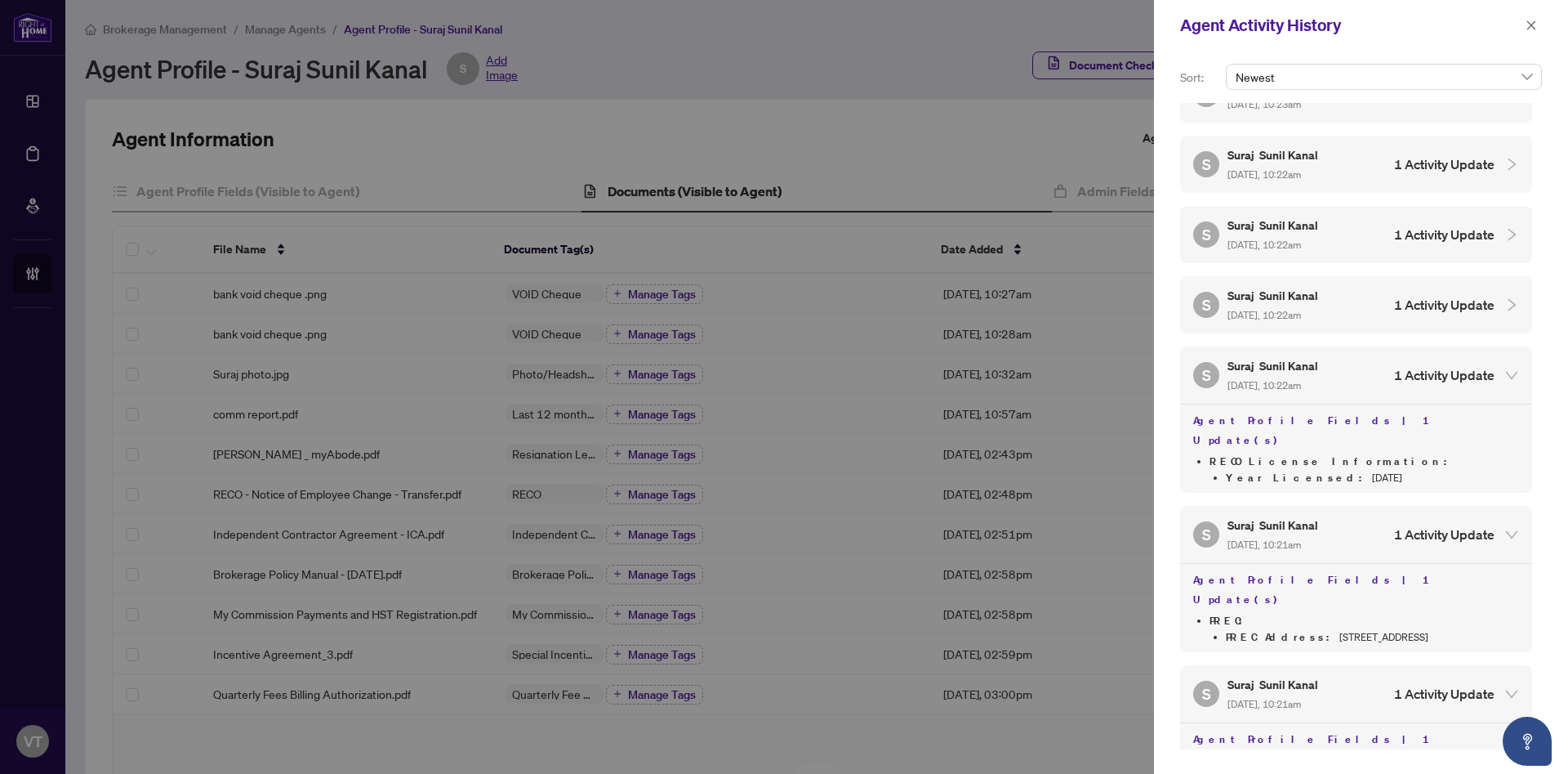
scroll to position [1583, 0]
click at [1273, 287] on h5 "Suraj Sunil Kanal" at bounding box center [1274, 296] width 93 height 18
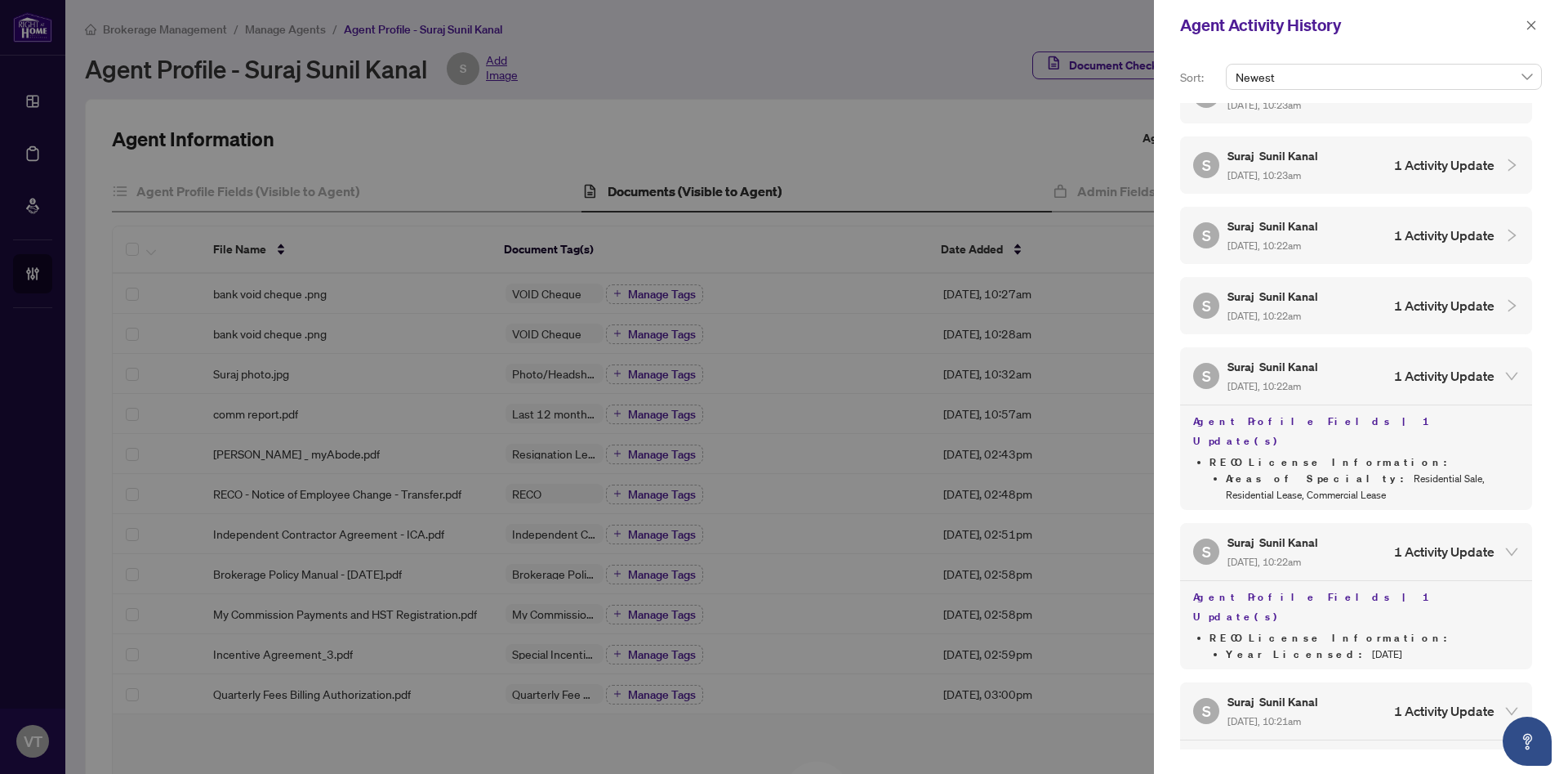
scroll to position [1501, 0]
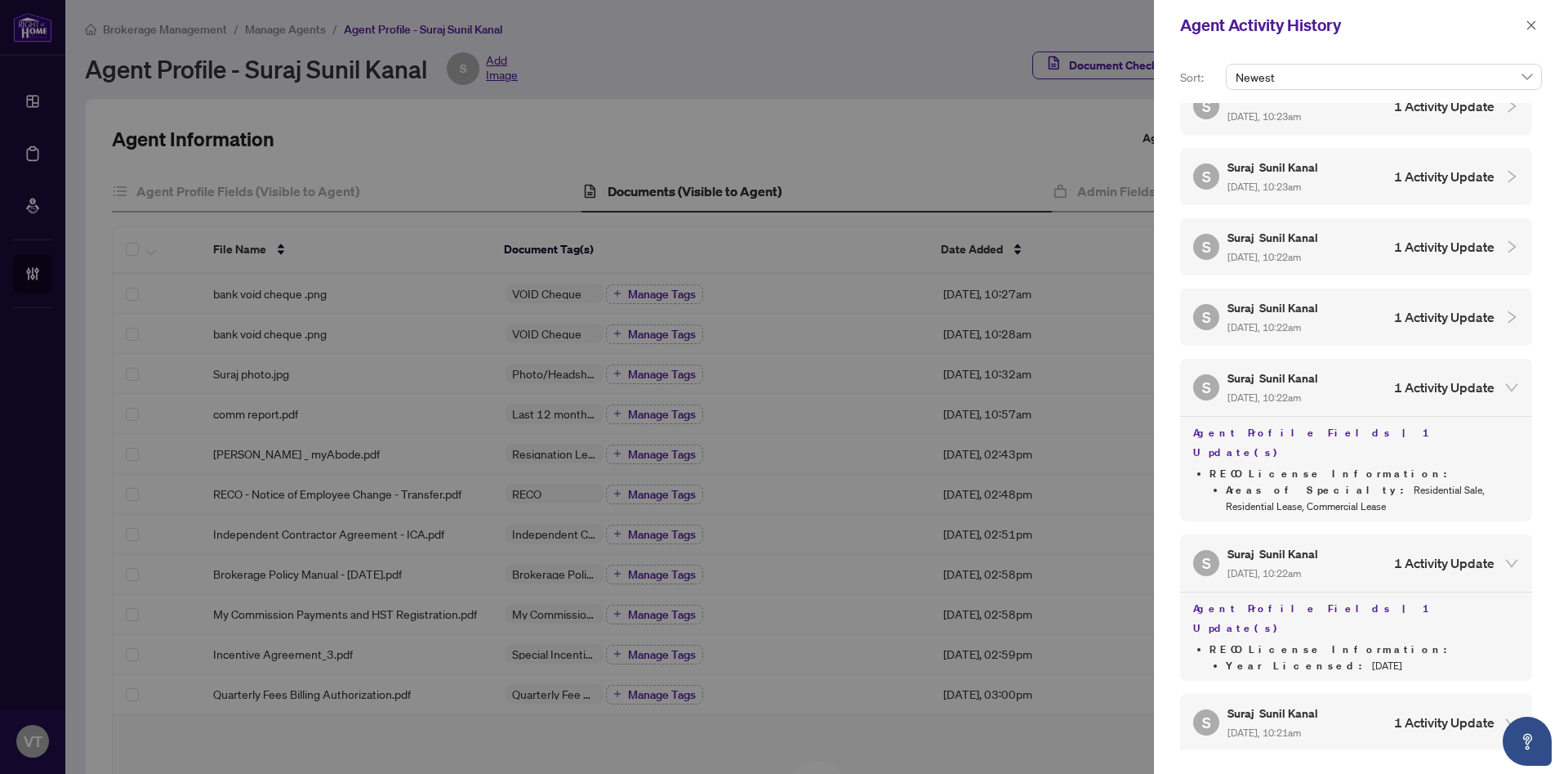
click at [1284, 288] on div "S Suraj Sunil Kanal Aug/31/2025, 10:22am 1 Activity Update" at bounding box center [1356, 317] width 352 height 57
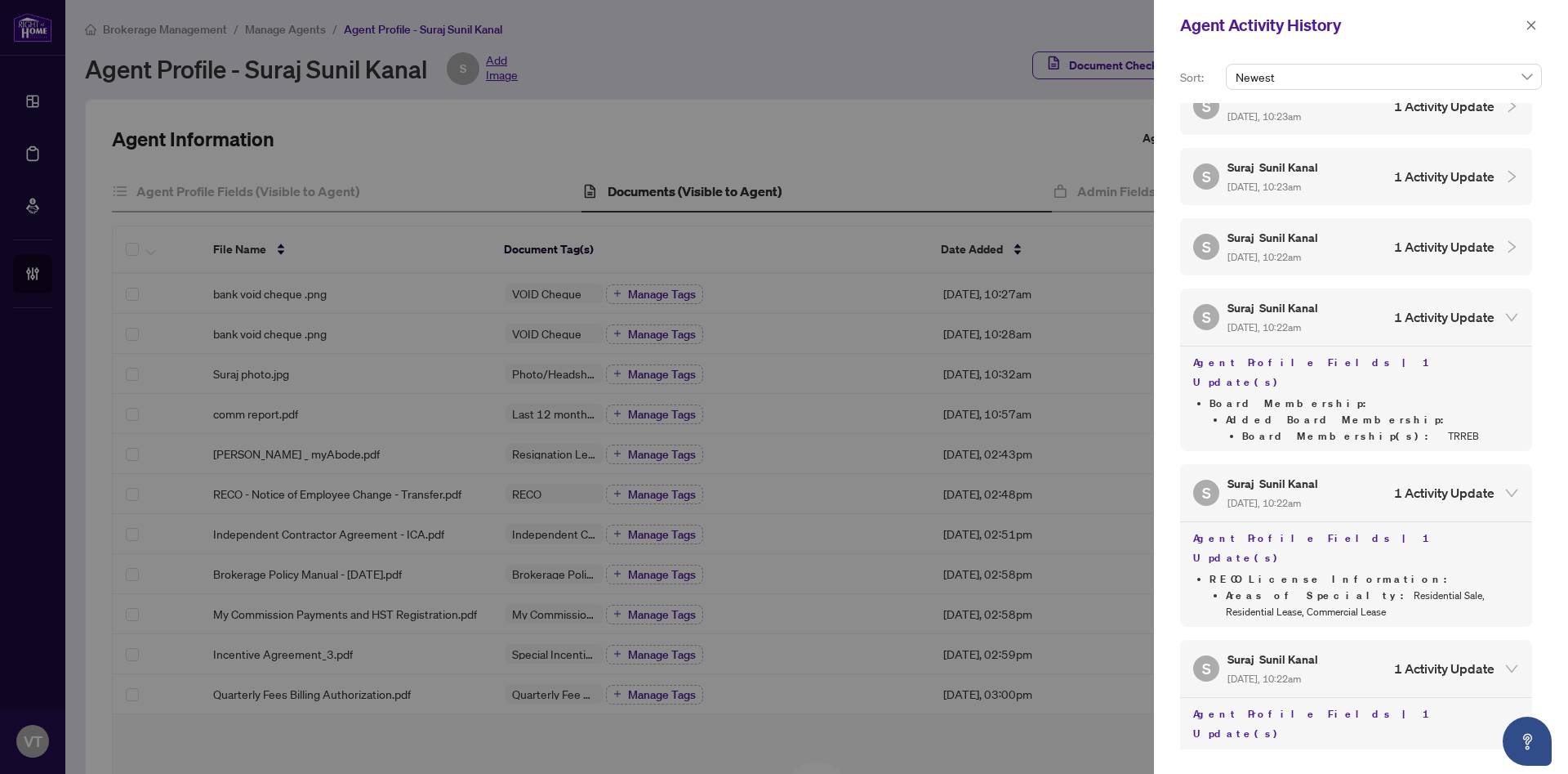
click at [1288, 251] on span "Aug/31/2025, 10:22am" at bounding box center [1264, 257] width 74 height 12
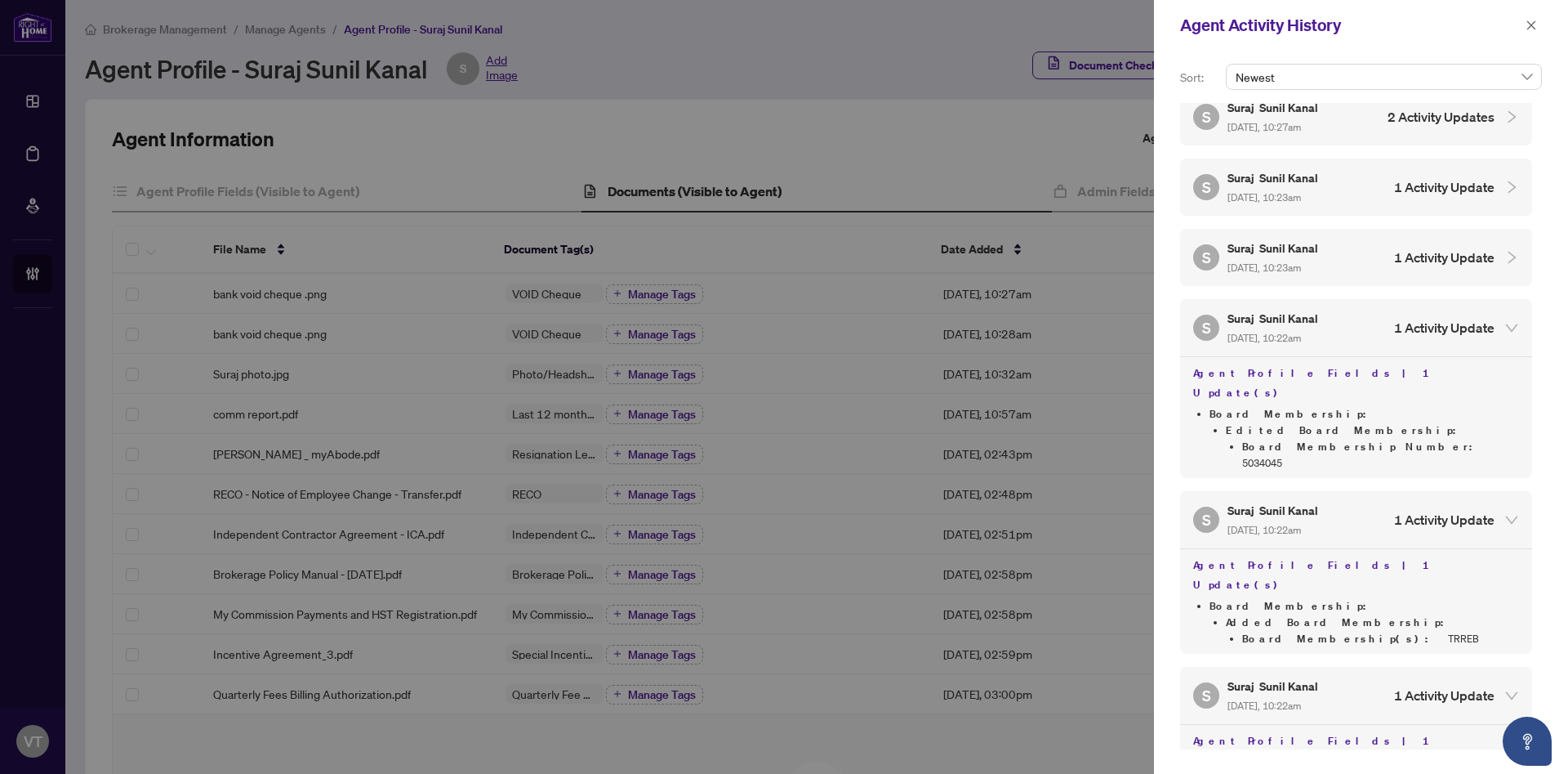
scroll to position [1416, 0]
click at [1290, 243] on h5 "Suraj Sunil Kanal" at bounding box center [1274, 252] width 93 height 18
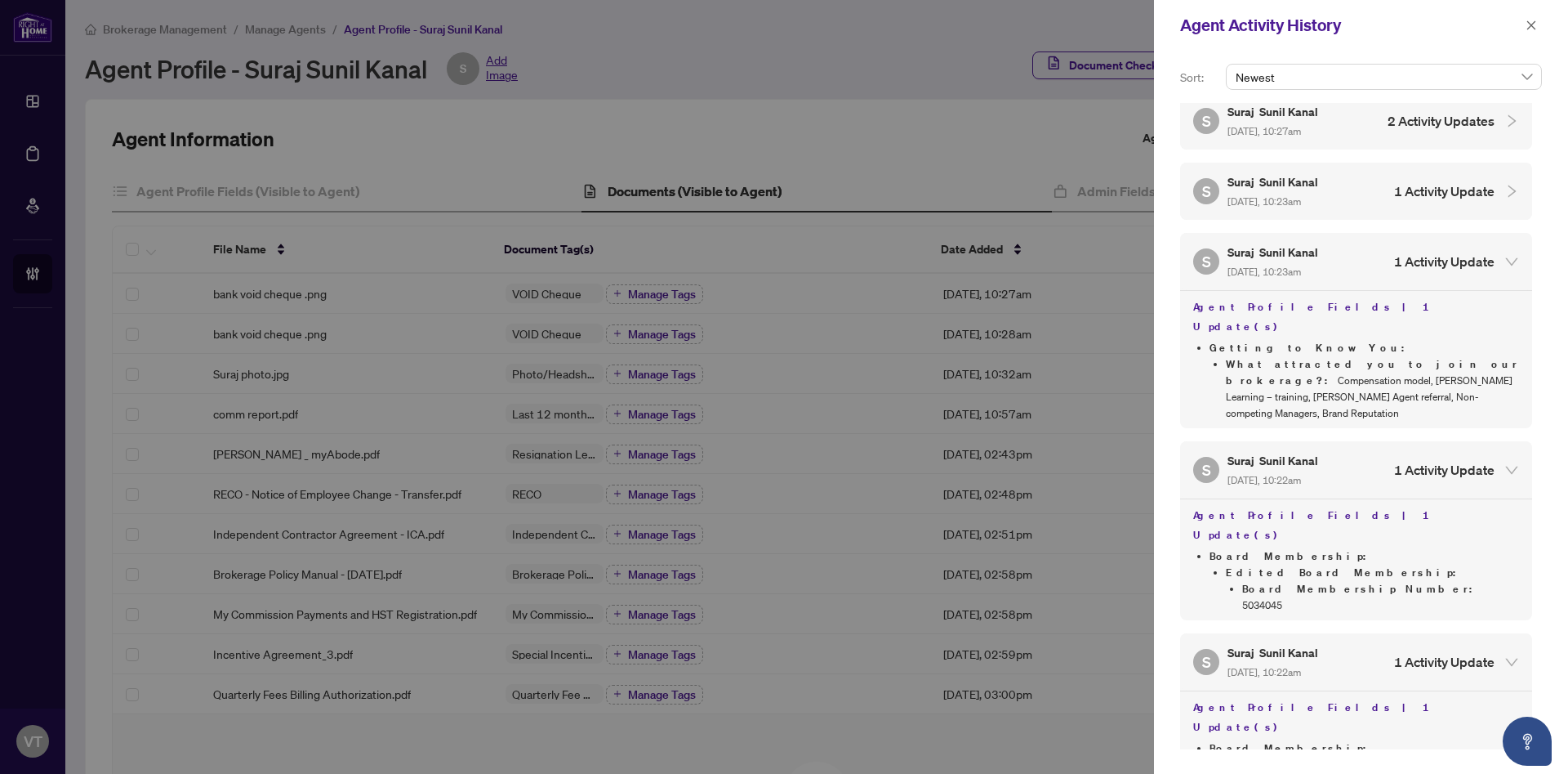
click at [1301, 195] on span "Aug/31/2025, 10:23am" at bounding box center [1264, 201] width 74 height 12
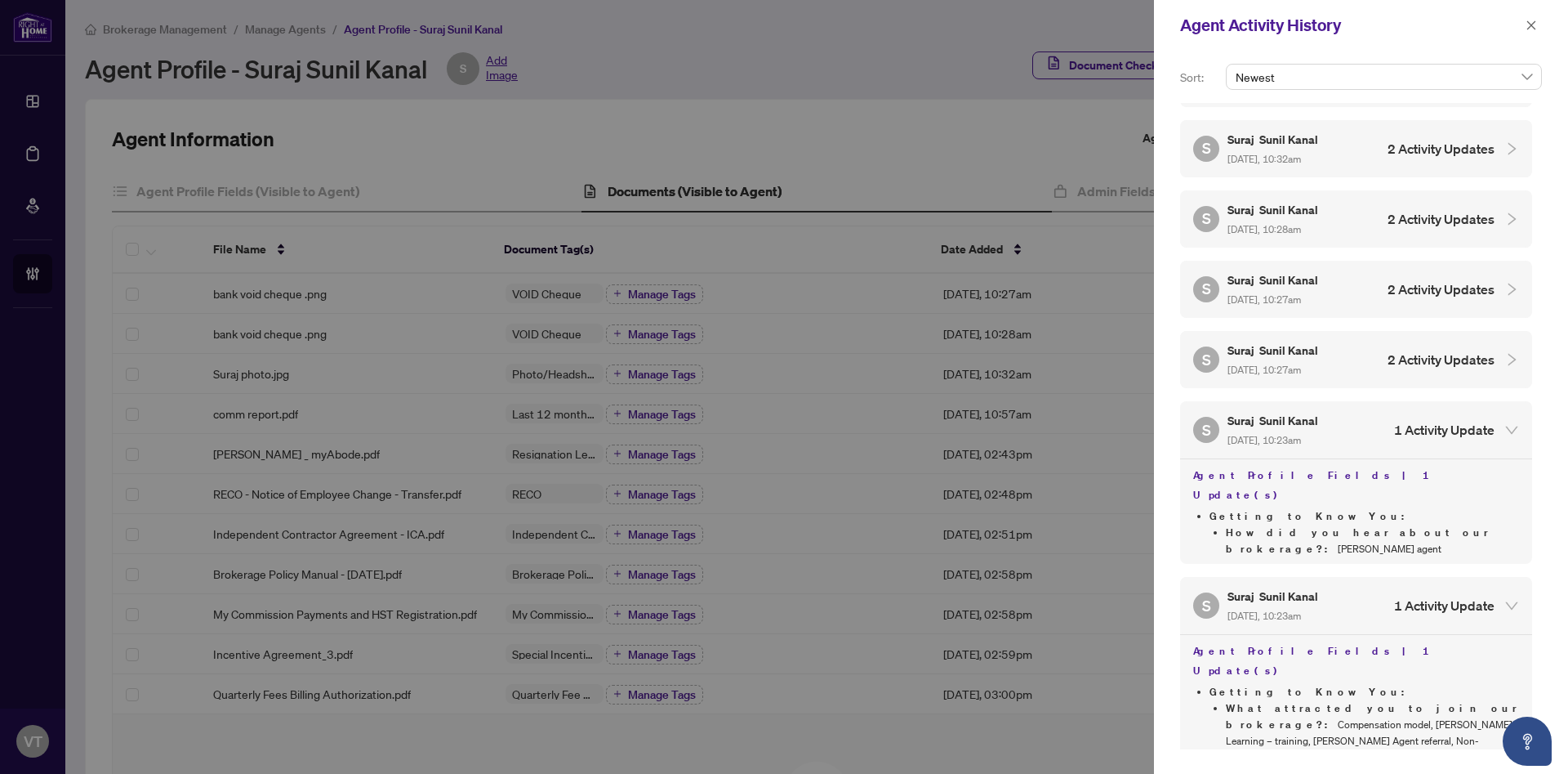
scroll to position [1173, 0]
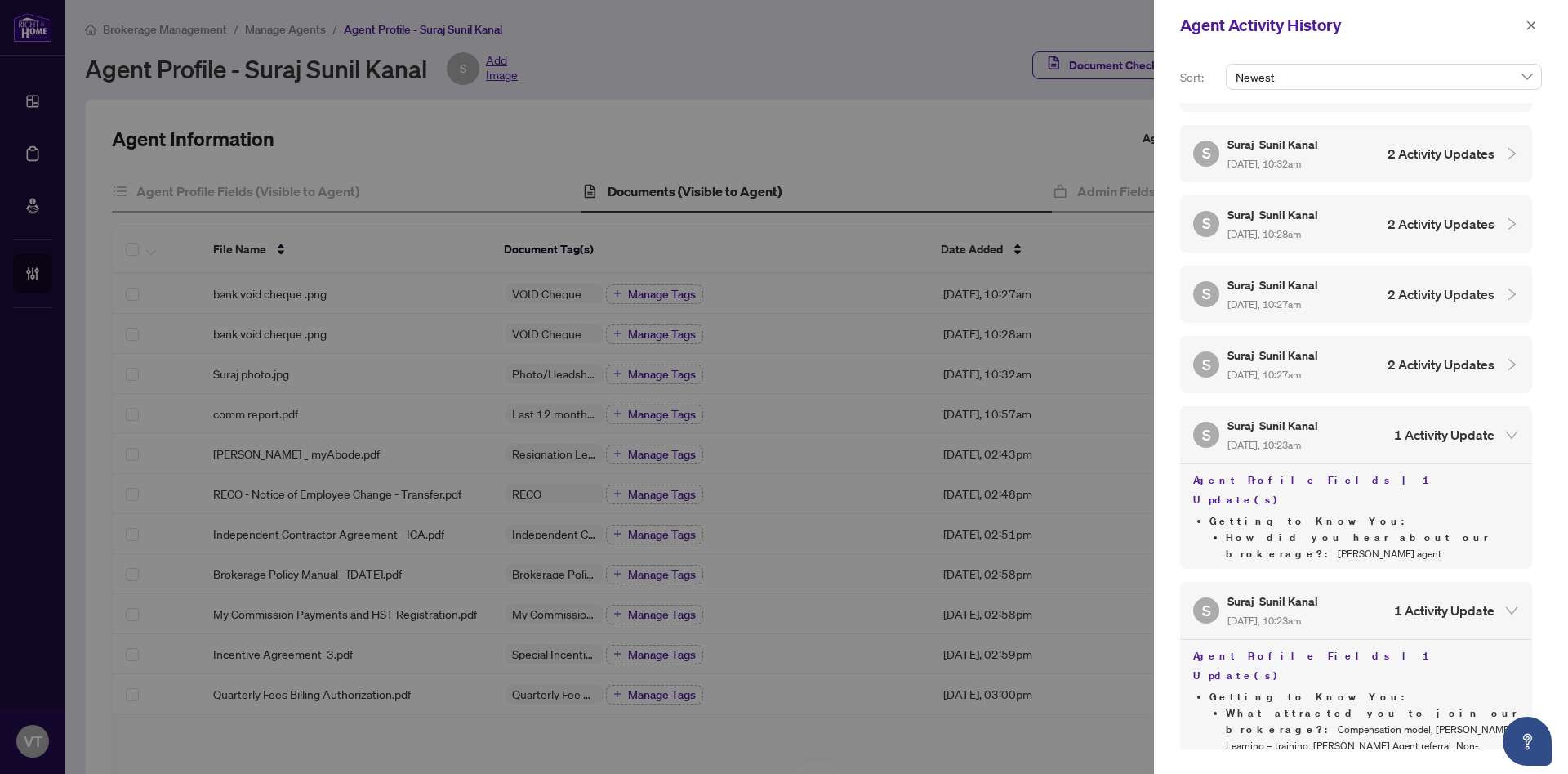
click at [1300, 345] on h5 "Suraj Sunil Kanal" at bounding box center [1274, 354] width 93 height 18
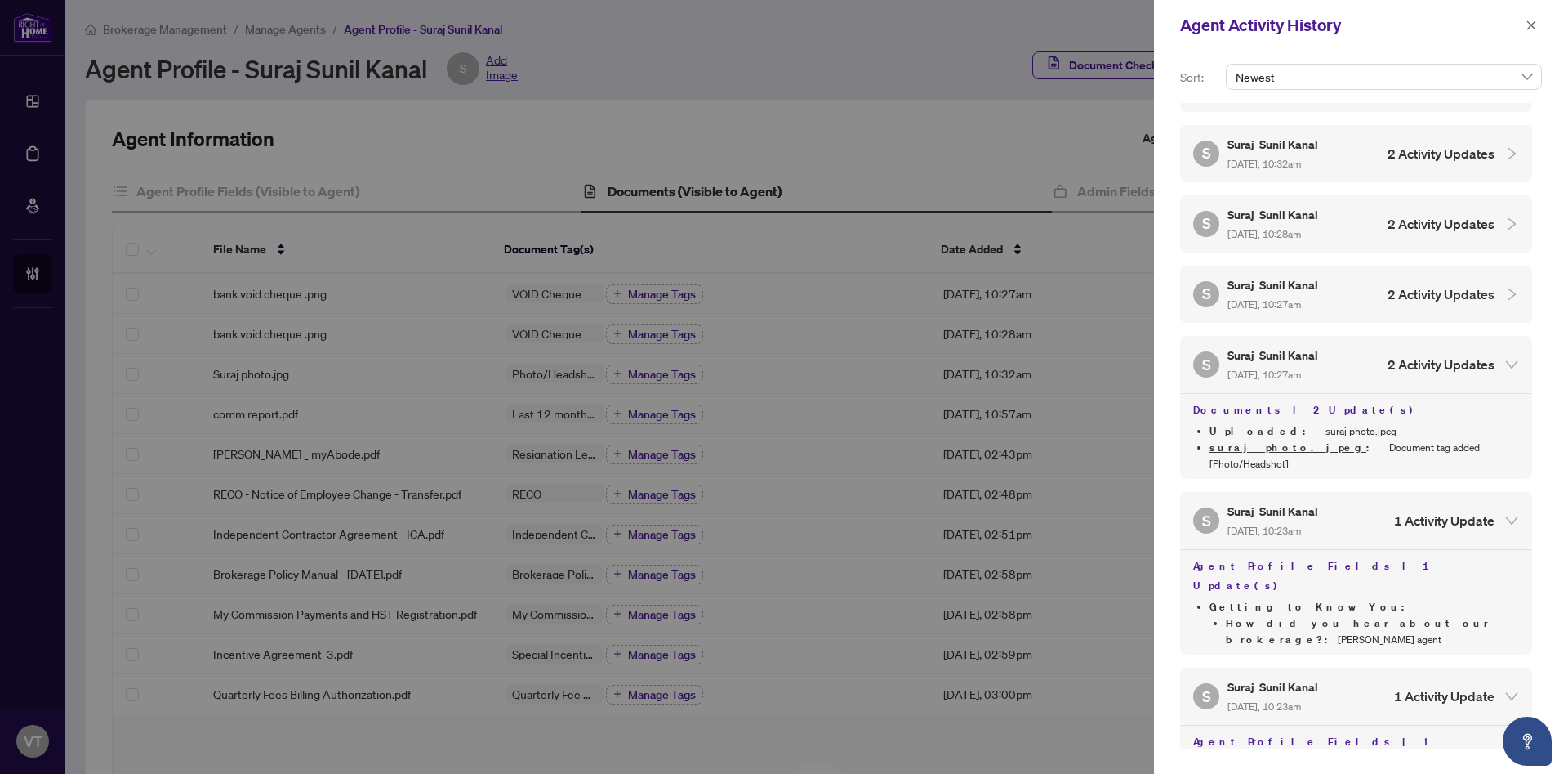
click at [1303, 275] on h5 "Suraj Sunil Kanal" at bounding box center [1274, 284] width 93 height 18
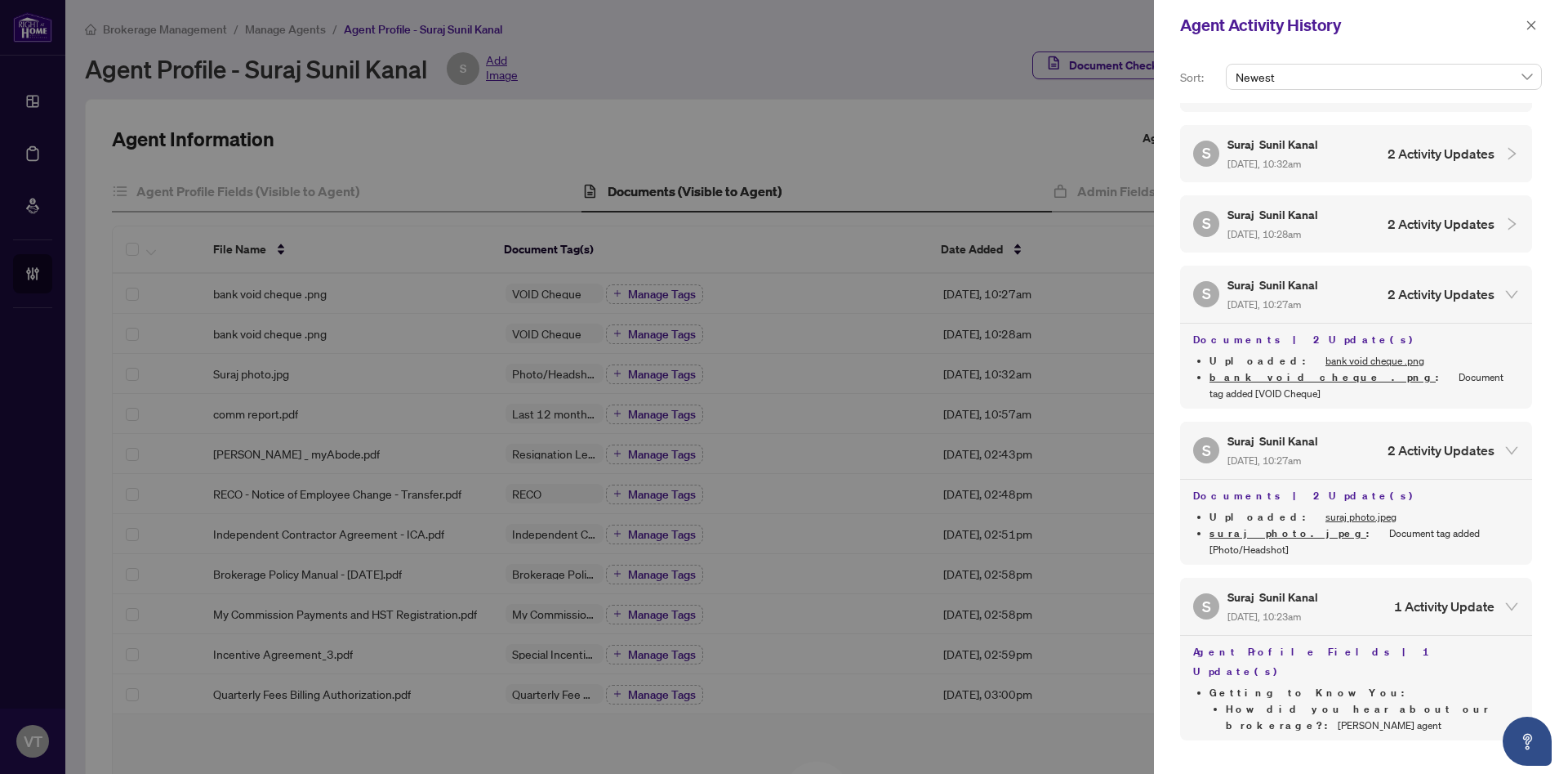
click at [1310, 205] on h5 "Suraj Sunil Kanal" at bounding box center [1274, 214] width 93 height 18
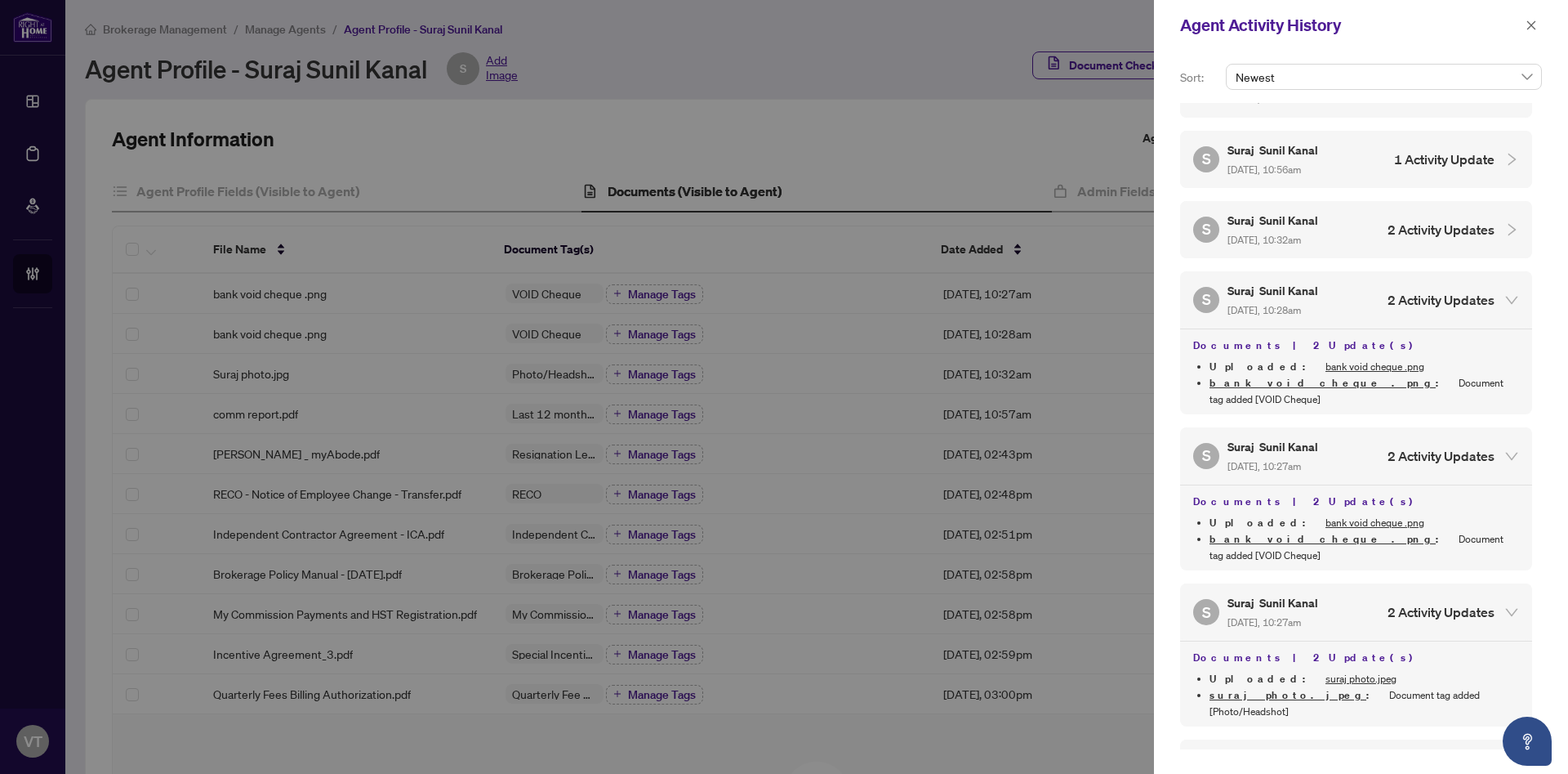
click at [1293, 211] on h5 "Suraj Sunil Kanal" at bounding box center [1274, 220] width 93 height 18
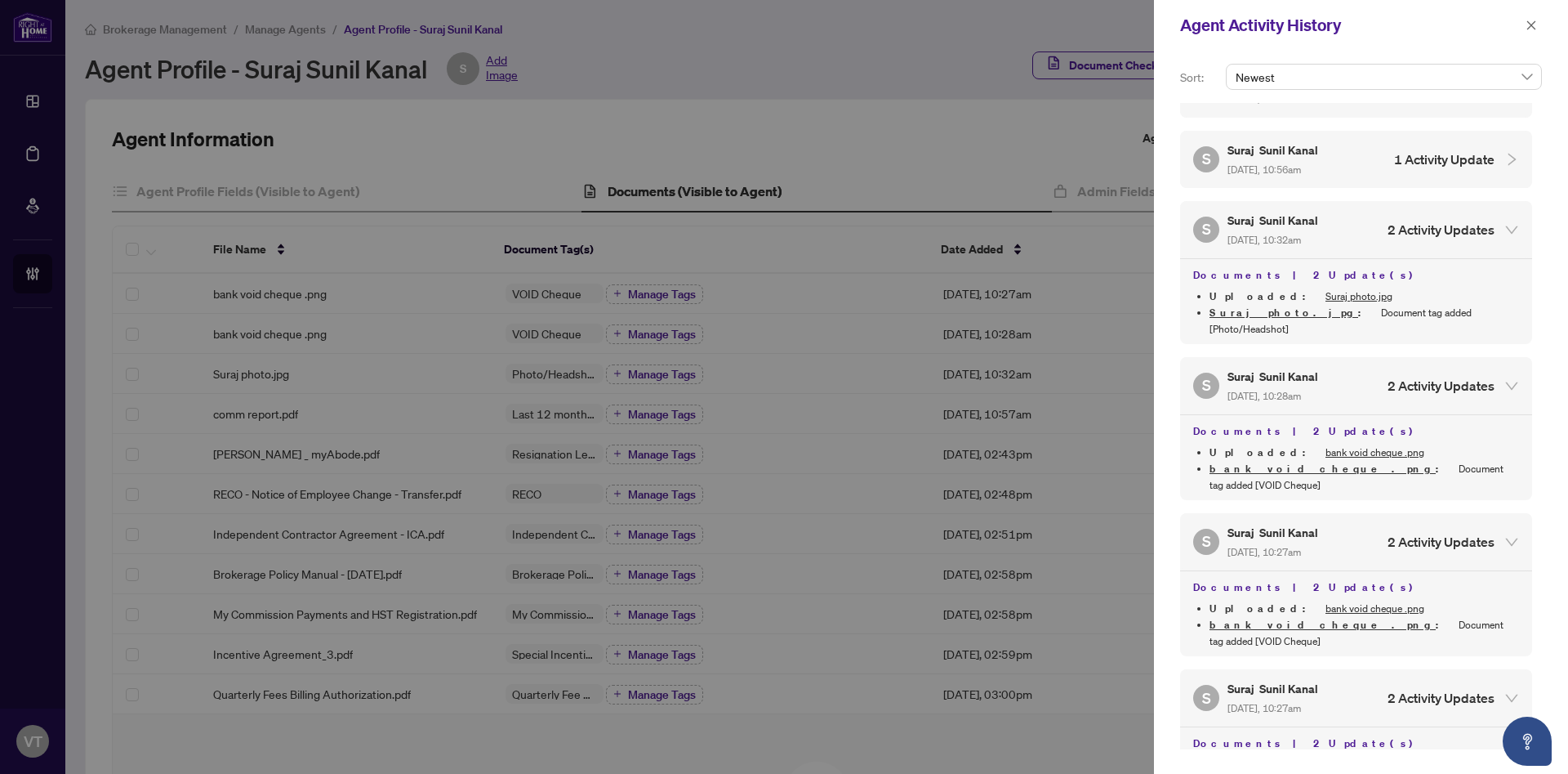
click at [1294, 141] on div "Suraj Sunil Kanal Sep/01/2025, 10:56am" at bounding box center [1274, 159] width 93 height 38
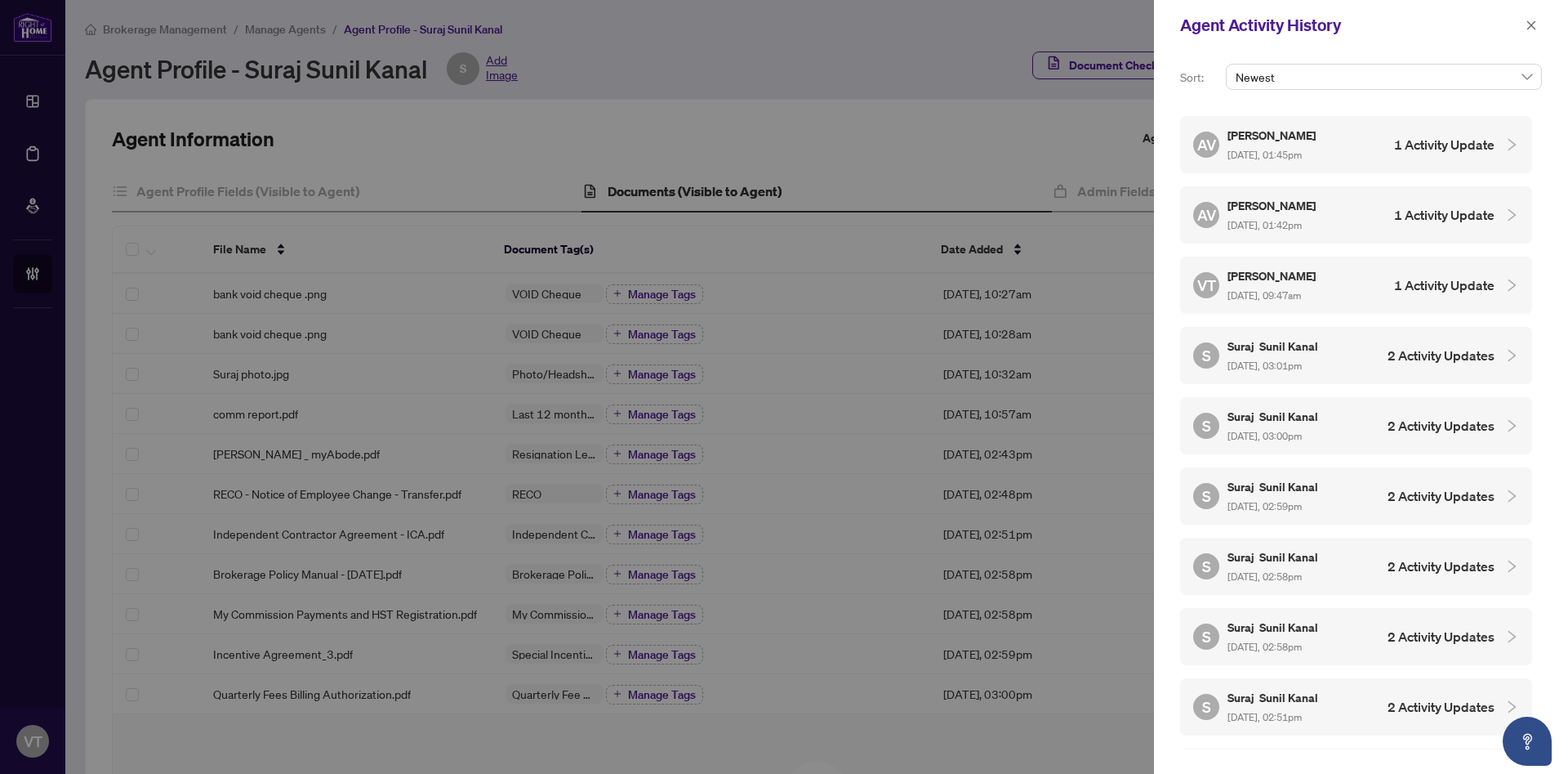
scroll to position [192, 0]
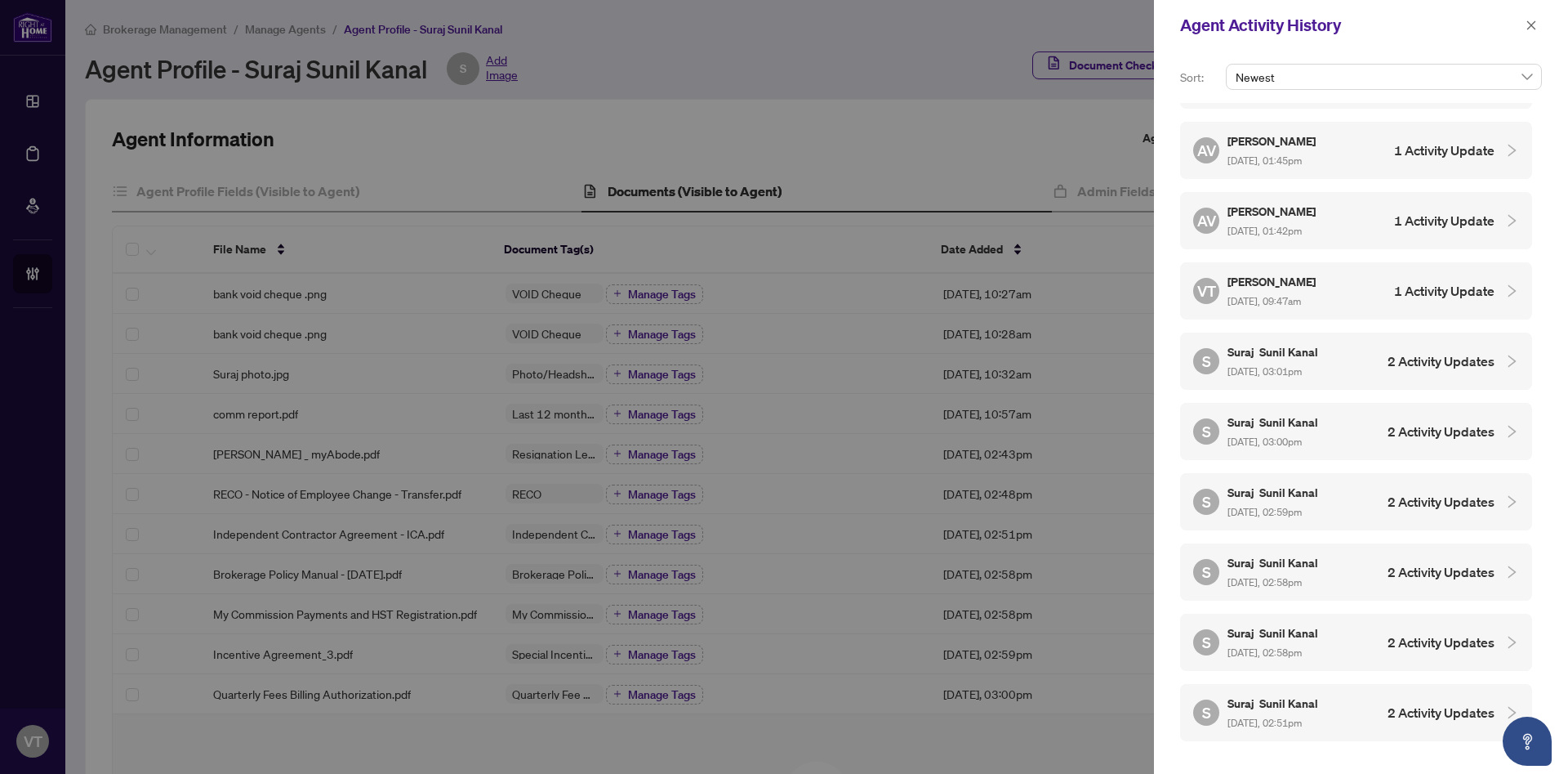
click at [1308, 273] on h5 "[PERSON_NAME]" at bounding box center [1273, 282] width 91 height 18
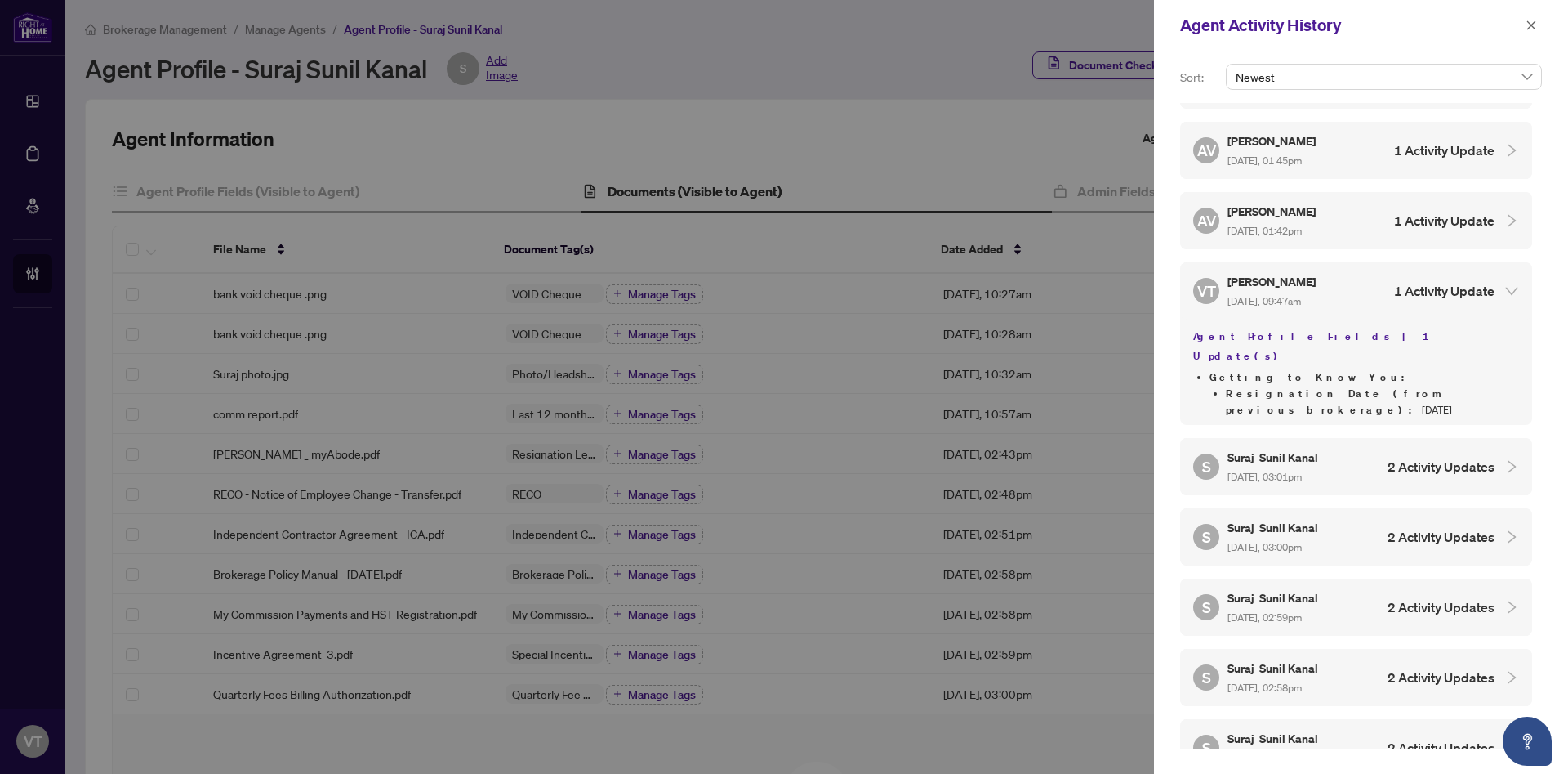
click at [1318, 209] on h5 "Ananya Venugopal" at bounding box center [1273, 211] width 91 height 18
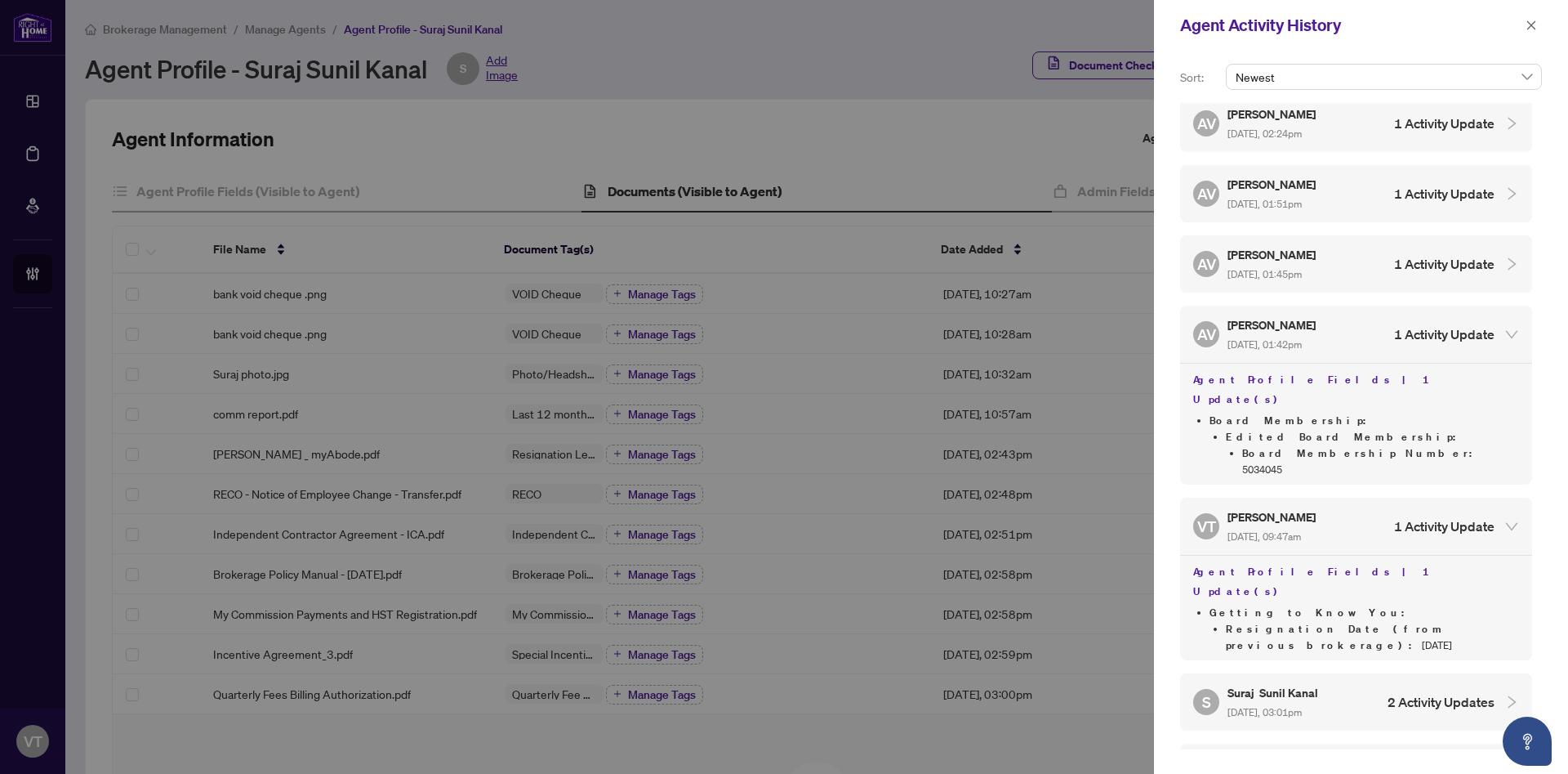
scroll to position [62, 0]
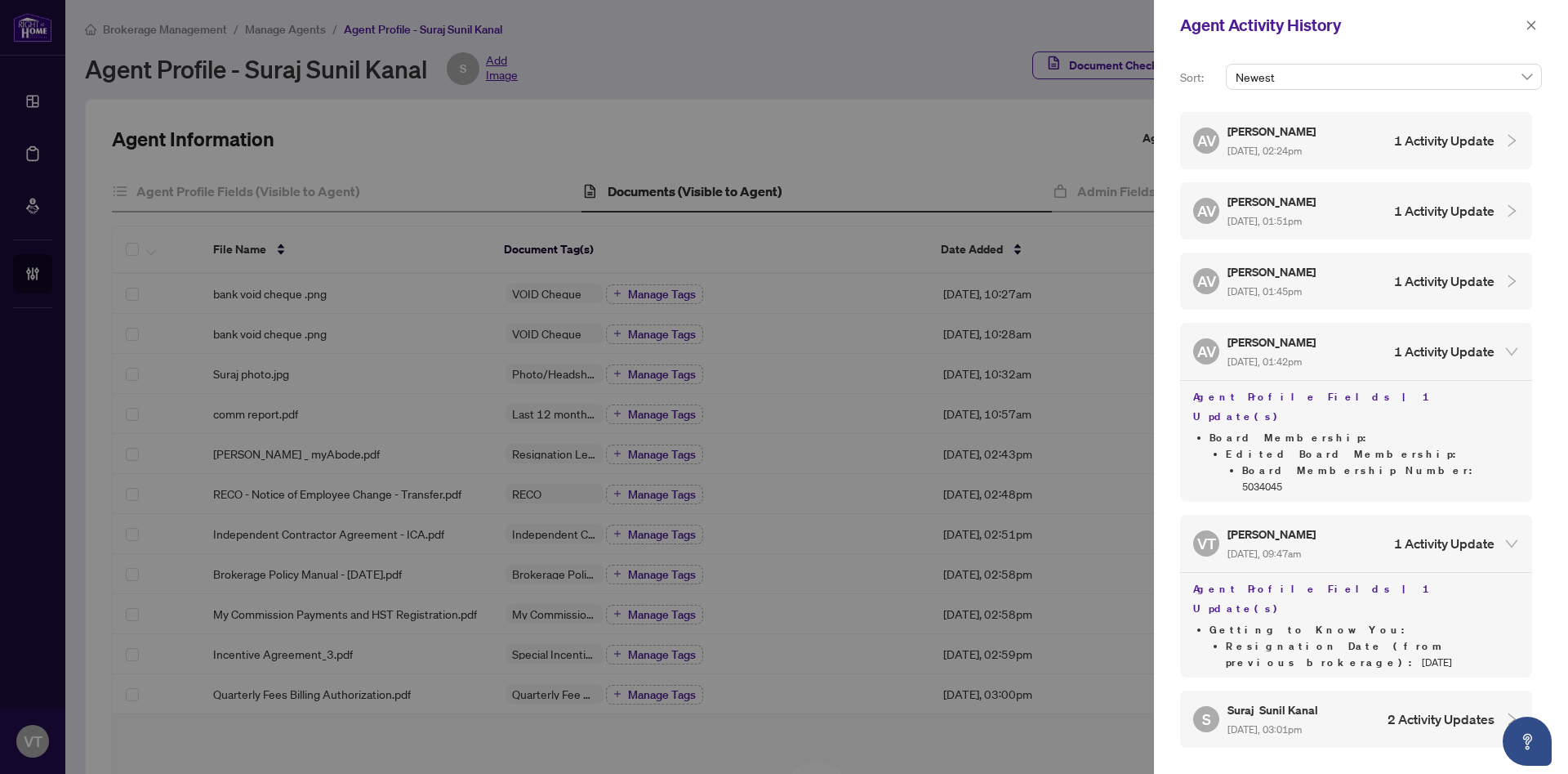
click at [1270, 252] on div "AV Ananya Venugopal Sep/03/2025, 01:45pm 1 Activity Update" at bounding box center [1356, 281] width 352 height 57
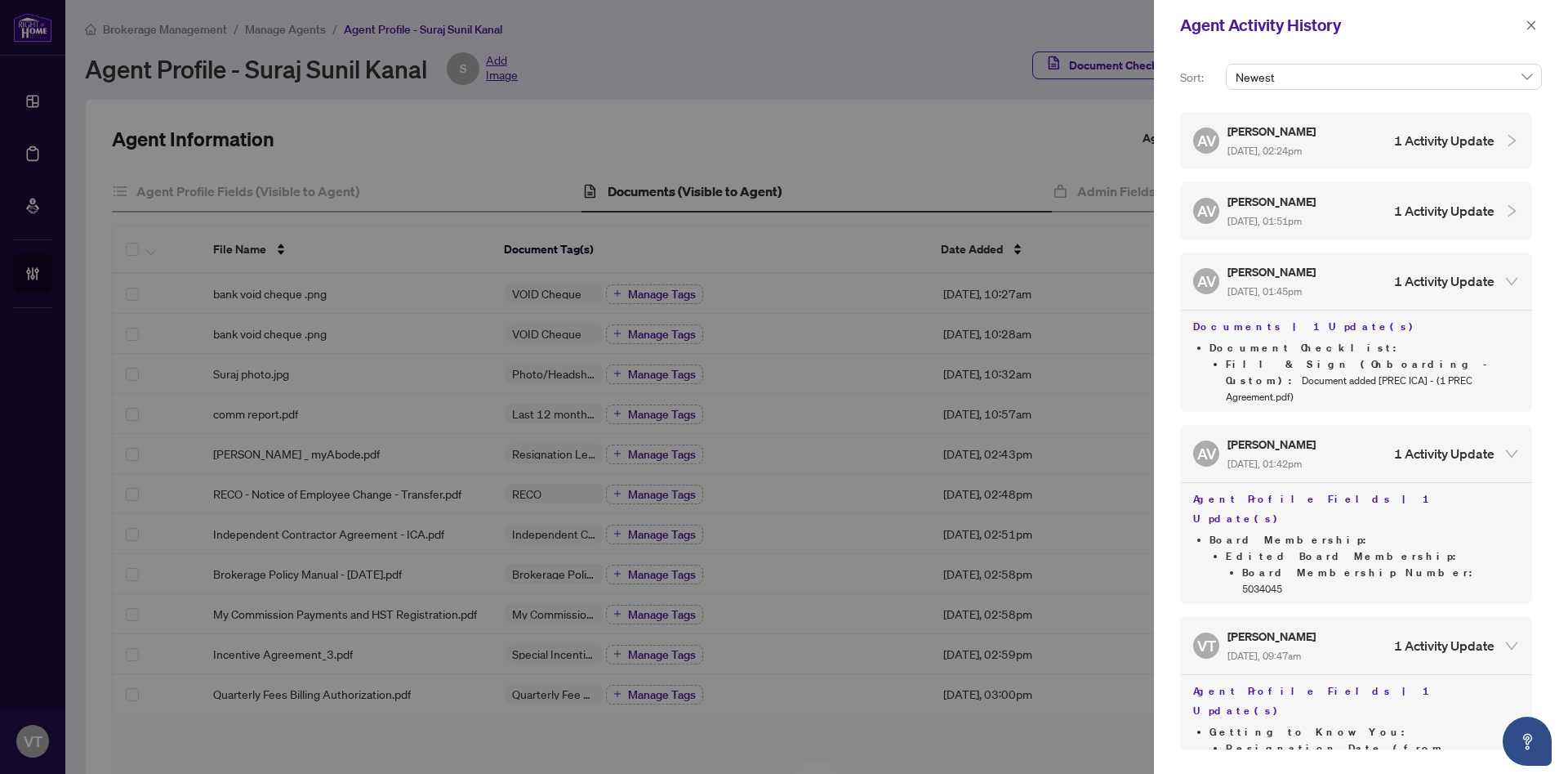
click at [1290, 202] on h5 "Ananya Venugopal" at bounding box center [1273, 202] width 91 height 18
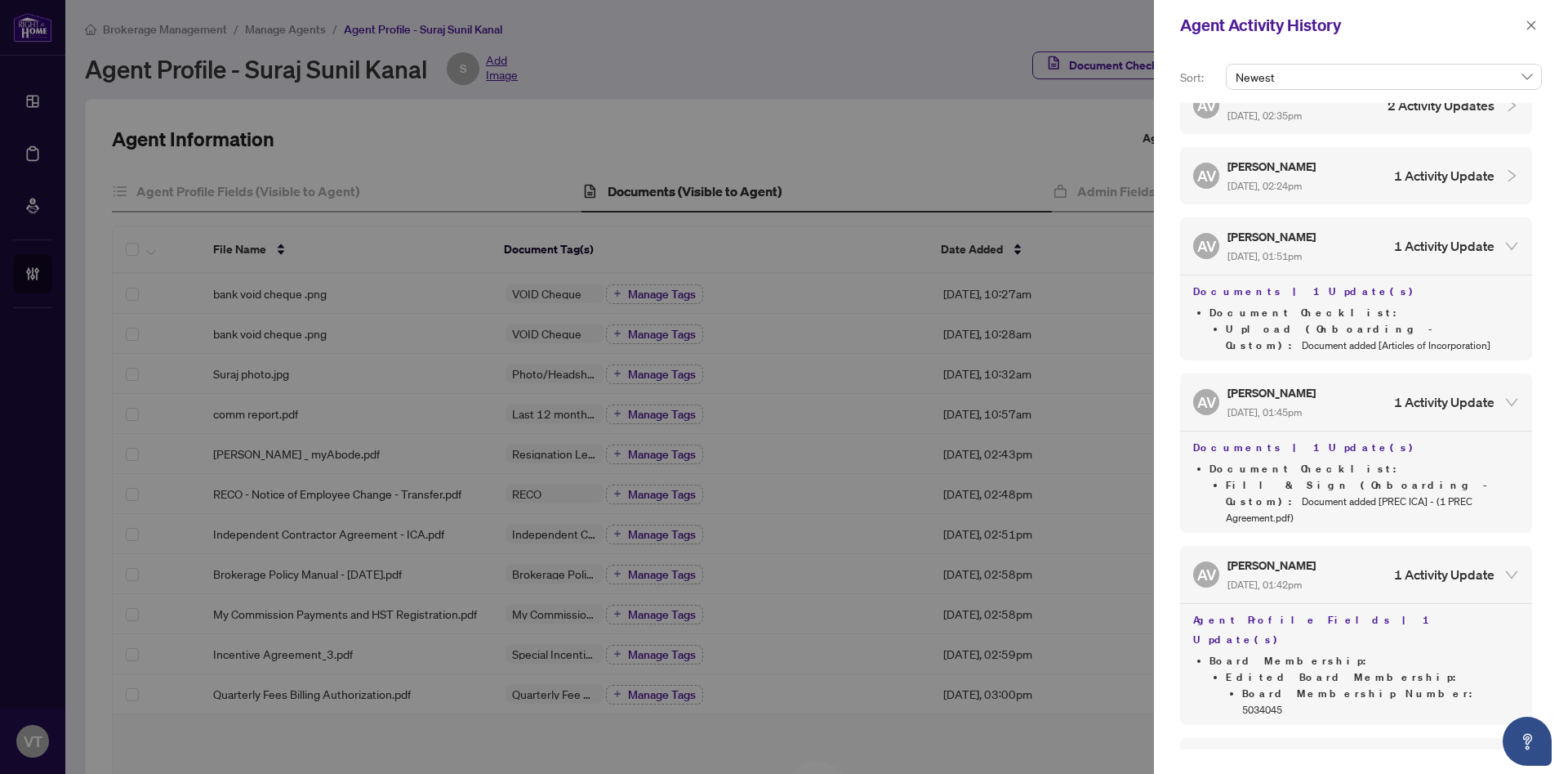
scroll to position [0, 0]
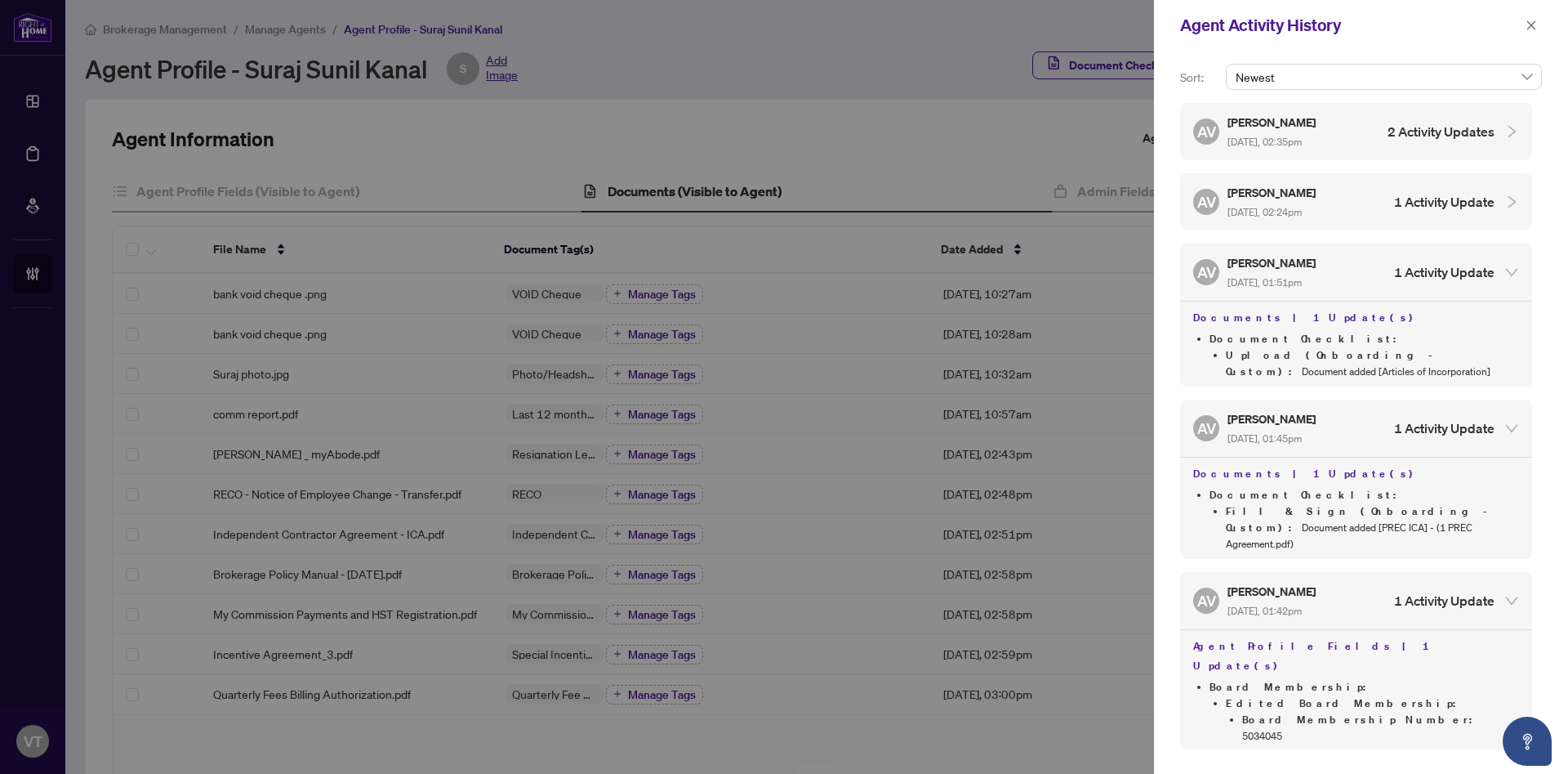
click at [1290, 192] on h5 "Ananya Venugopal" at bounding box center [1273, 192] width 91 height 18
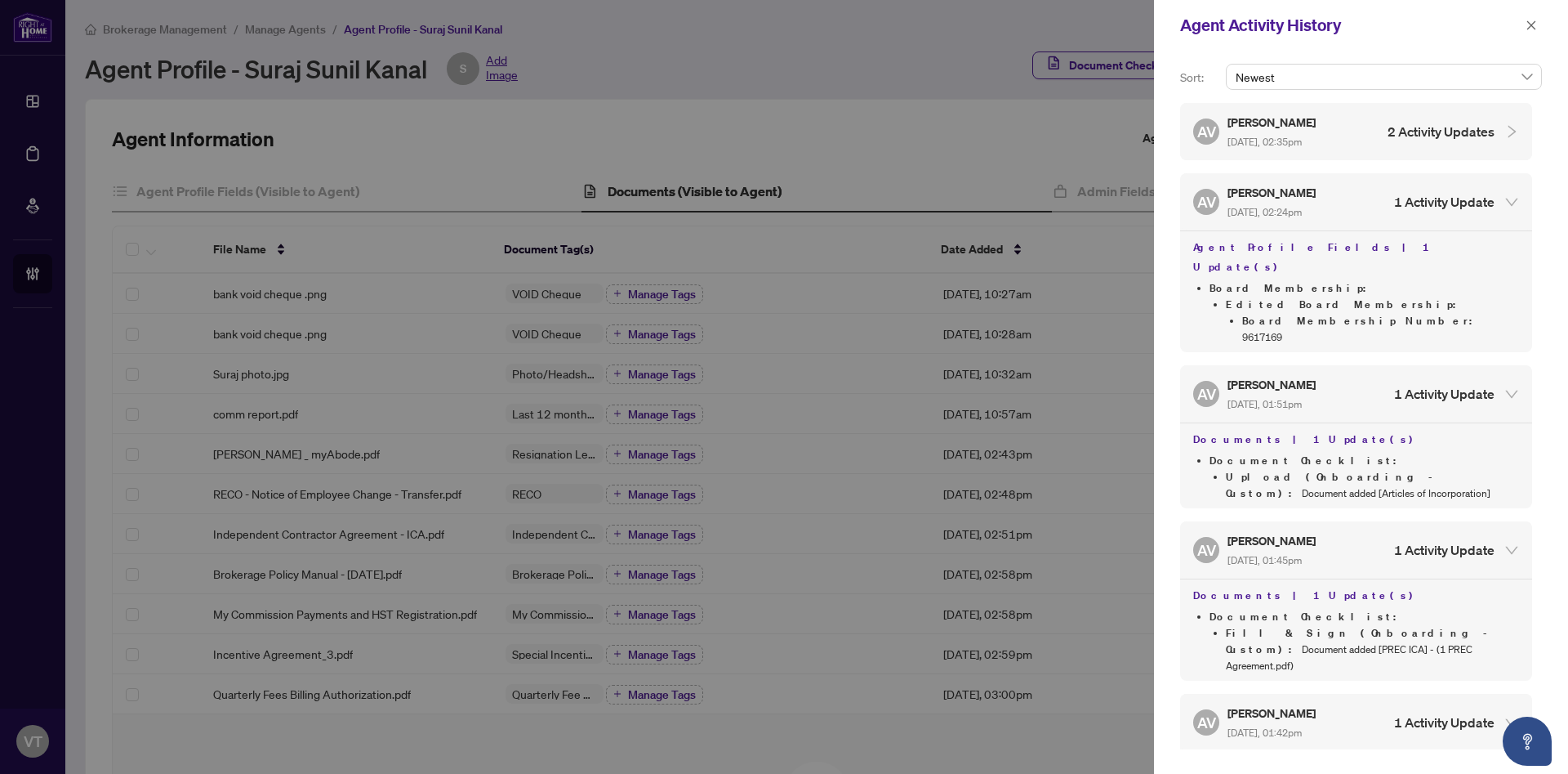
click at [1302, 138] on span "Sep/05/2025, 02:35pm" at bounding box center [1264, 141] width 75 height 12
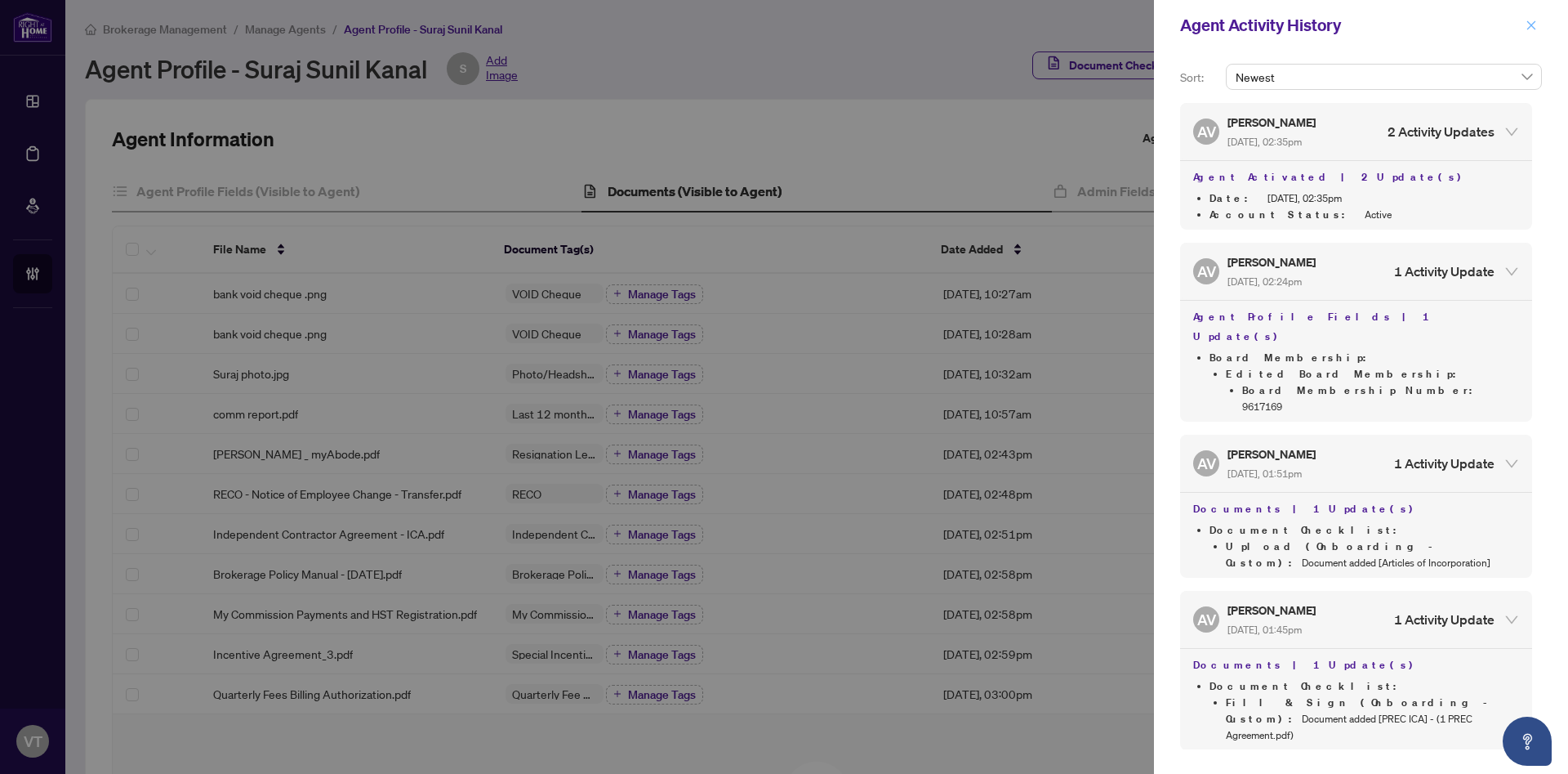
click at [1537, 26] on icon "close" at bounding box center [1531, 25] width 11 height 11
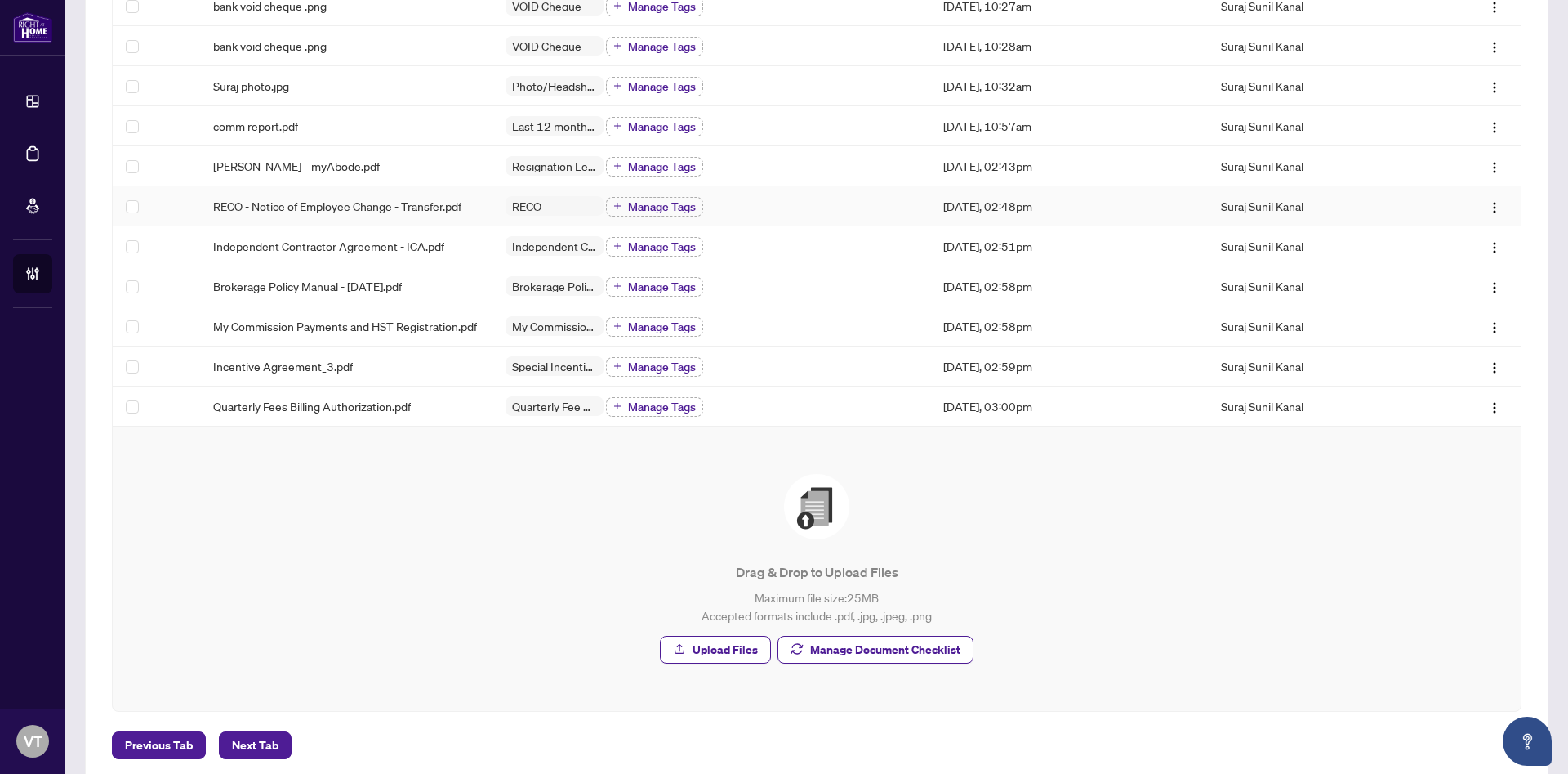
scroll to position [324, 0]
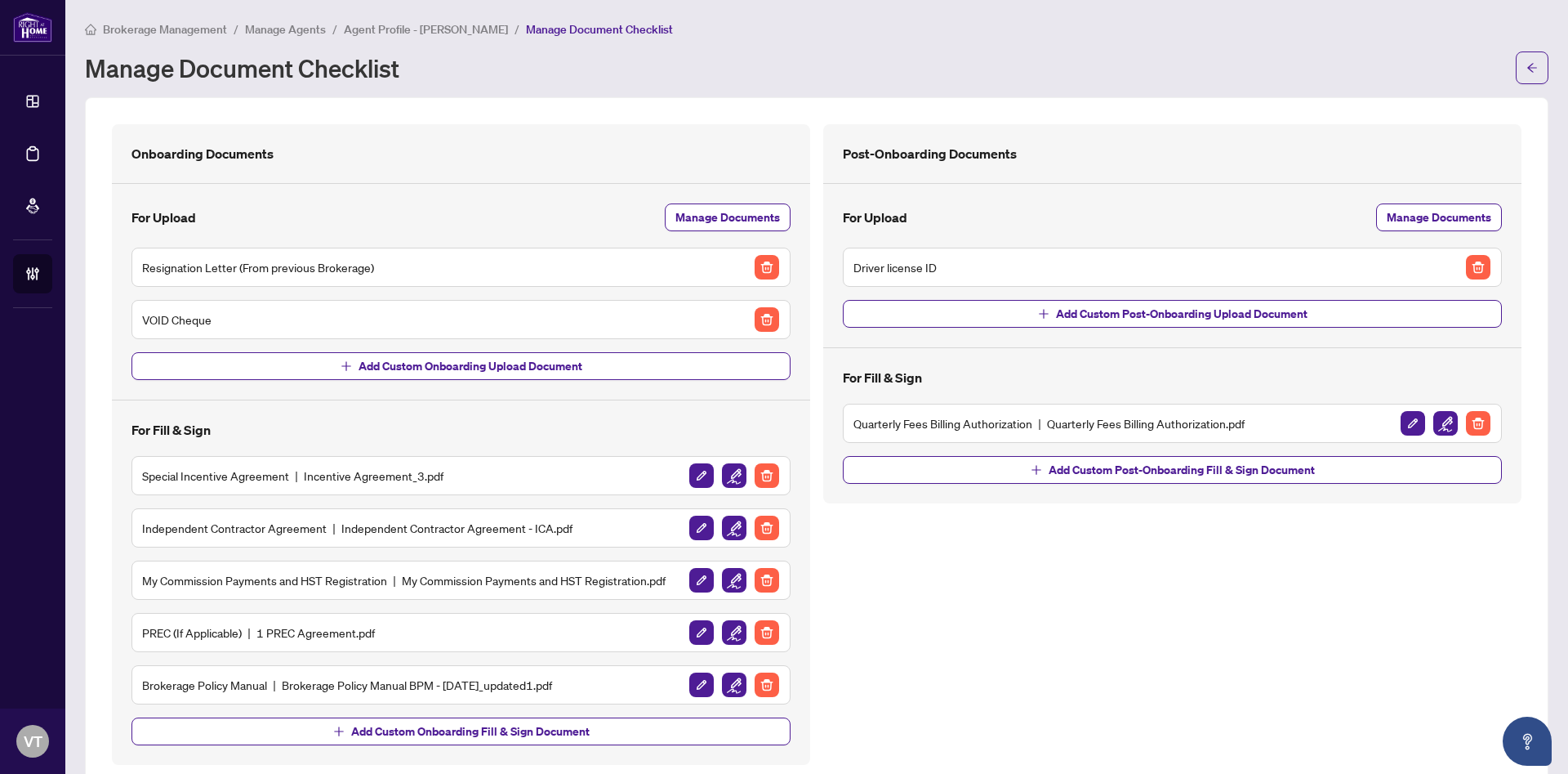
click at [272, 26] on span "Manage Agents" at bounding box center [285, 29] width 81 height 15
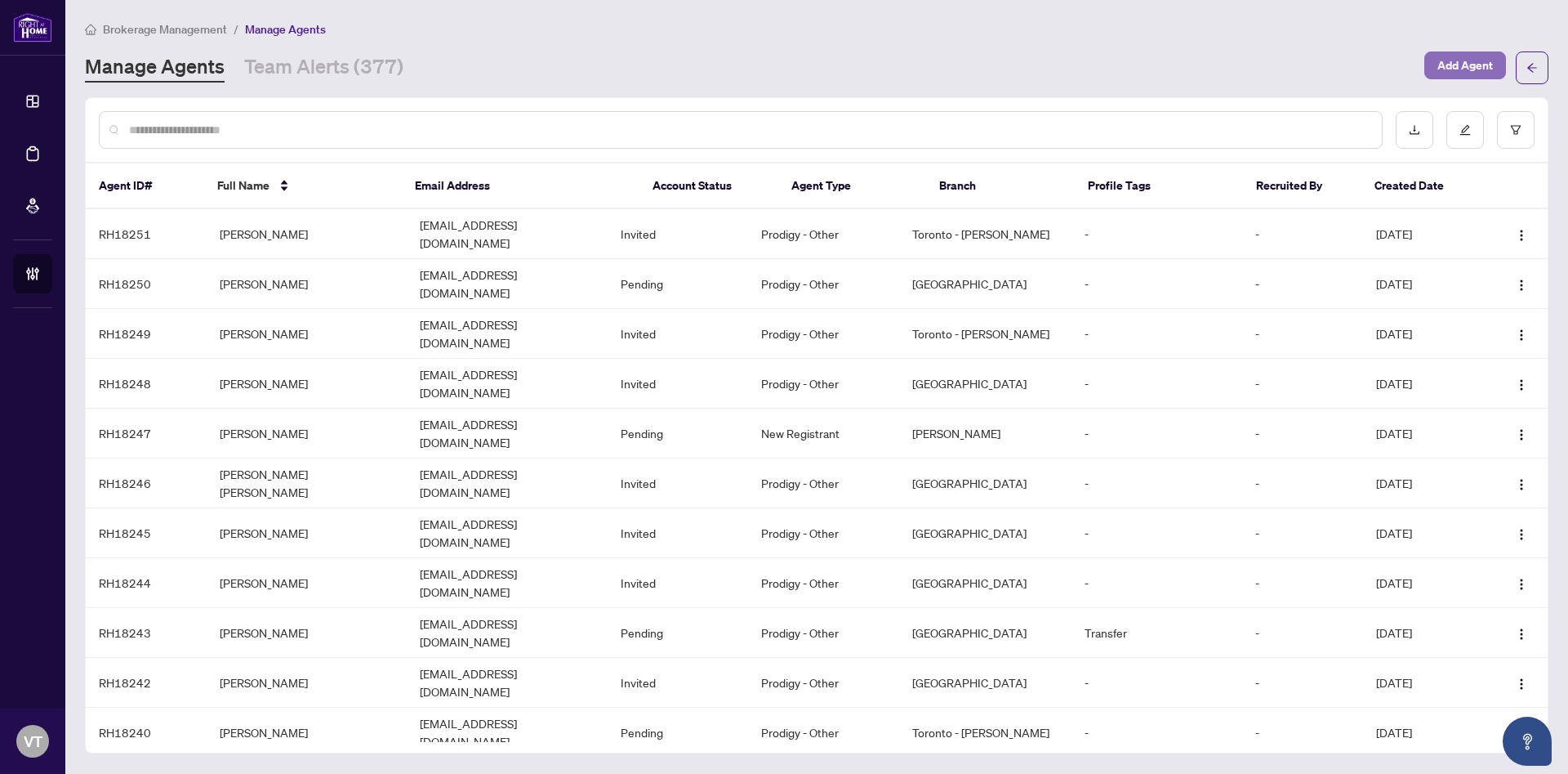
click at [1452, 68] on span "Add Agent" at bounding box center [1465, 65] width 55 height 26
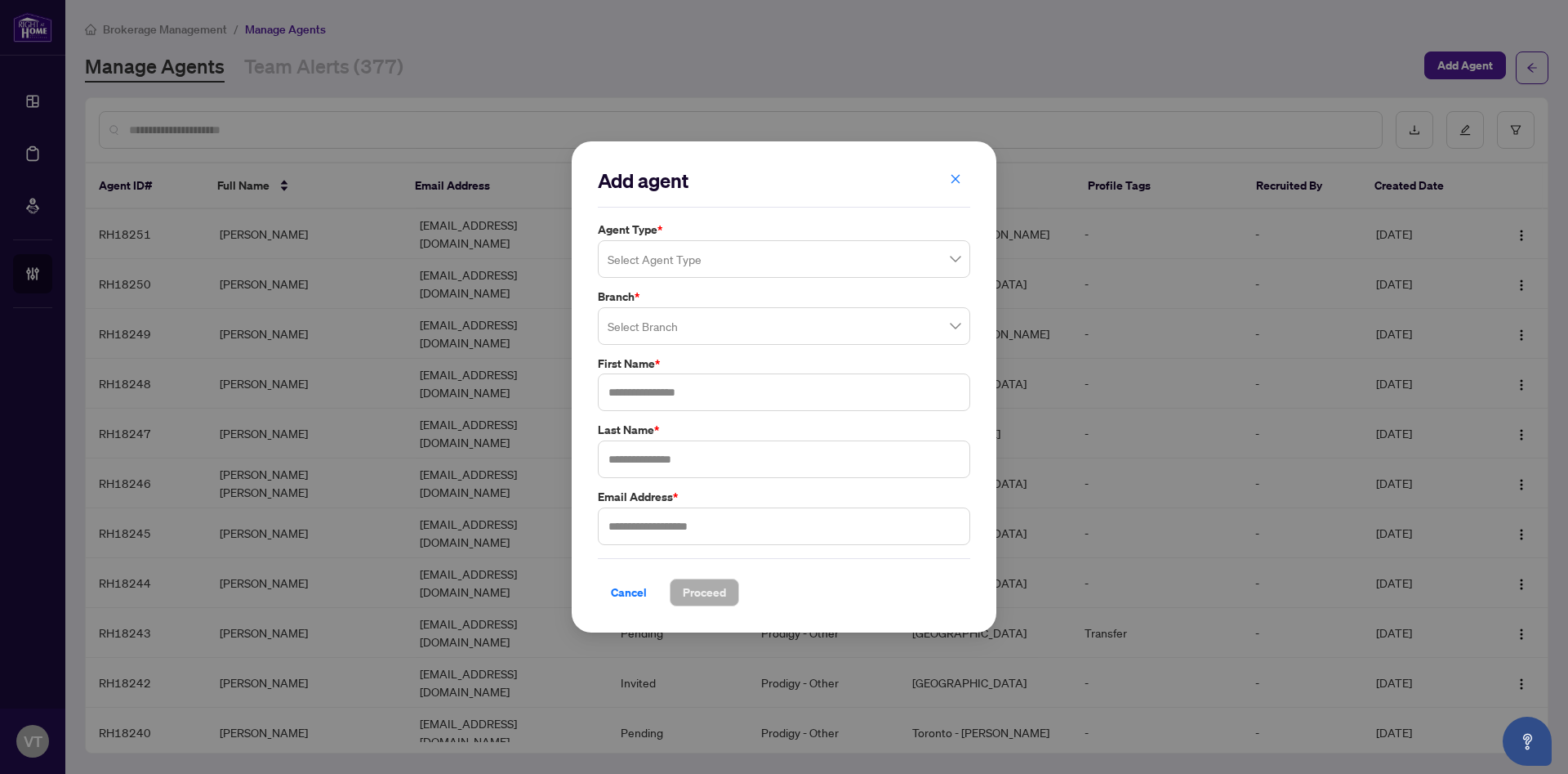
click at [666, 255] on input "search" at bounding box center [776, 261] width 338 height 36
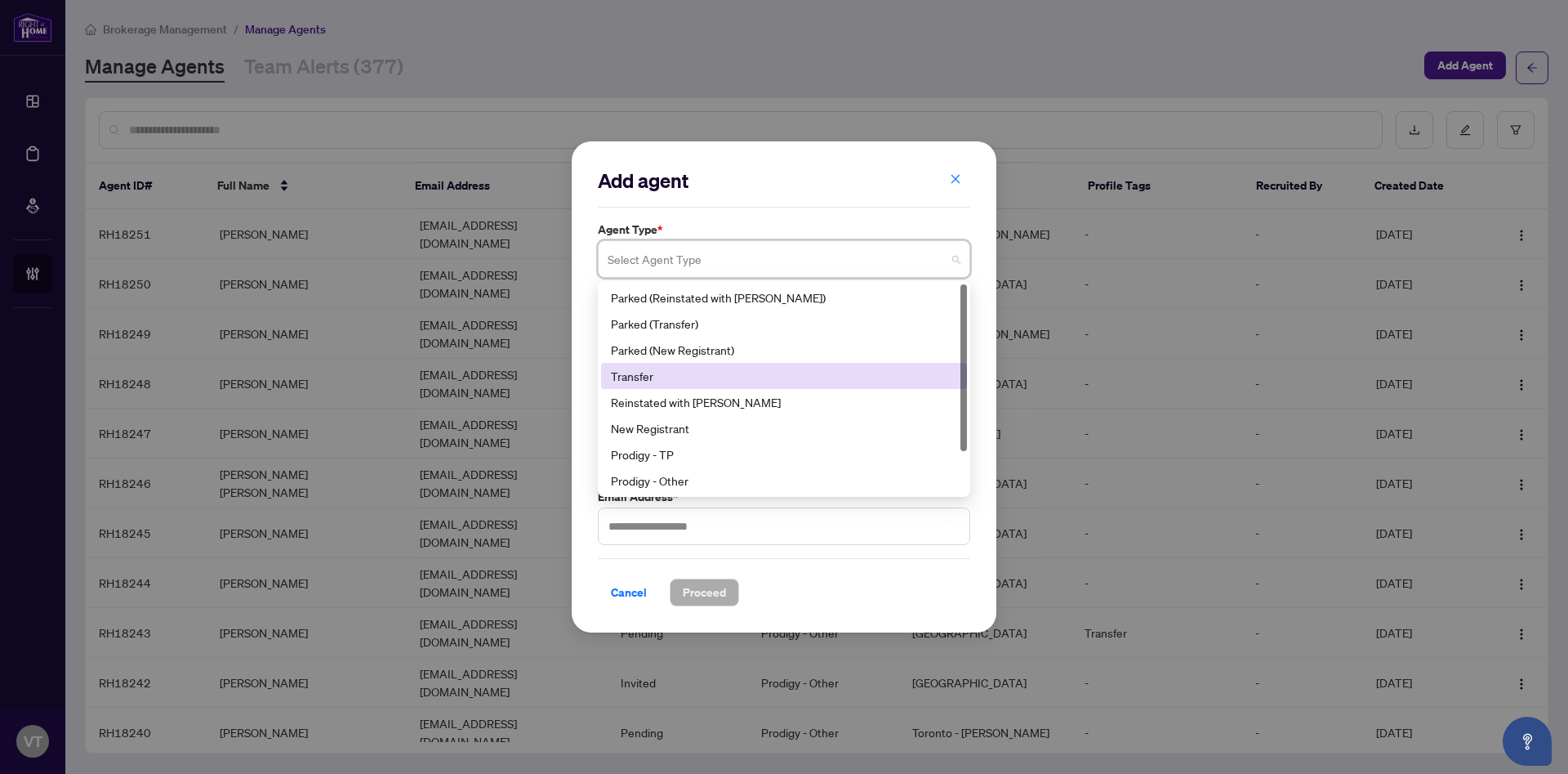
click at [635, 375] on div "Transfer" at bounding box center [784, 376] width 346 height 18
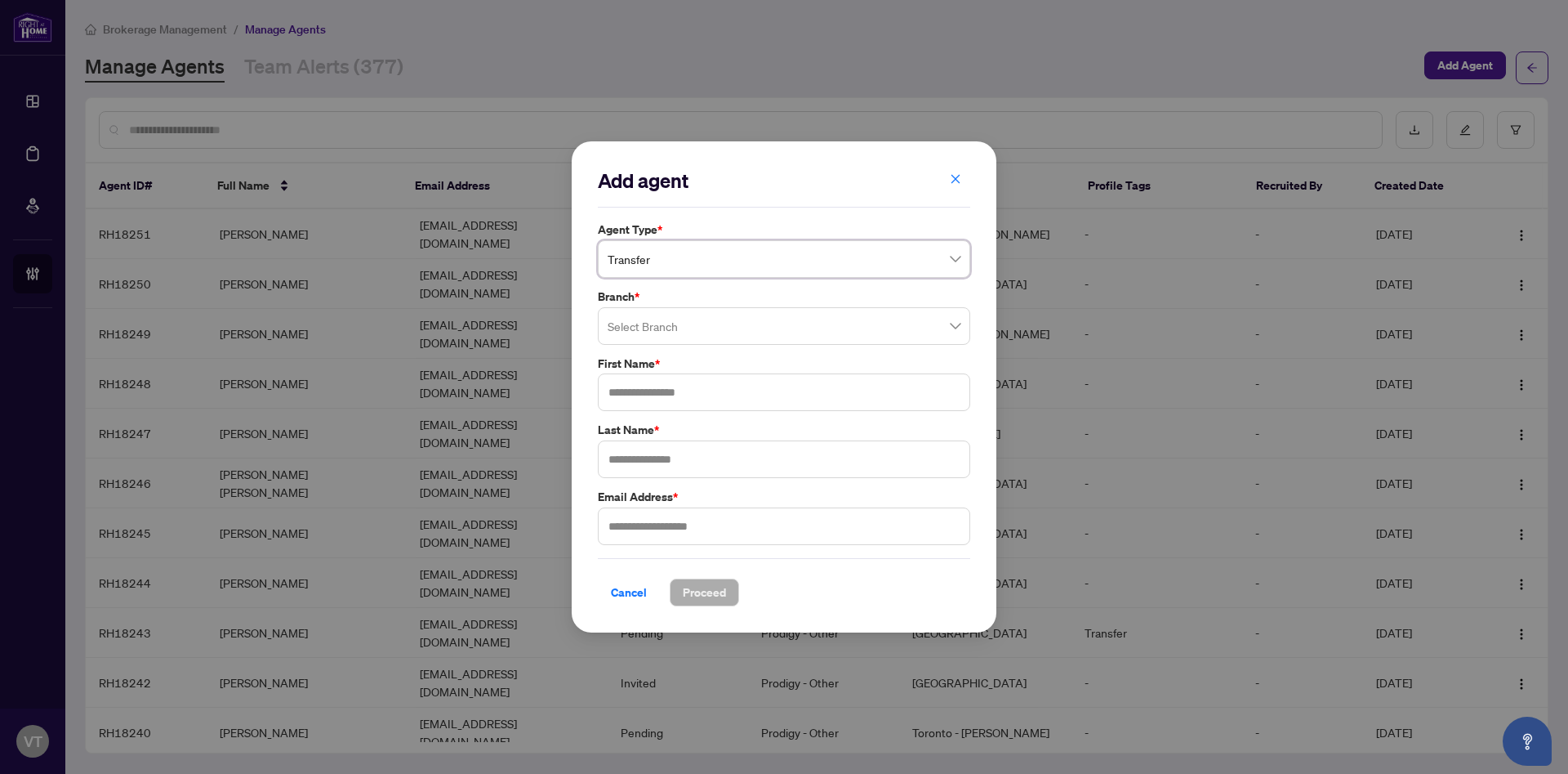
click at [658, 335] on input "search" at bounding box center [776, 328] width 338 height 36
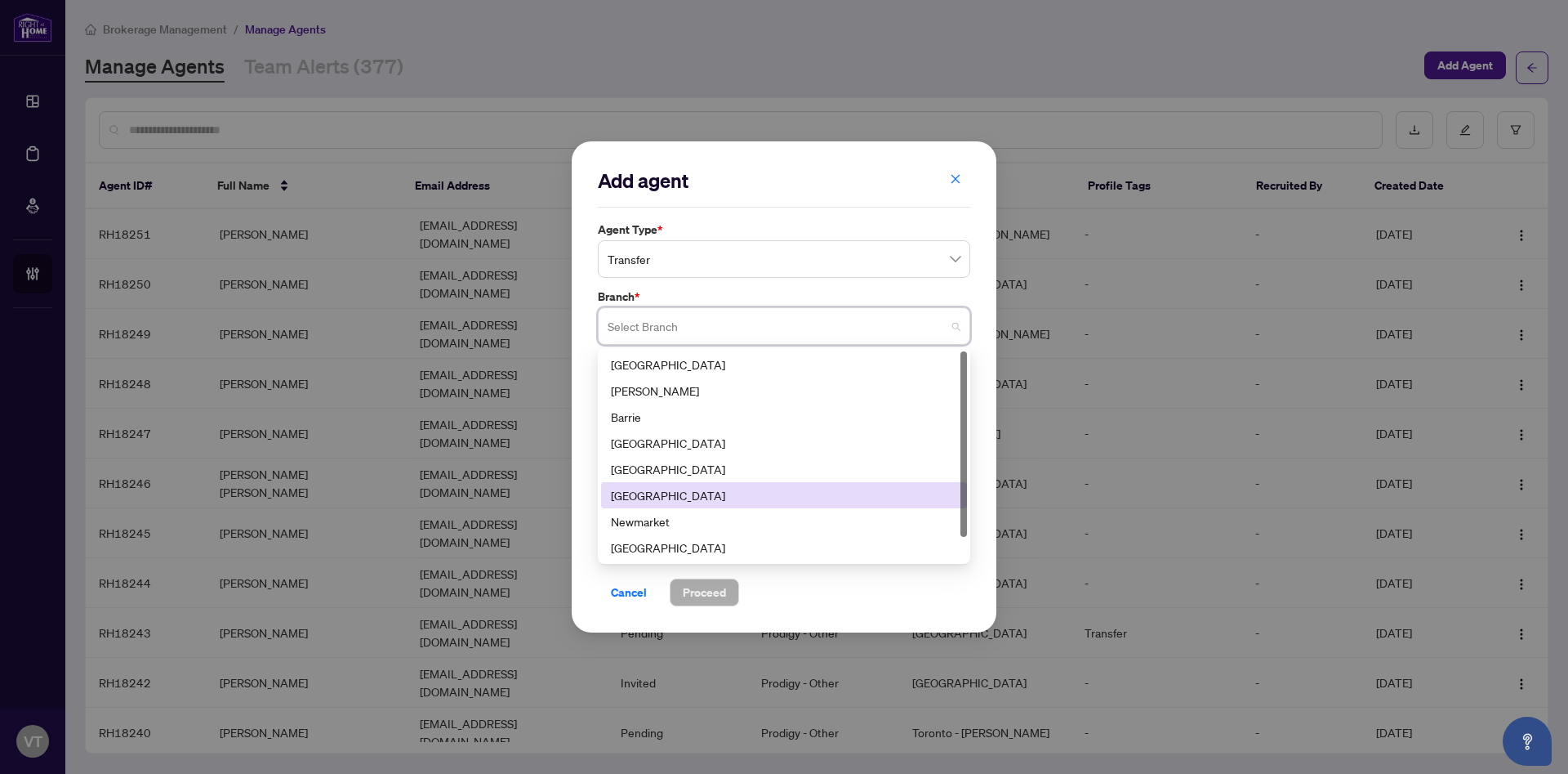
click at [663, 487] on div "[GEOGRAPHIC_DATA]" at bounding box center [784, 495] width 346 height 18
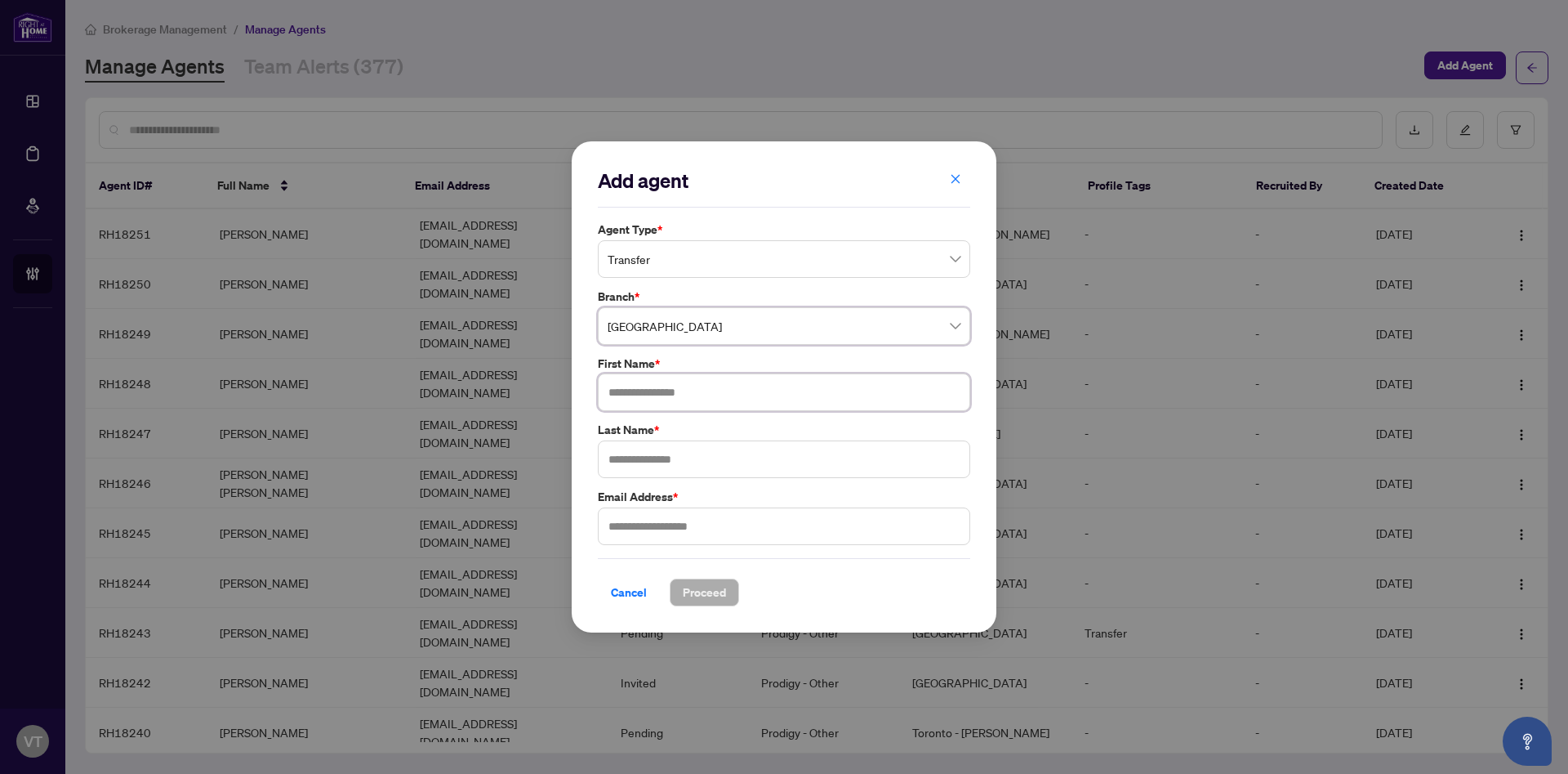
click at [687, 387] on input "text" at bounding box center [784, 392] width 373 height 38
type input "*********"
type input "*******"
type input "*"
type input "**********"
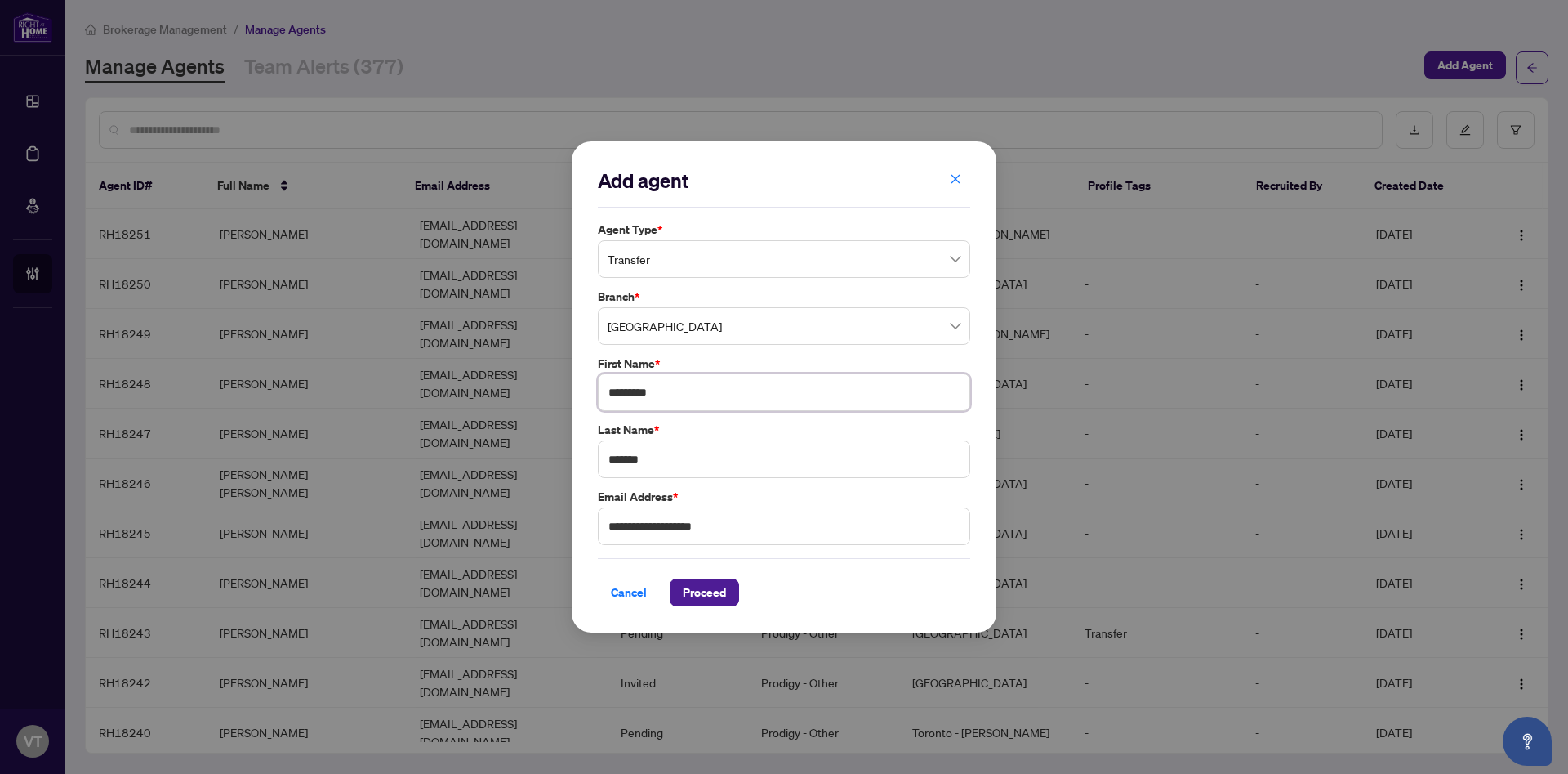
click at [667, 401] on input "*********" at bounding box center [784, 392] width 373 height 38
type input "**********"
click at [694, 592] on span "Proceed" at bounding box center [704, 592] width 43 height 26
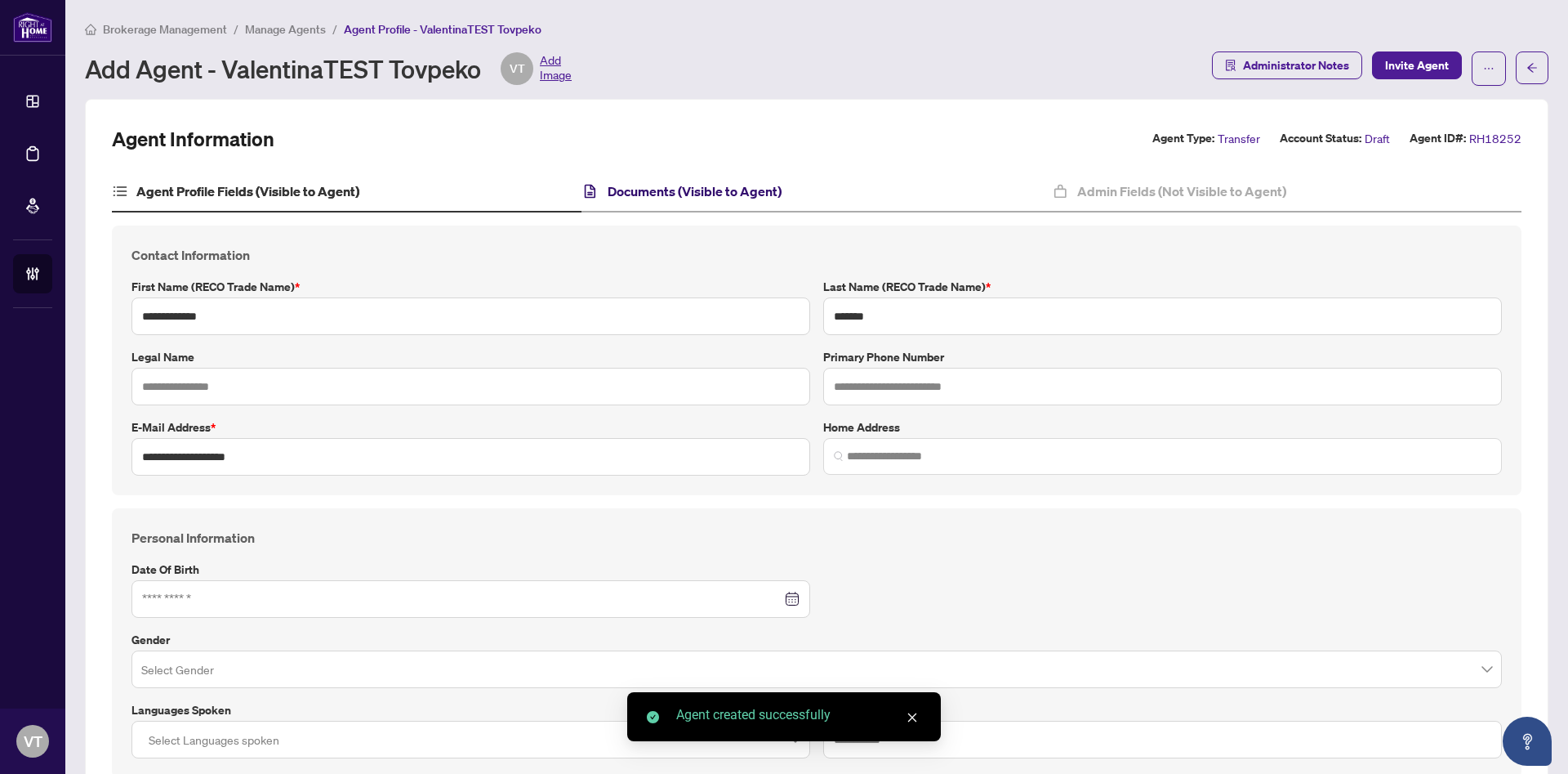
click at [730, 187] on h4 "Documents (Visible to Agent)" at bounding box center [694, 191] width 174 height 19
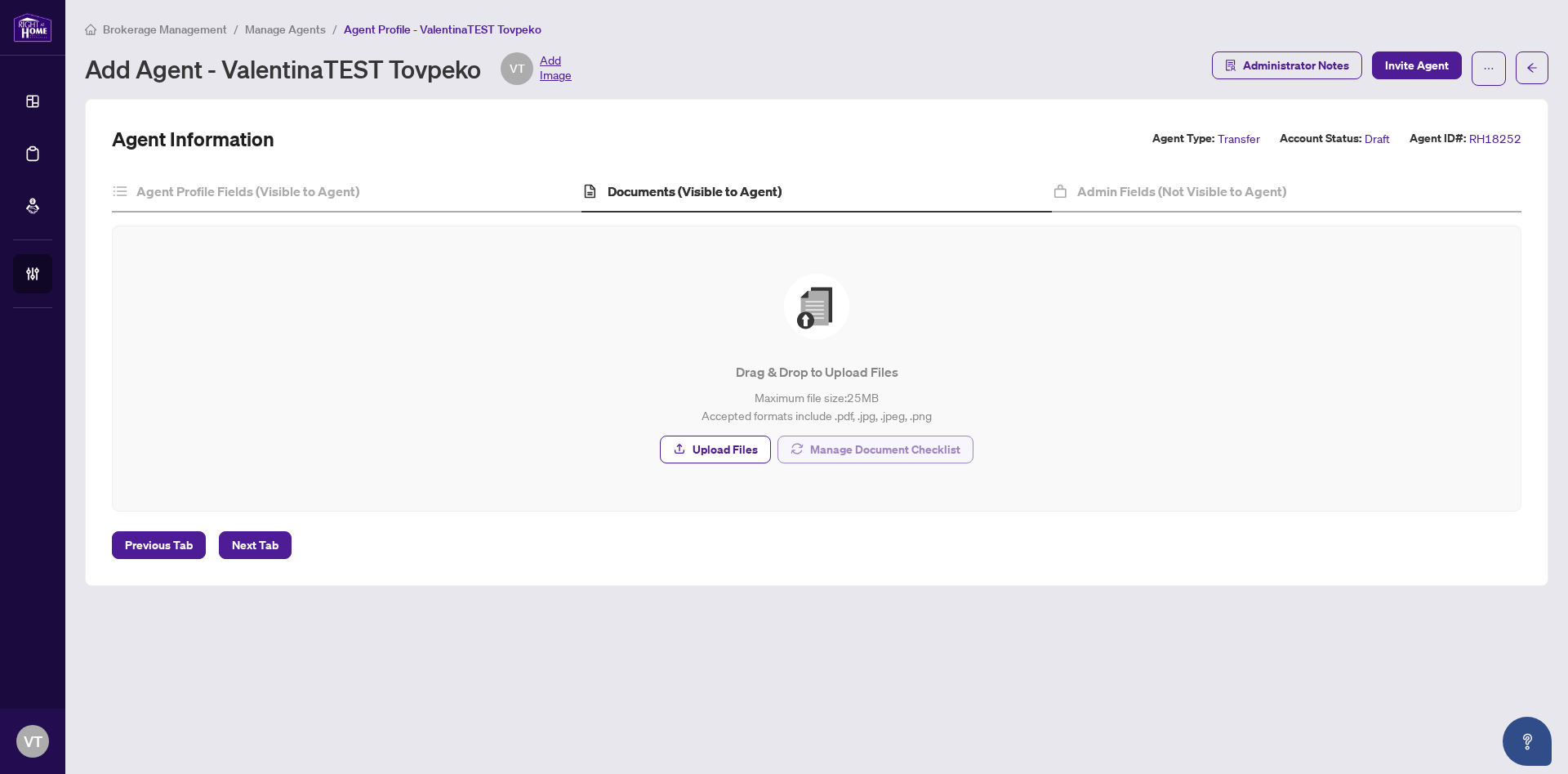
click at [837, 449] on span "Manage Document Checklist" at bounding box center [885, 449] width 150 height 26
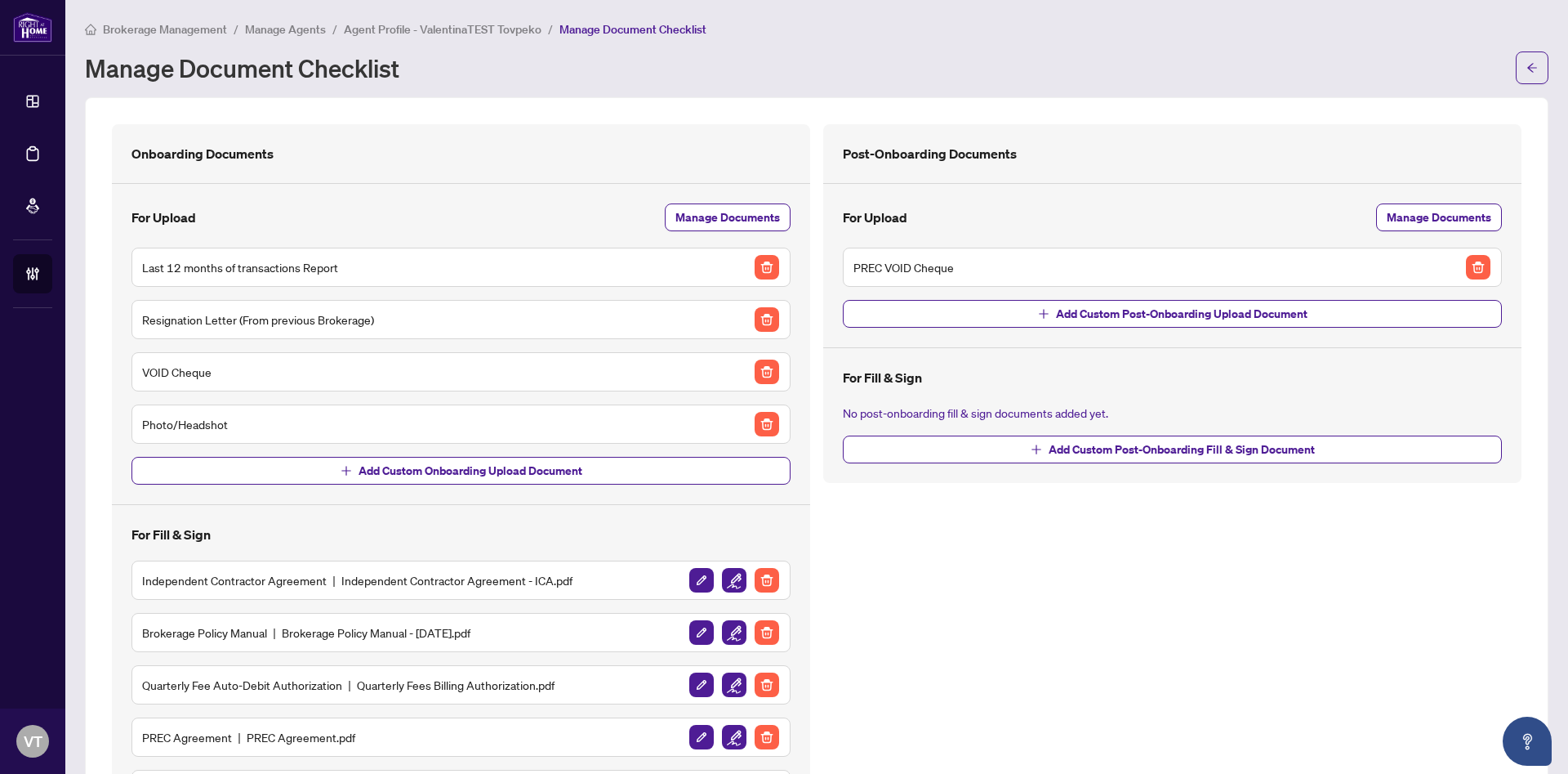
click at [475, 23] on span "Agent Profile - ValentinaTEST Tovpeko" at bounding box center [443, 29] width 198 height 15
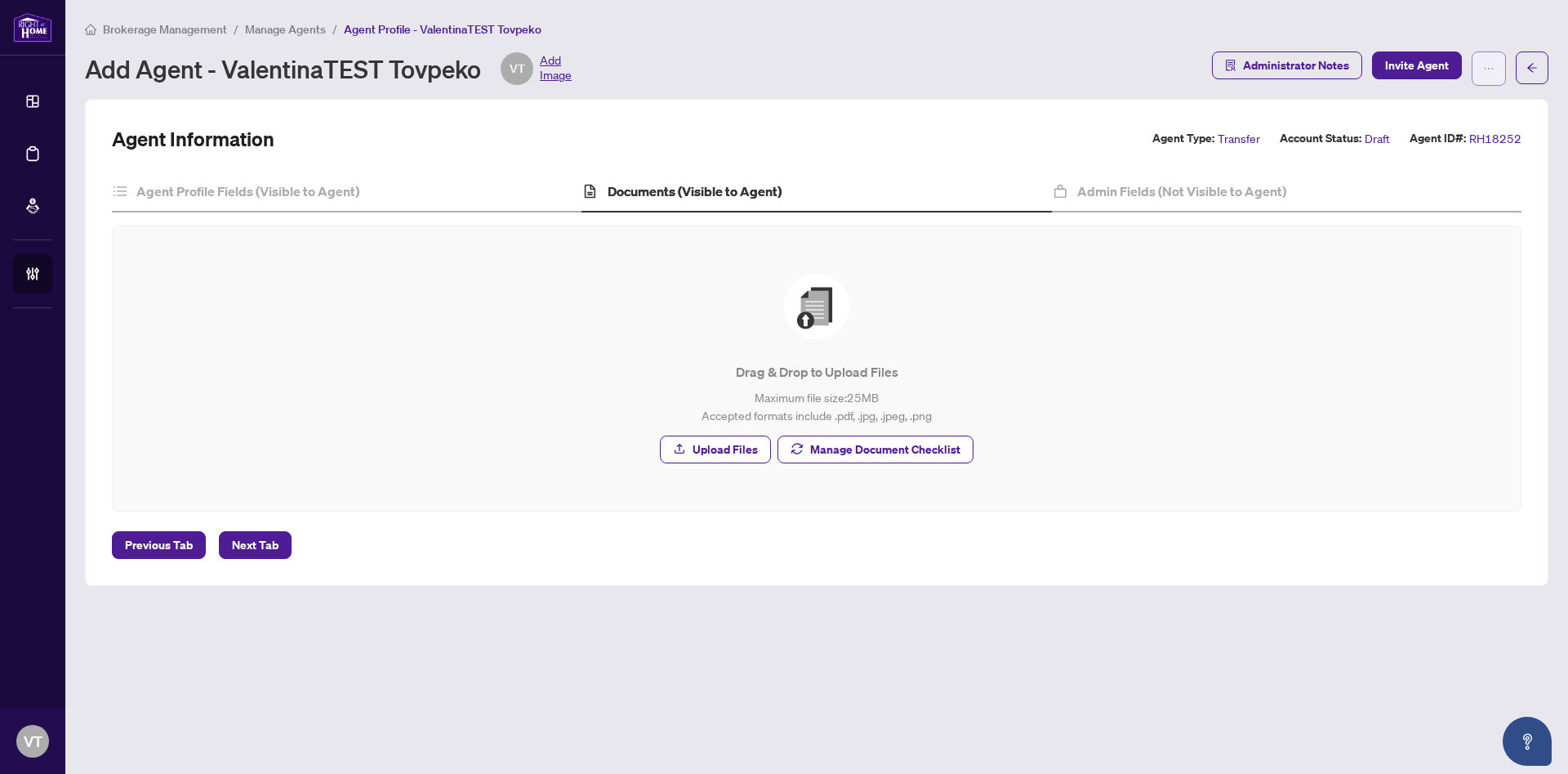
click at [1481, 70] on button "button" at bounding box center [1489, 68] width 34 height 34
click at [1457, 108] on span "Change Agent Type" at bounding box center [1437, 105] width 112 height 18
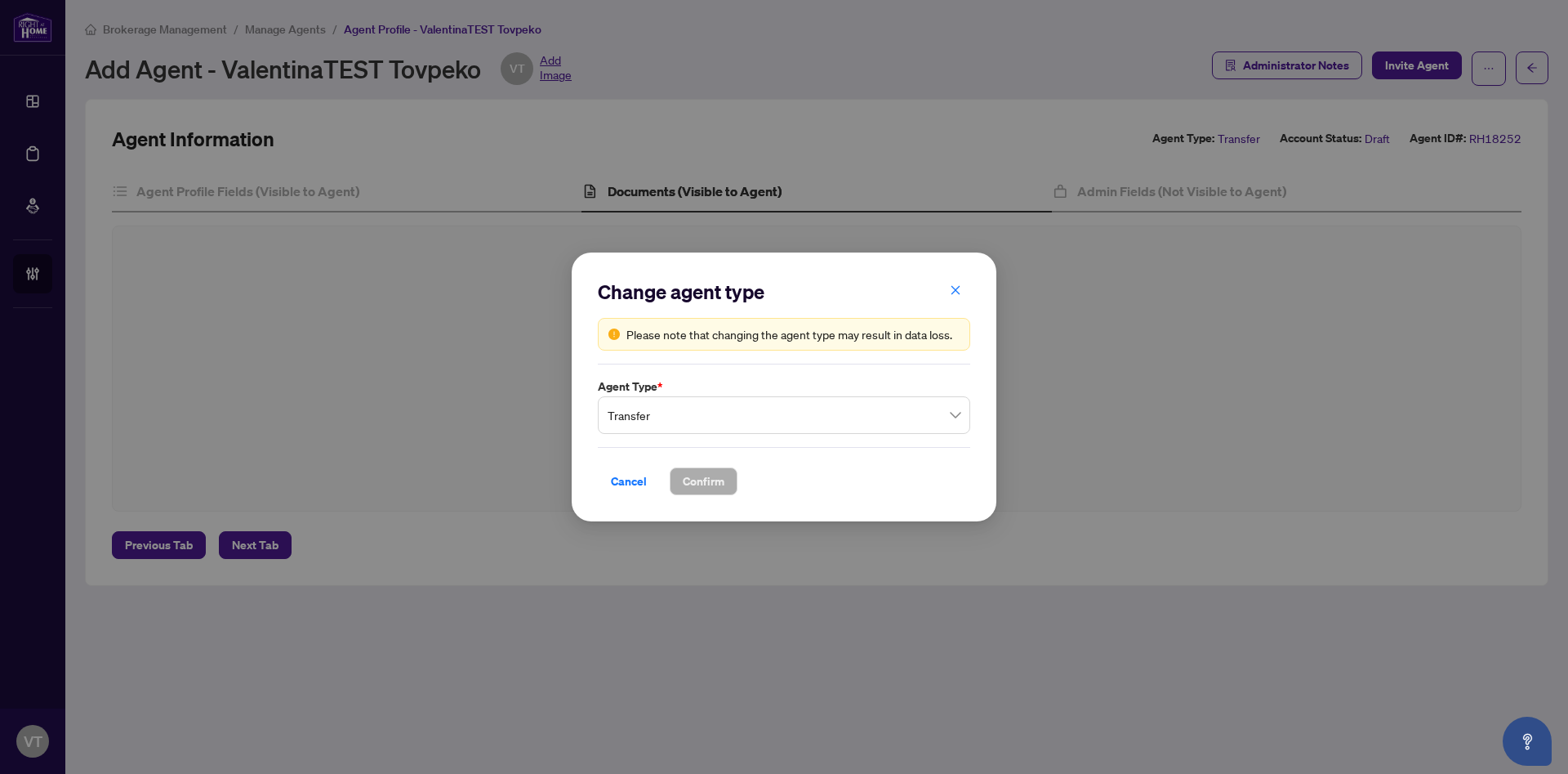
click at [744, 424] on span "Transfer" at bounding box center [783, 415] width 352 height 31
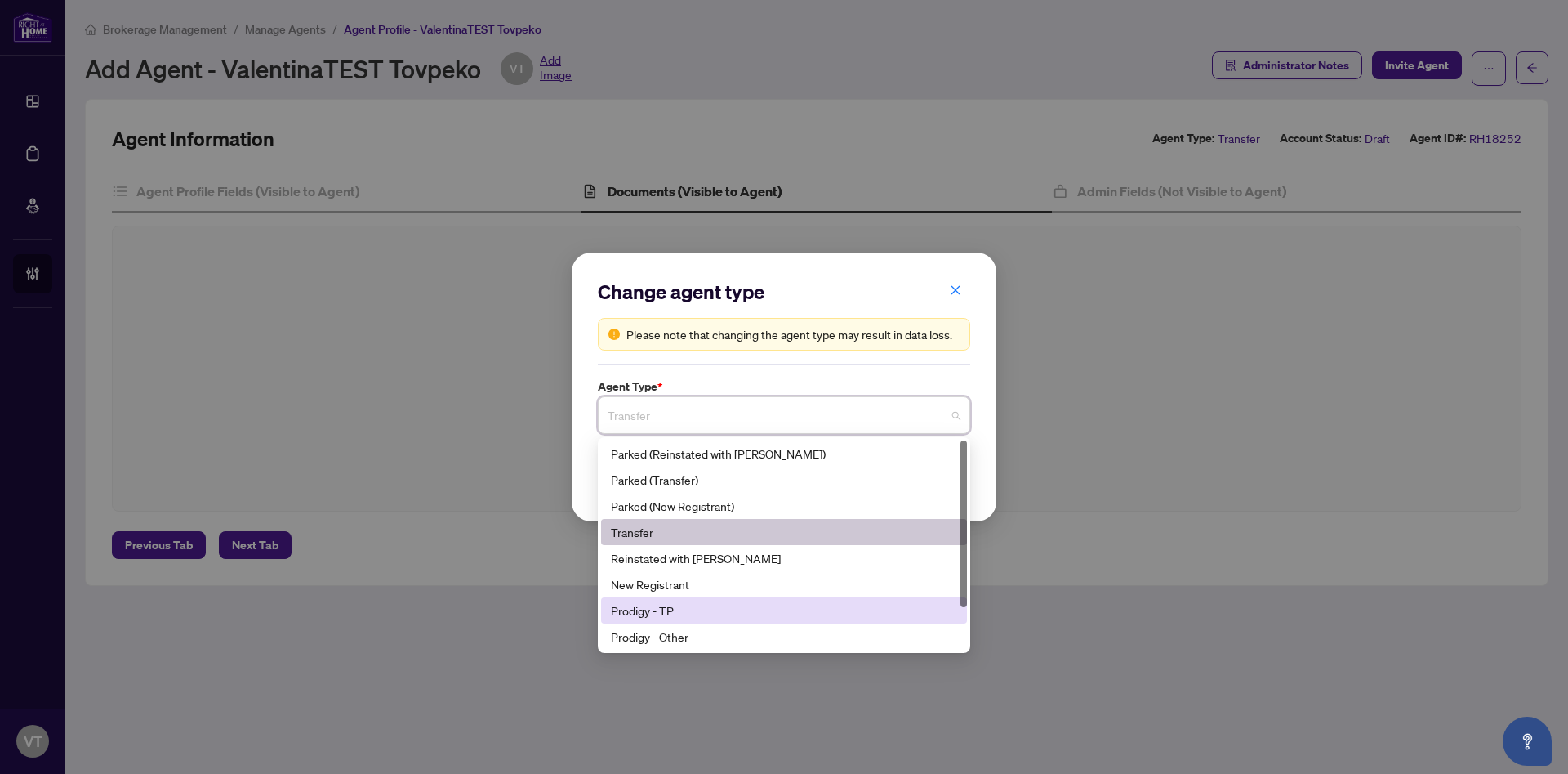
click at [647, 613] on div "Prodigy - TP" at bounding box center [784, 610] width 346 height 18
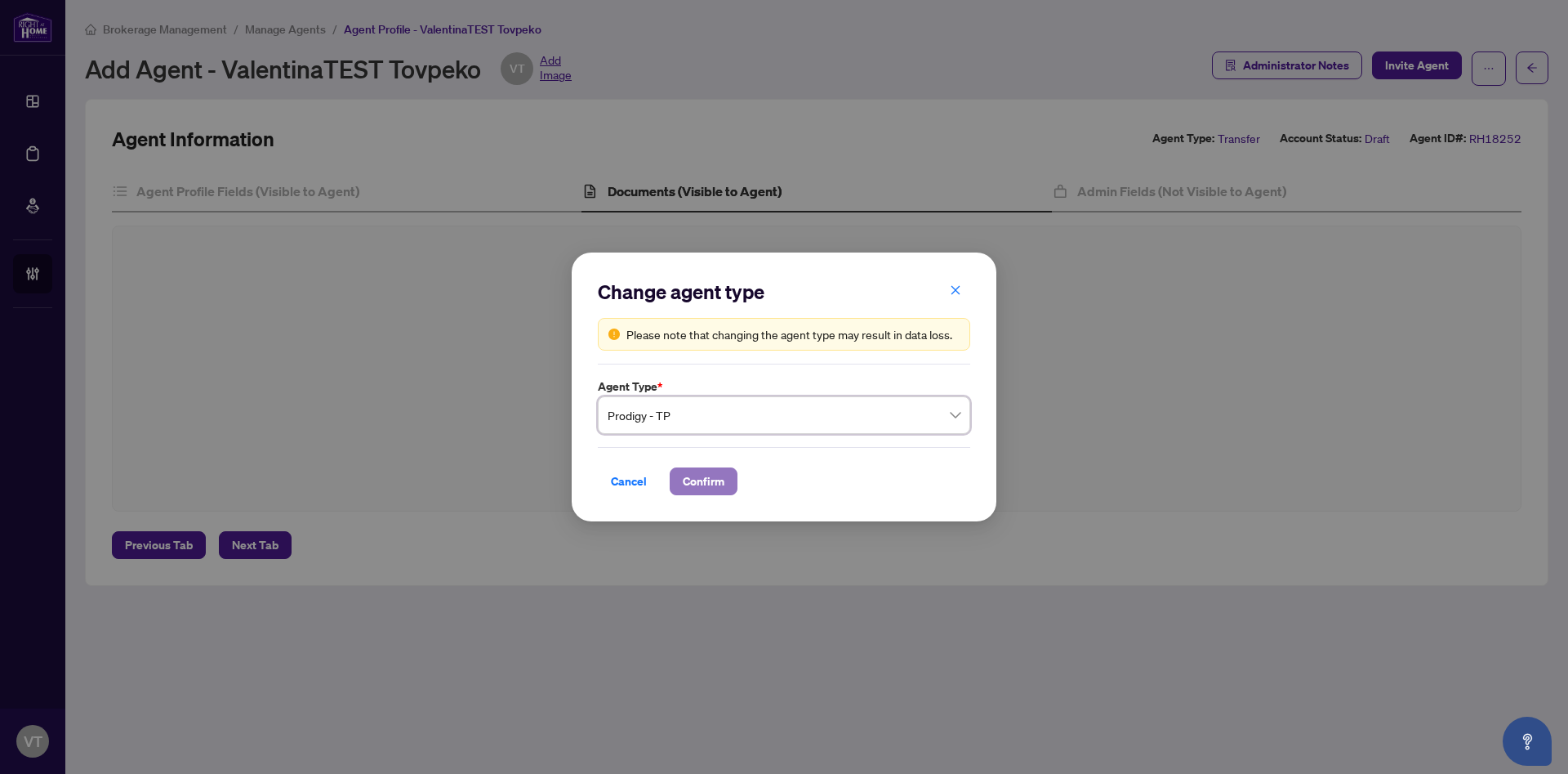
click at [720, 486] on span "Confirm" at bounding box center [703, 481] width 41 height 26
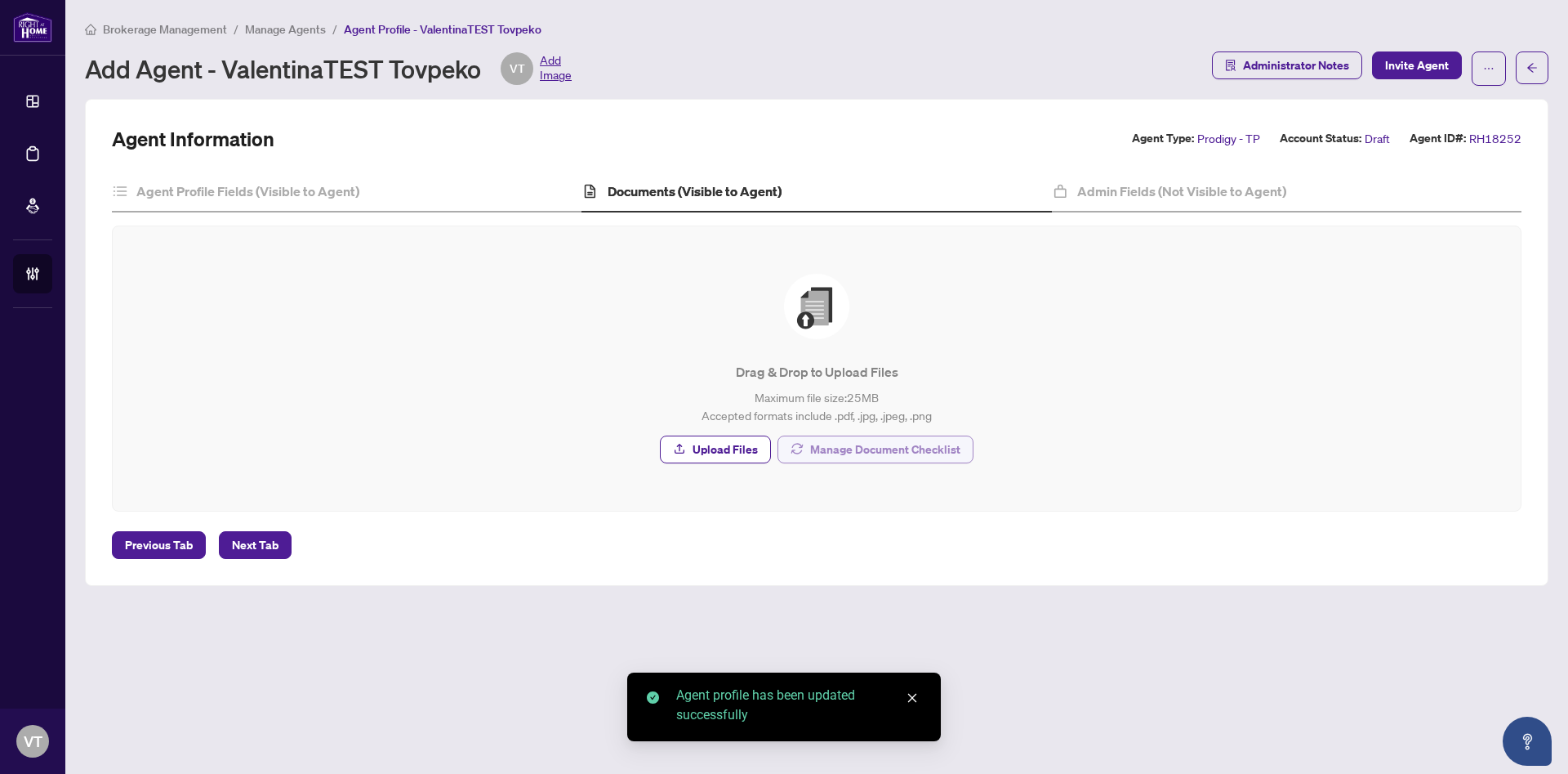
click at [829, 445] on span "Manage Document Checklist" at bounding box center [885, 449] width 150 height 26
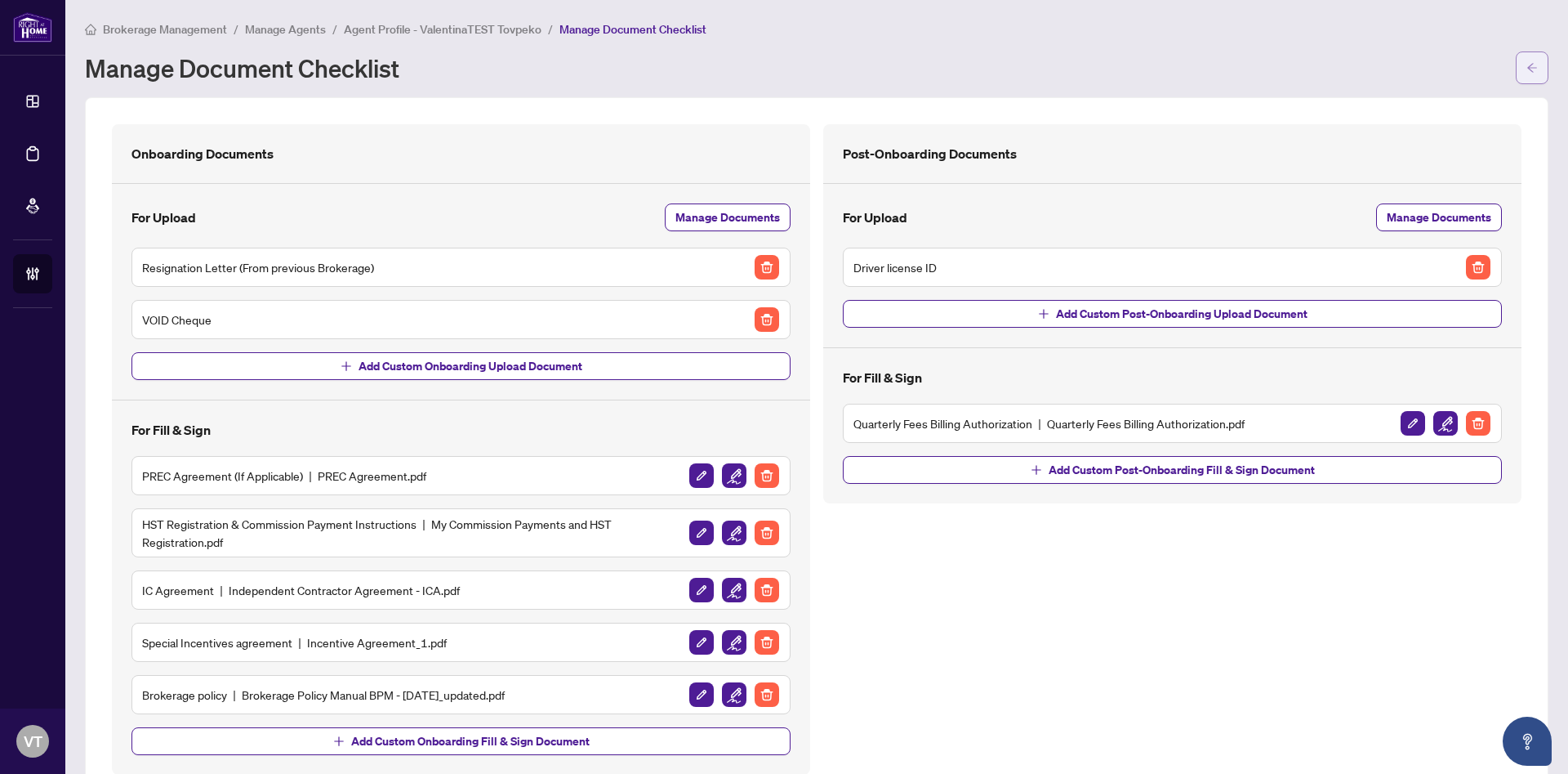
click at [1516, 68] on button "button" at bounding box center [1532, 68] width 33 height 33
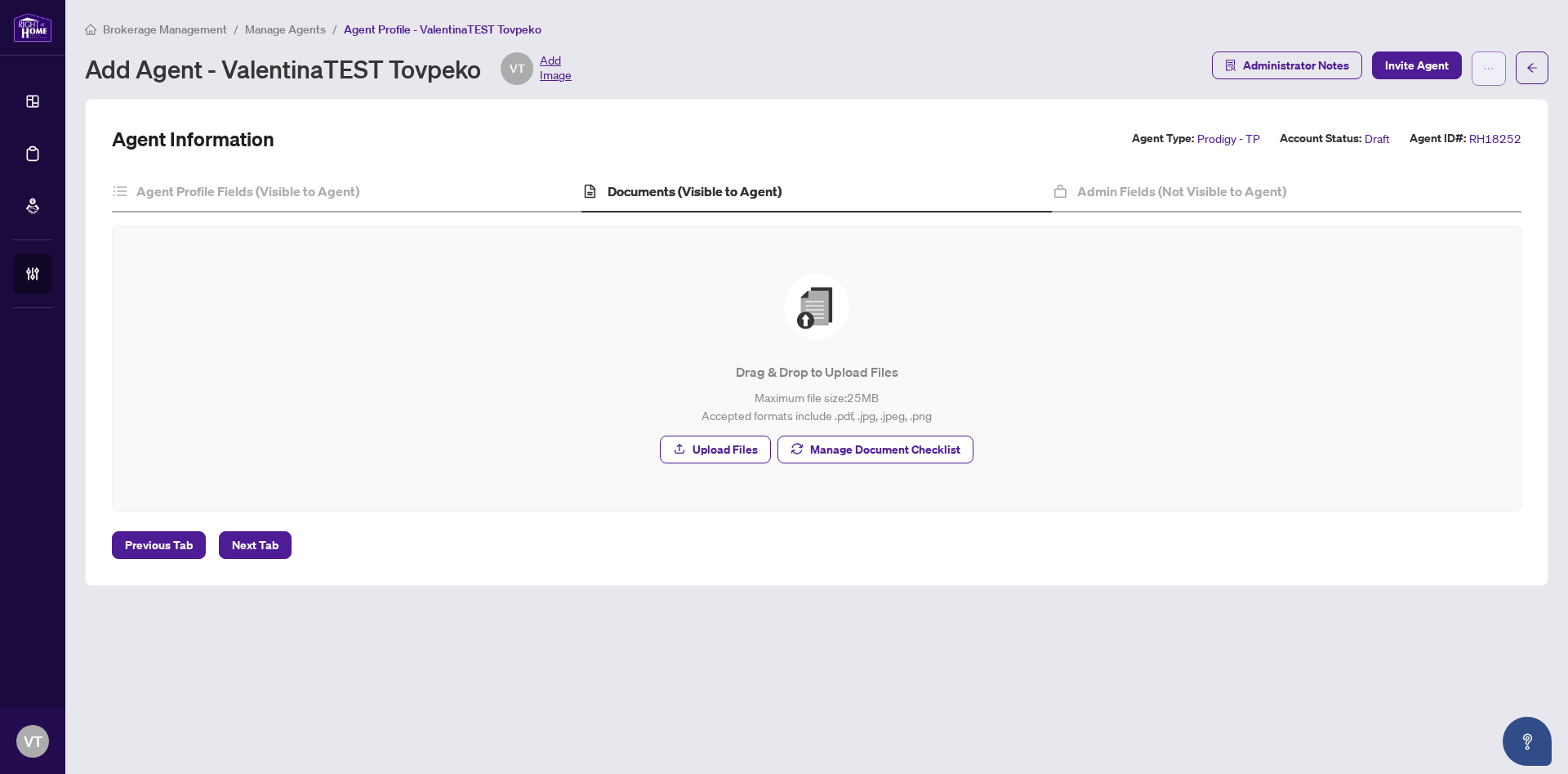
click at [1488, 64] on icon "ellipsis" at bounding box center [1489, 68] width 11 height 11
click at [1410, 110] on span "Change Agent Type" at bounding box center [1437, 105] width 112 height 18
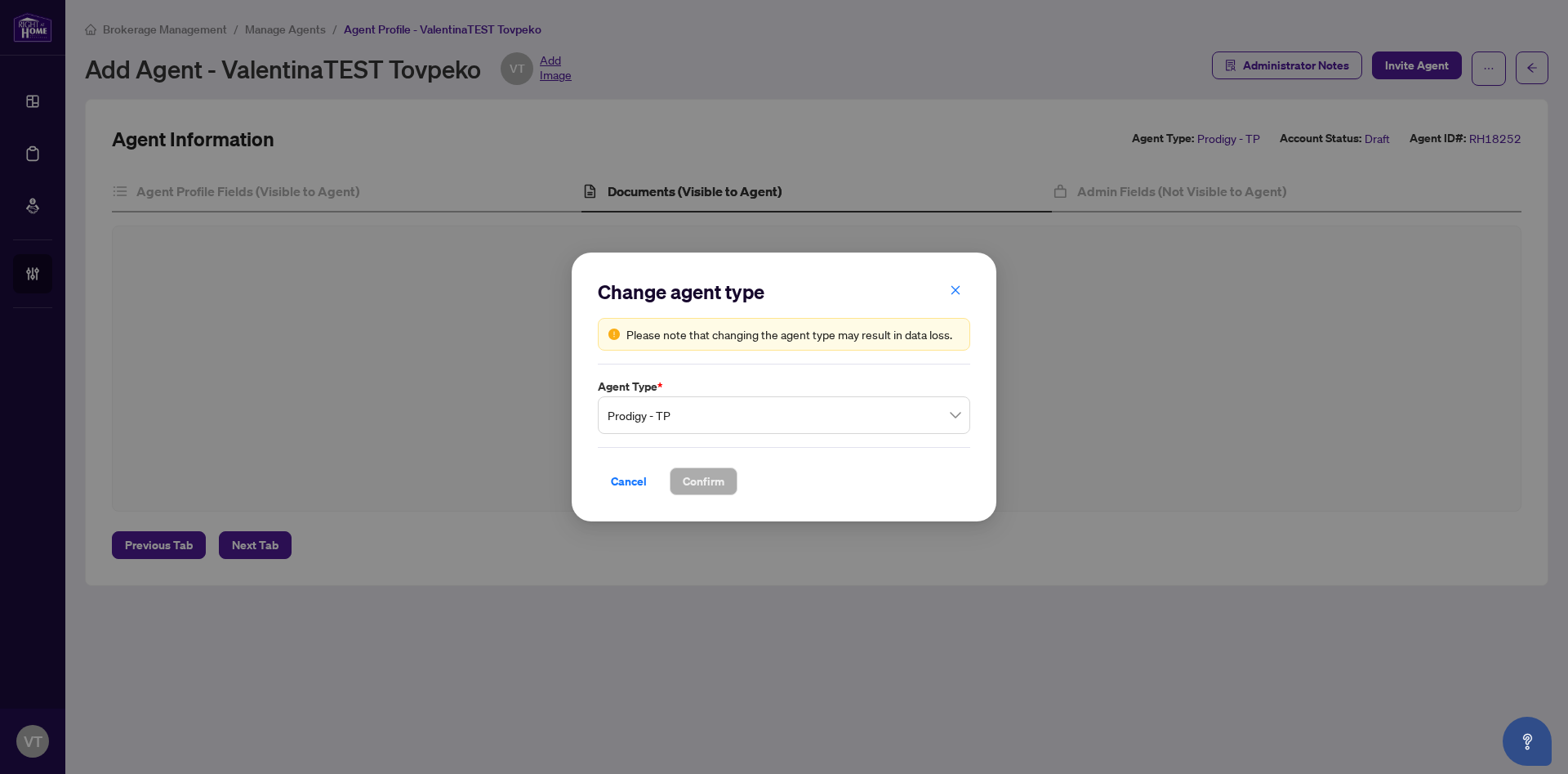
click at [741, 416] on span "Prodigy - TP" at bounding box center [783, 415] width 352 height 31
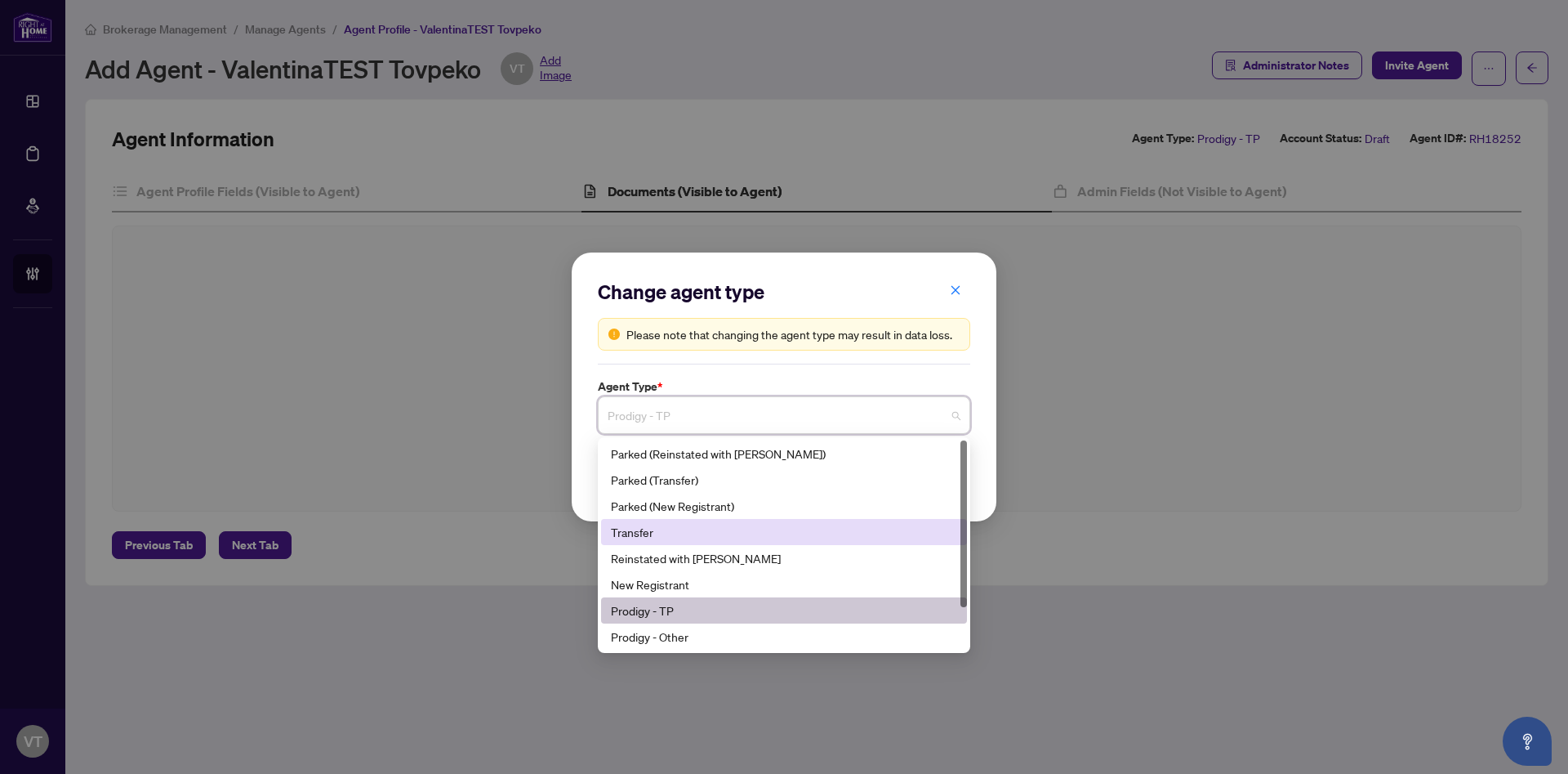
click at [668, 526] on div "Transfer" at bounding box center [784, 532] width 346 height 18
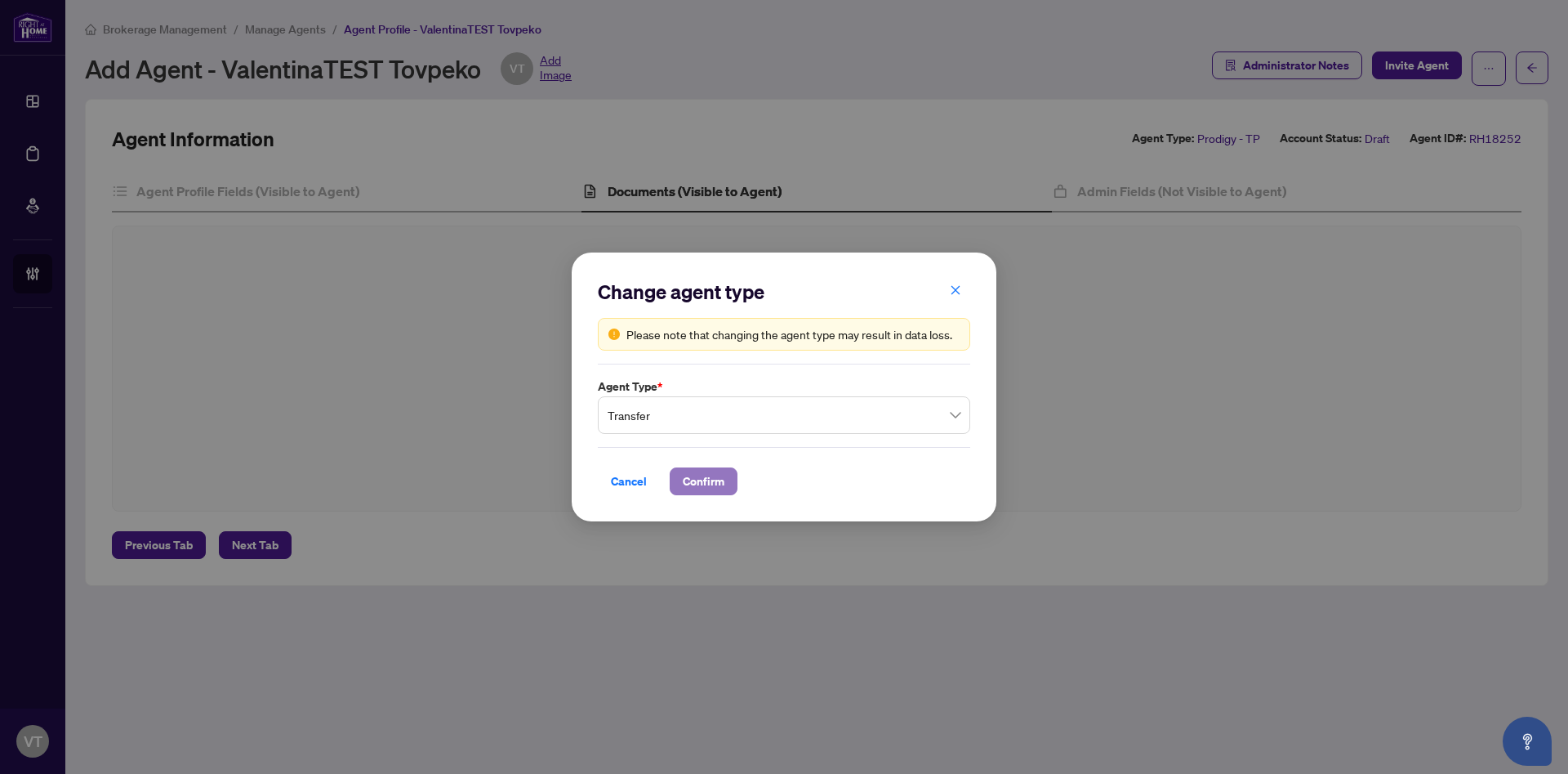
click at [716, 474] on span "Confirm" at bounding box center [703, 481] width 41 height 26
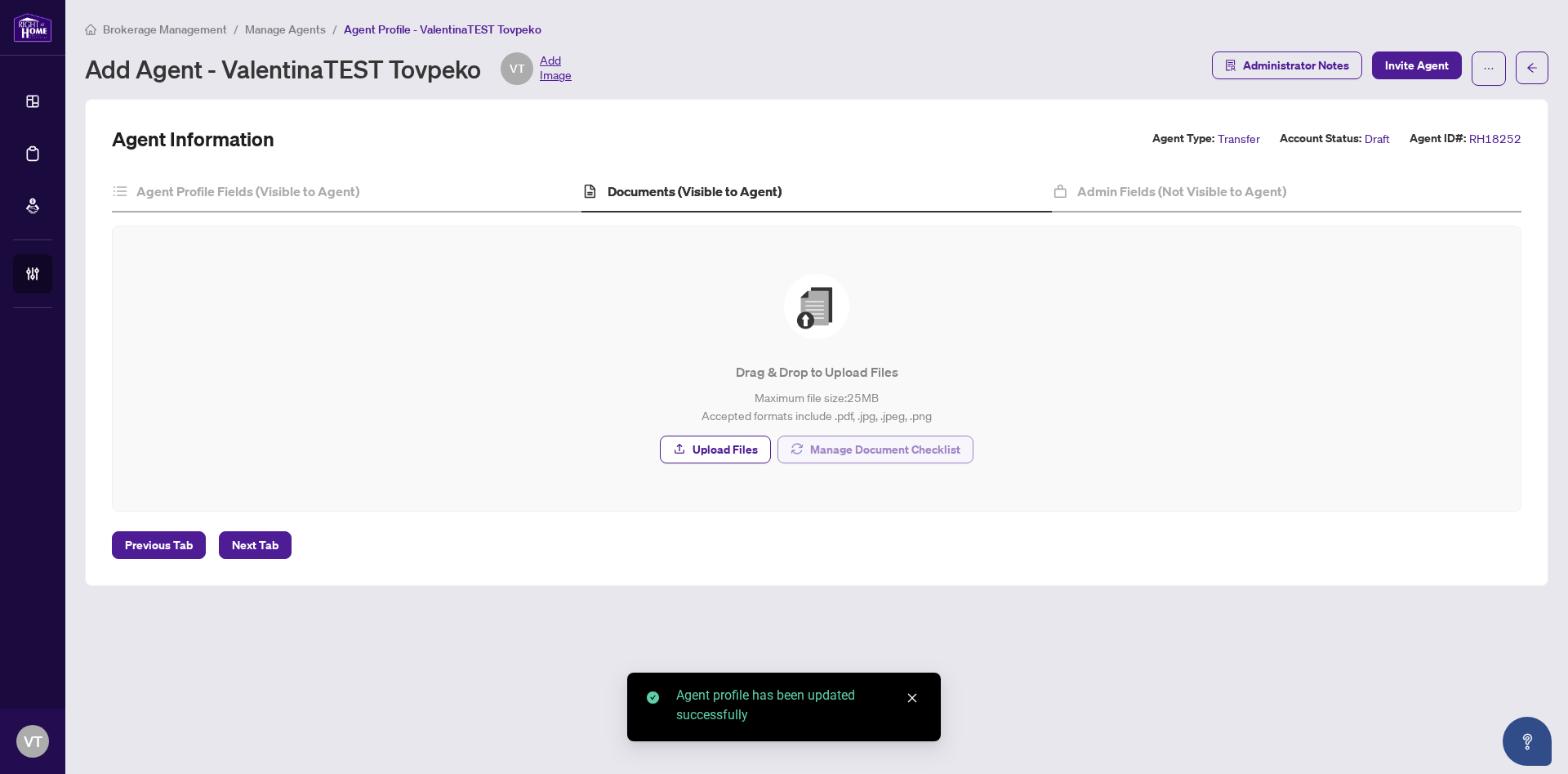
click at [889, 448] on span "Manage Document Checklist" at bounding box center [885, 449] width 150 height 26
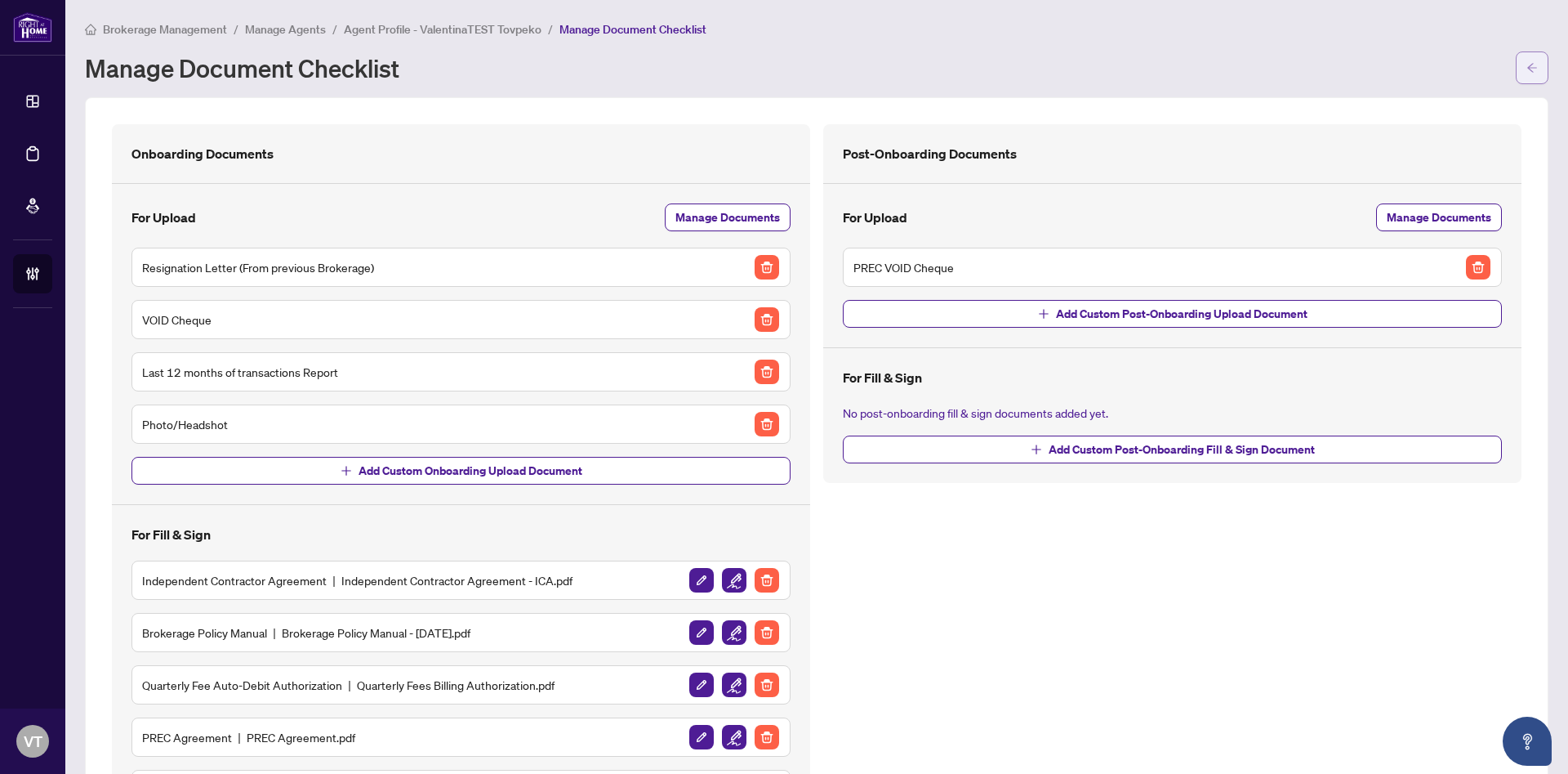
click at [1527, 71] on icon "arrow-left" at bounding box center [1532, 67] width 11 height 11
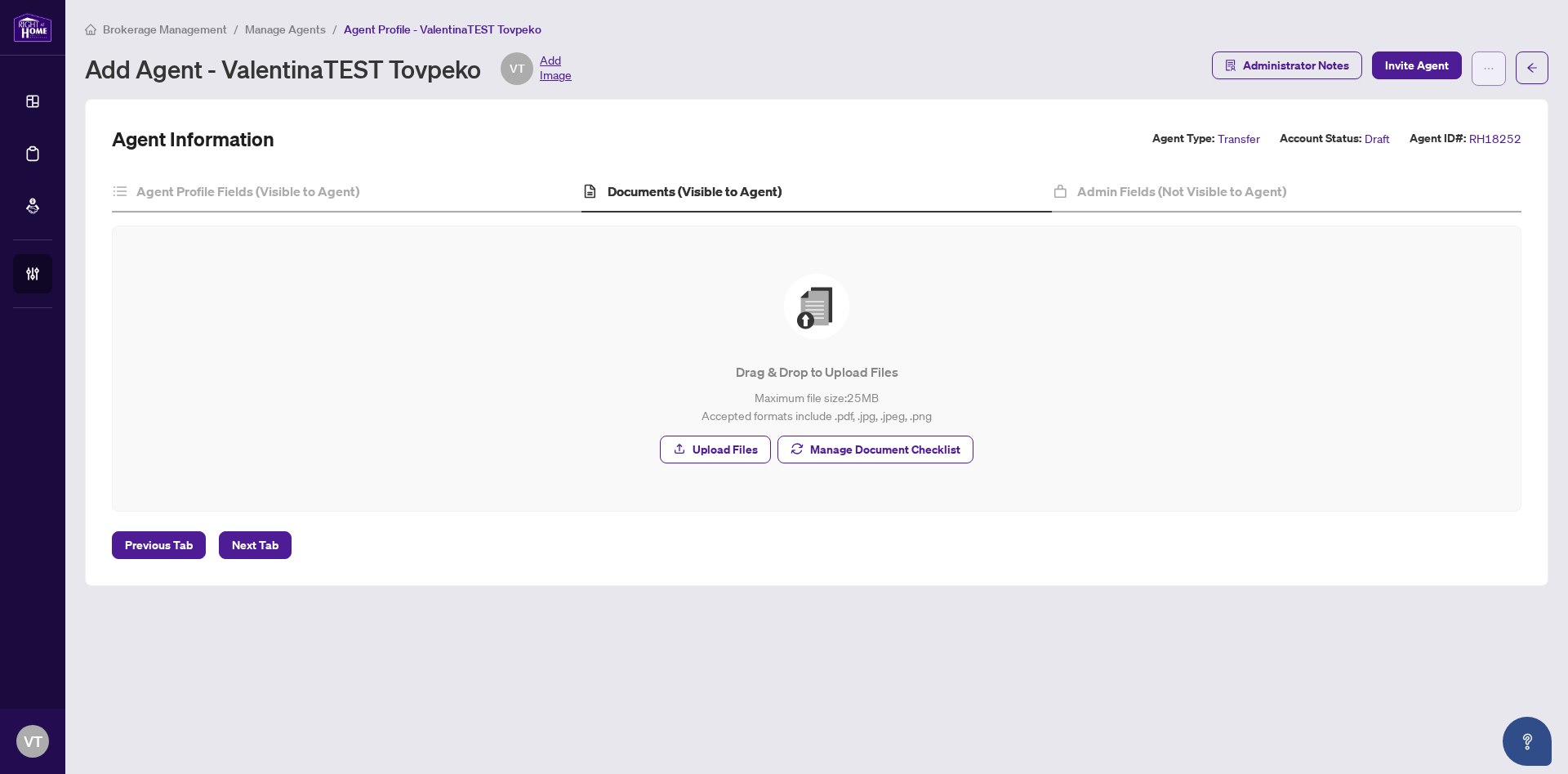
click at [1487, 68] on icon "ellipsis" at bounding box center [1489, 68] width 11 height 11
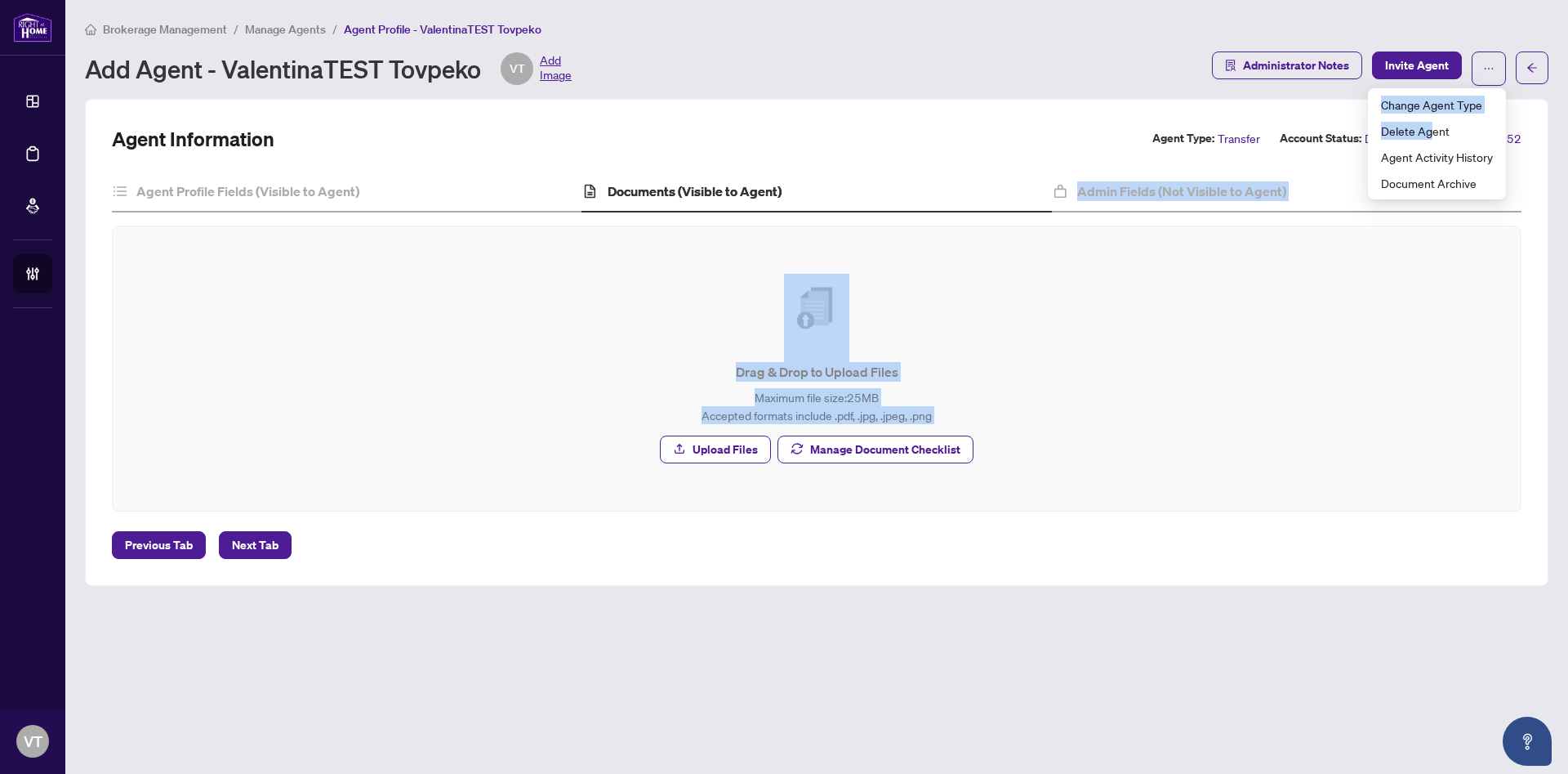
drag, startPoint x: 1432, startPoint y: 128, endPoint x: 986, endPoint y: 199, distance: 451.6
click at [986, 199] on body "Dashboard Deal Processing Mortgage Referrals Brokerage Management VT [PERSON_NA…" at bounding box center [784, 387] width 1568 height 774
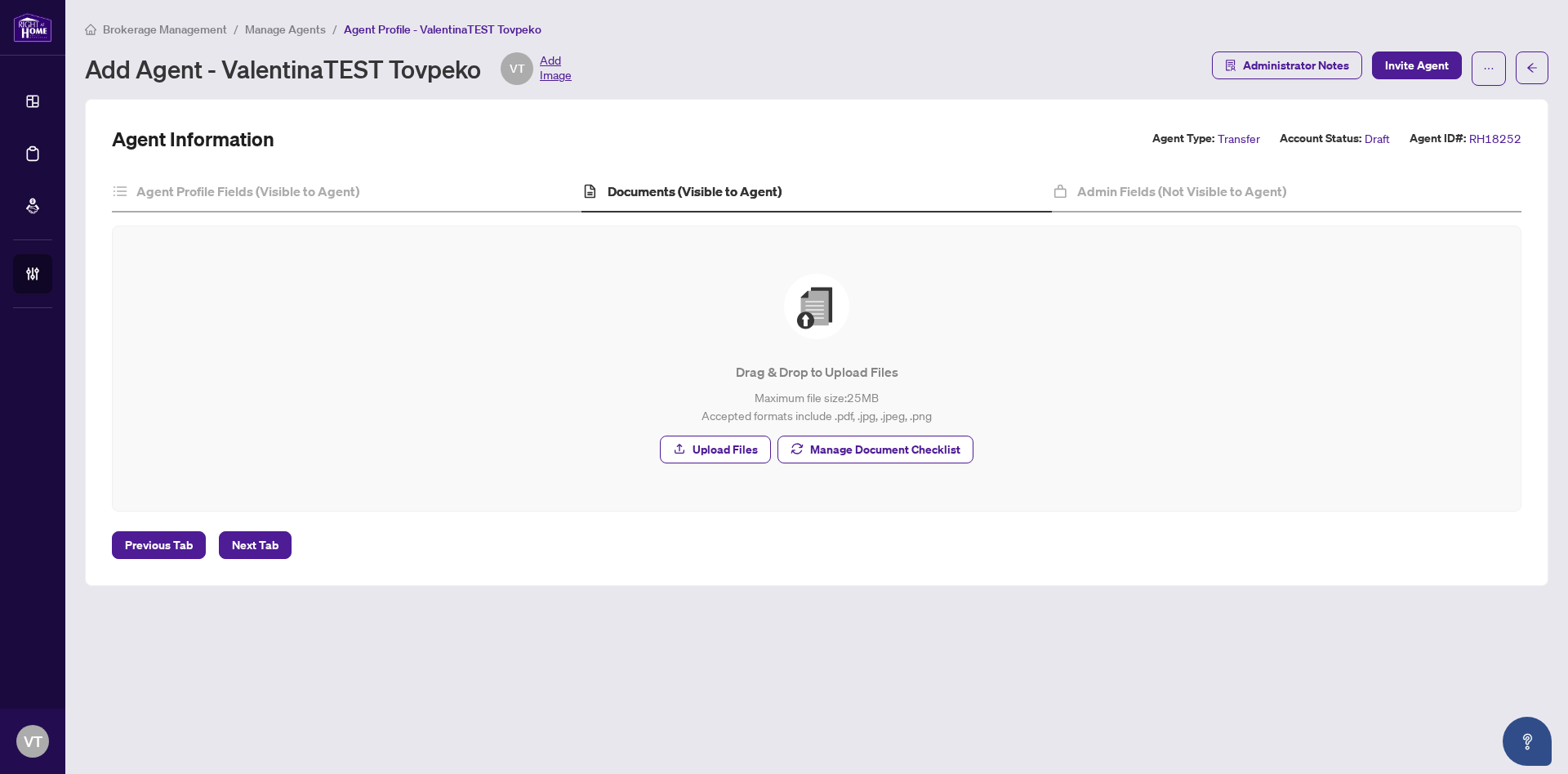
click at [1469, 66] on div "Administrator Notes Invite Agent" at bounding box center [1359, 68] width 294 height 34
click at [1493, 68] on icon "ellipsis" at bounding box center [1490, 69] width 9 height 2
click at [252, 134] on h2 "Agent Information" at bounding box center [193, 139] width 163 height 26
click at [251, 185] on h4 "Agent Profile Fields (Visible to Agent)" at bounding box center [248, 191] width 223 height 19
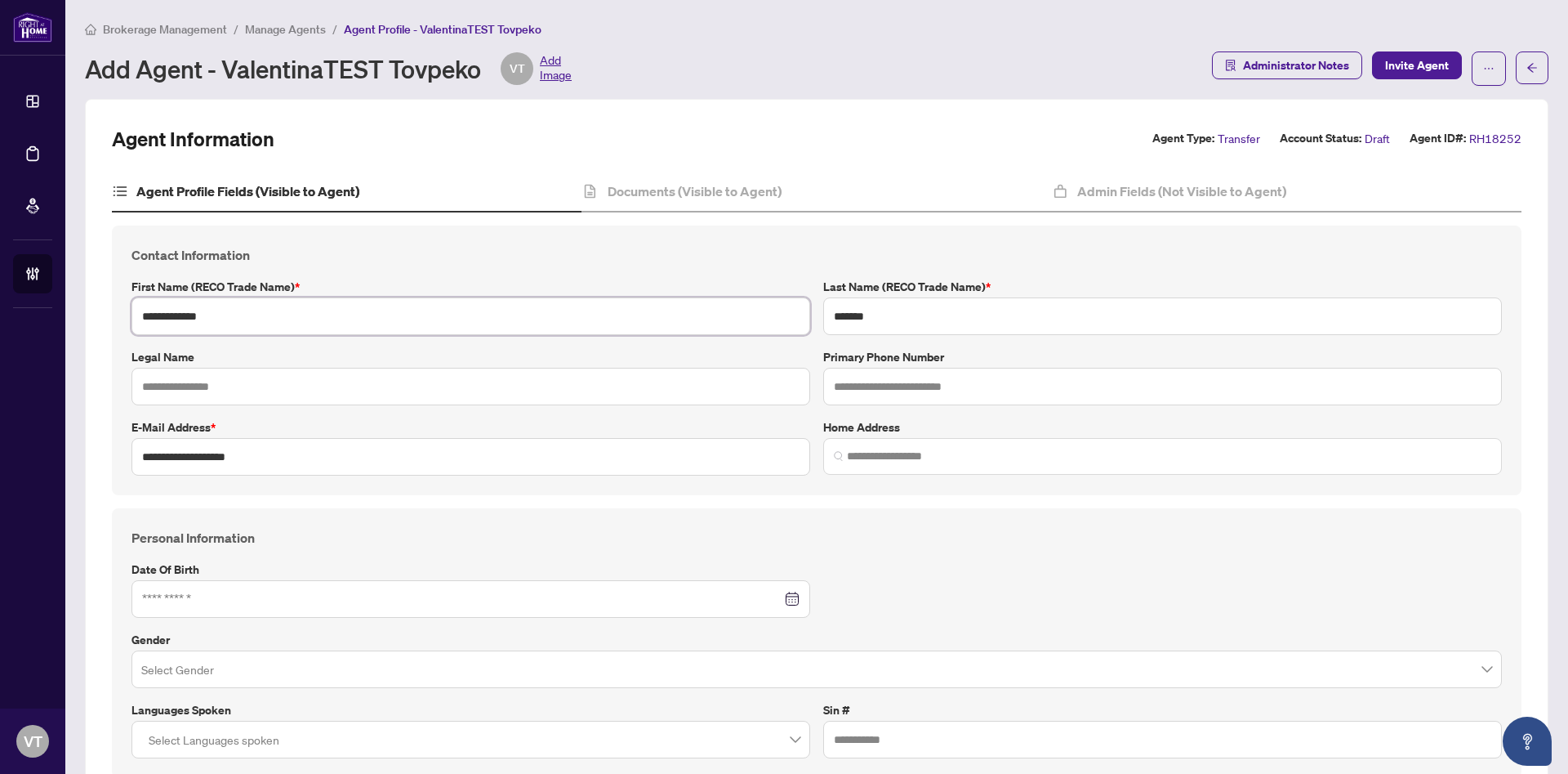
click at [207, 315] on input "**********" at bounding box center [471, 316] width 679 height 38
drag, startPoint x: 190, startPoint y: 315, endPoint x: 233, endPoint y: 314, distance: 43.0
click at [234, 315] on input "**********" at bounding box center [471, 316] width 679 height 38
type input "*********"
click at [831, 318] on input "*******" at bounding box center [1163, 316] width 679 height 38
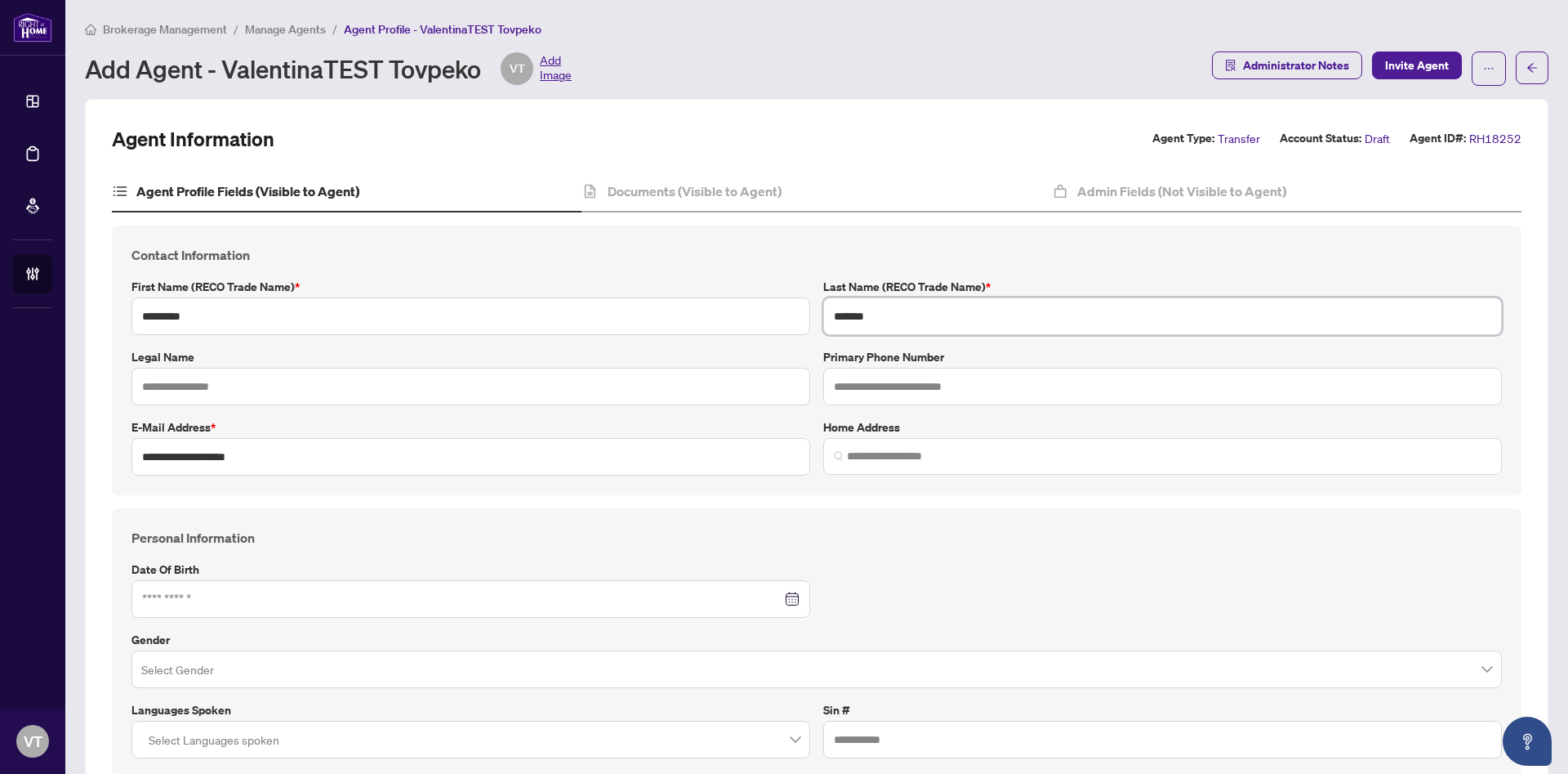
click at [831, 318] on input "*******" at bounding box center [1163, 316] width 679 height 38
paste input "text"
type input "****"
click at [550, 393] on input "text" at bounding box center [471, 386] width 679 height 38
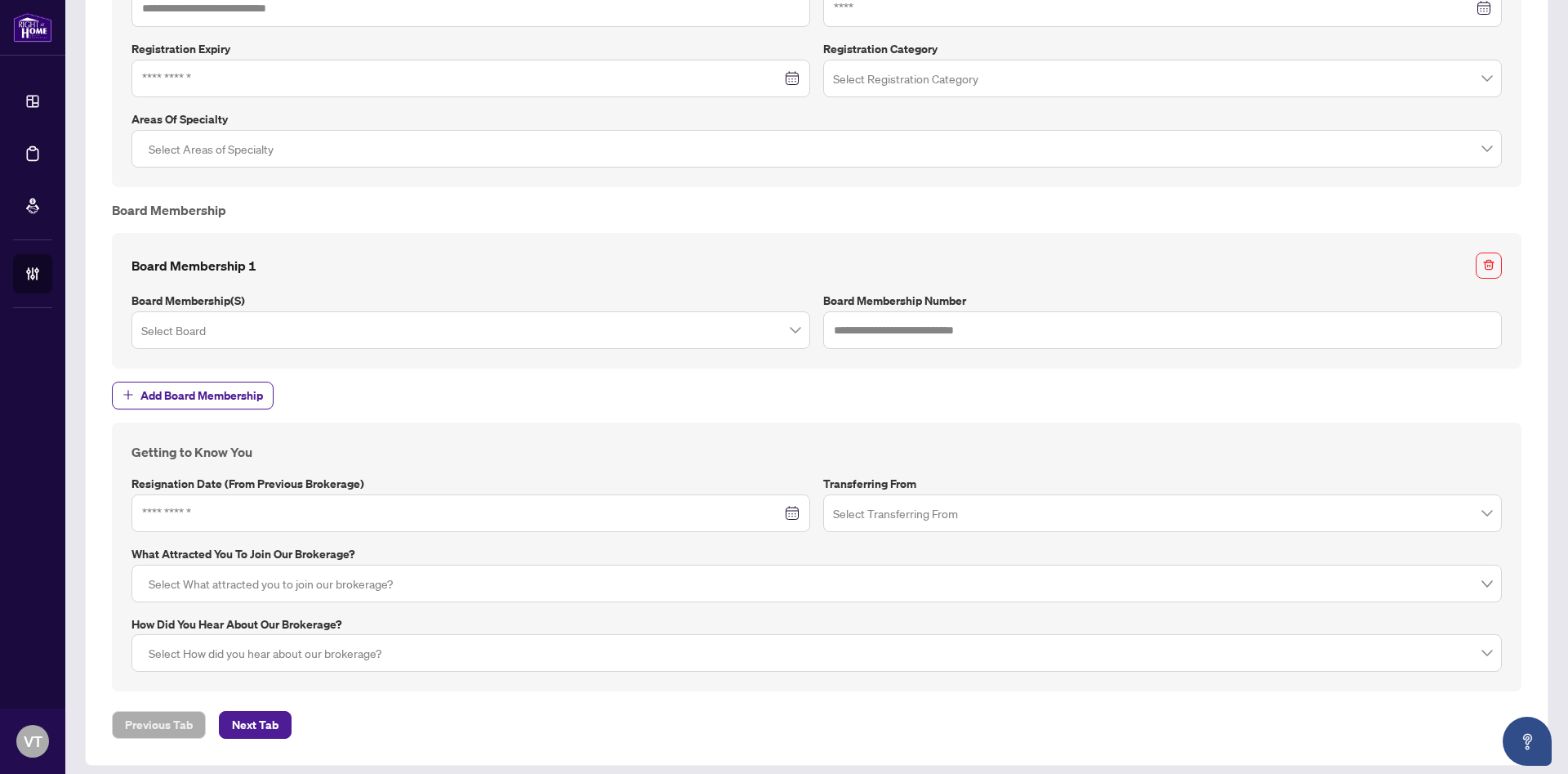
scroll to position [1334, 0]
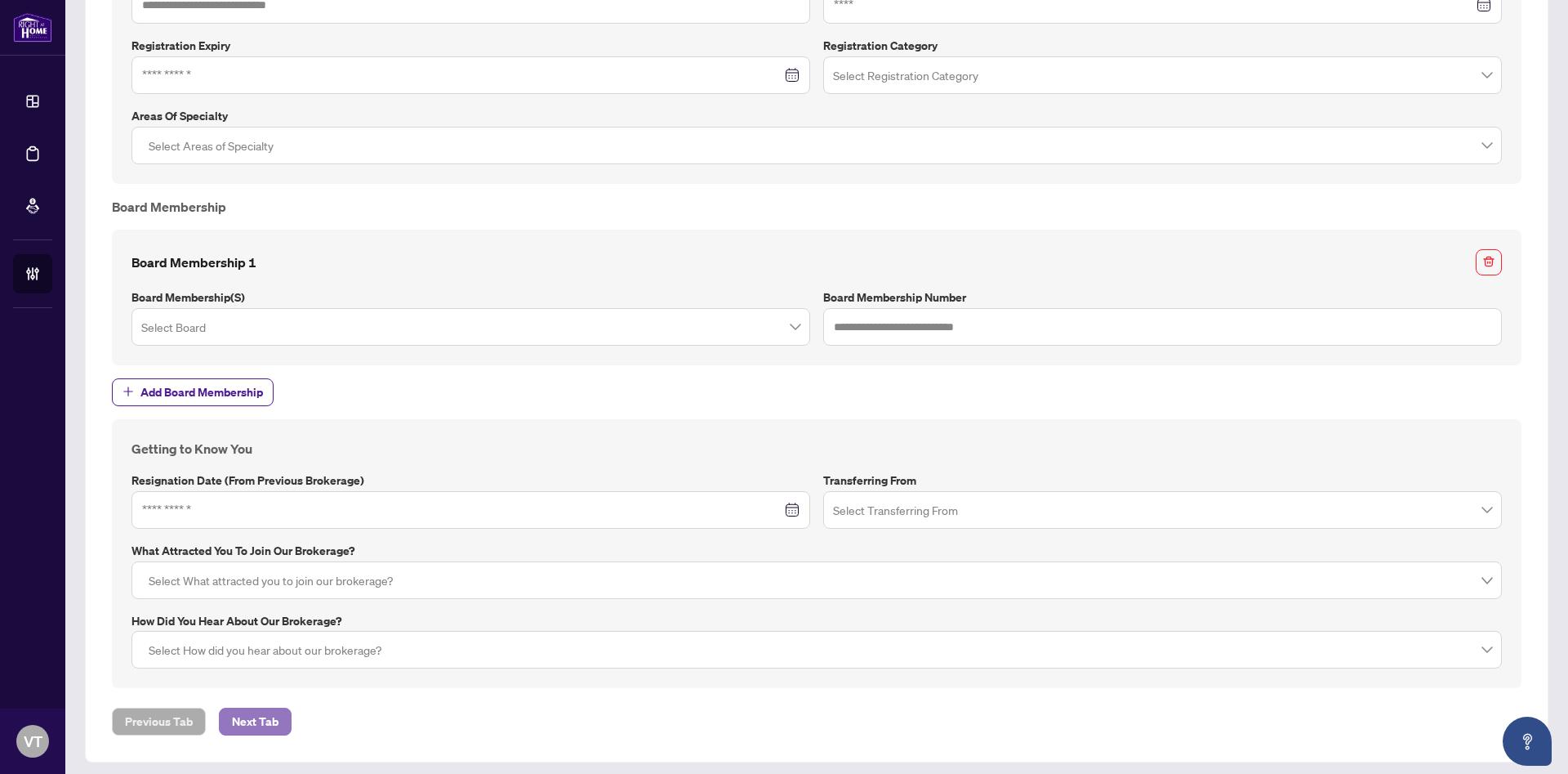
click at [257, 718] on span "Next Tab" at bounding box center [255, 722] width 47 height 26
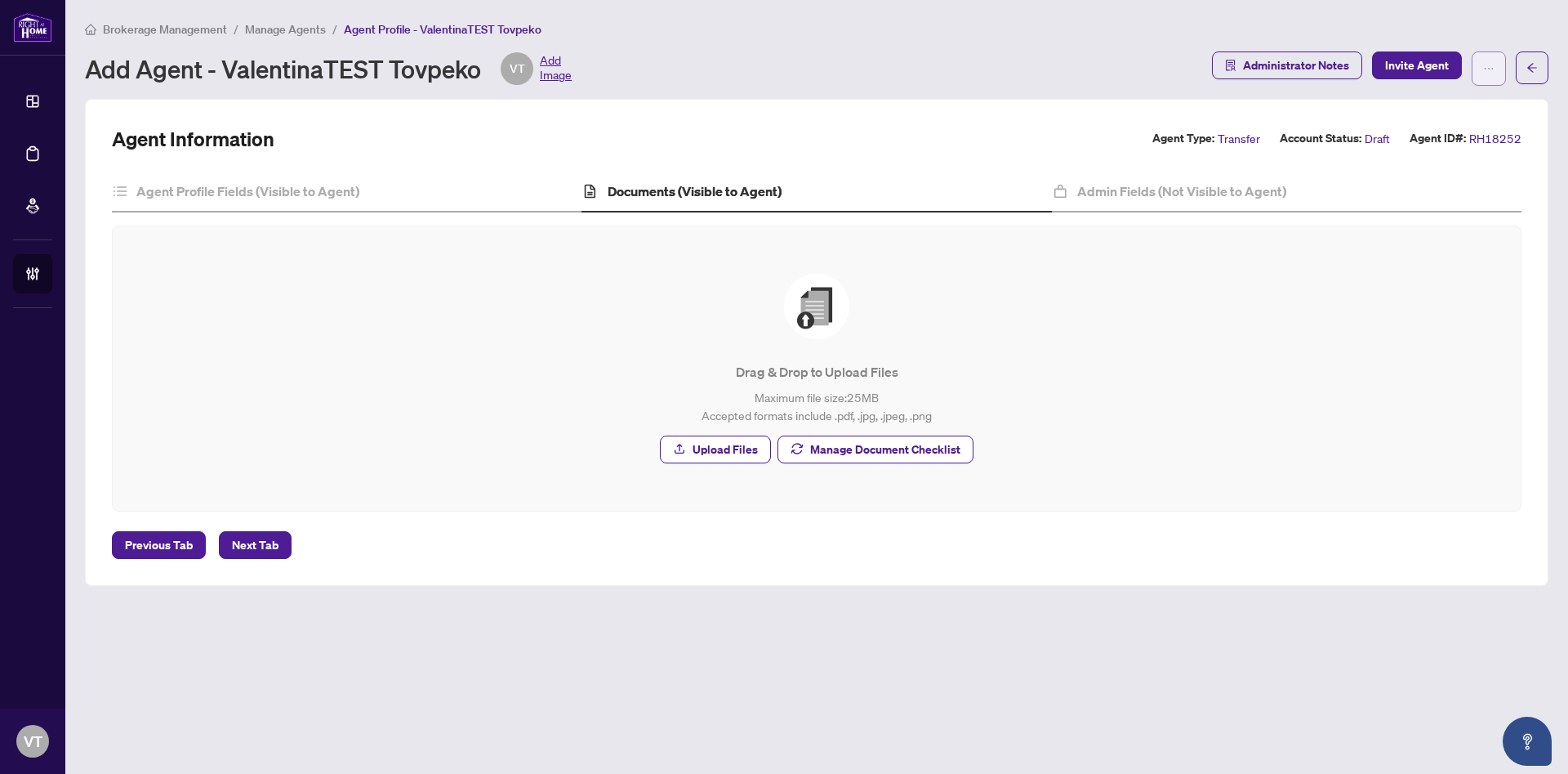
click at [1490, 65] on icon "ellipsis" at bounding box center [1489, 68] width 11 height 11
click at [1068, 140] on div "Agent Information Agent Type: Transfer Account Status: Draft Agent ID#: RH18252" at bounding box center [817, 139] width 1410 height 26
click at [1085, 185] on h4 "Admin Fields (Not Visible to Agent)" at bounding box center [1182, 191] width 209 height 19
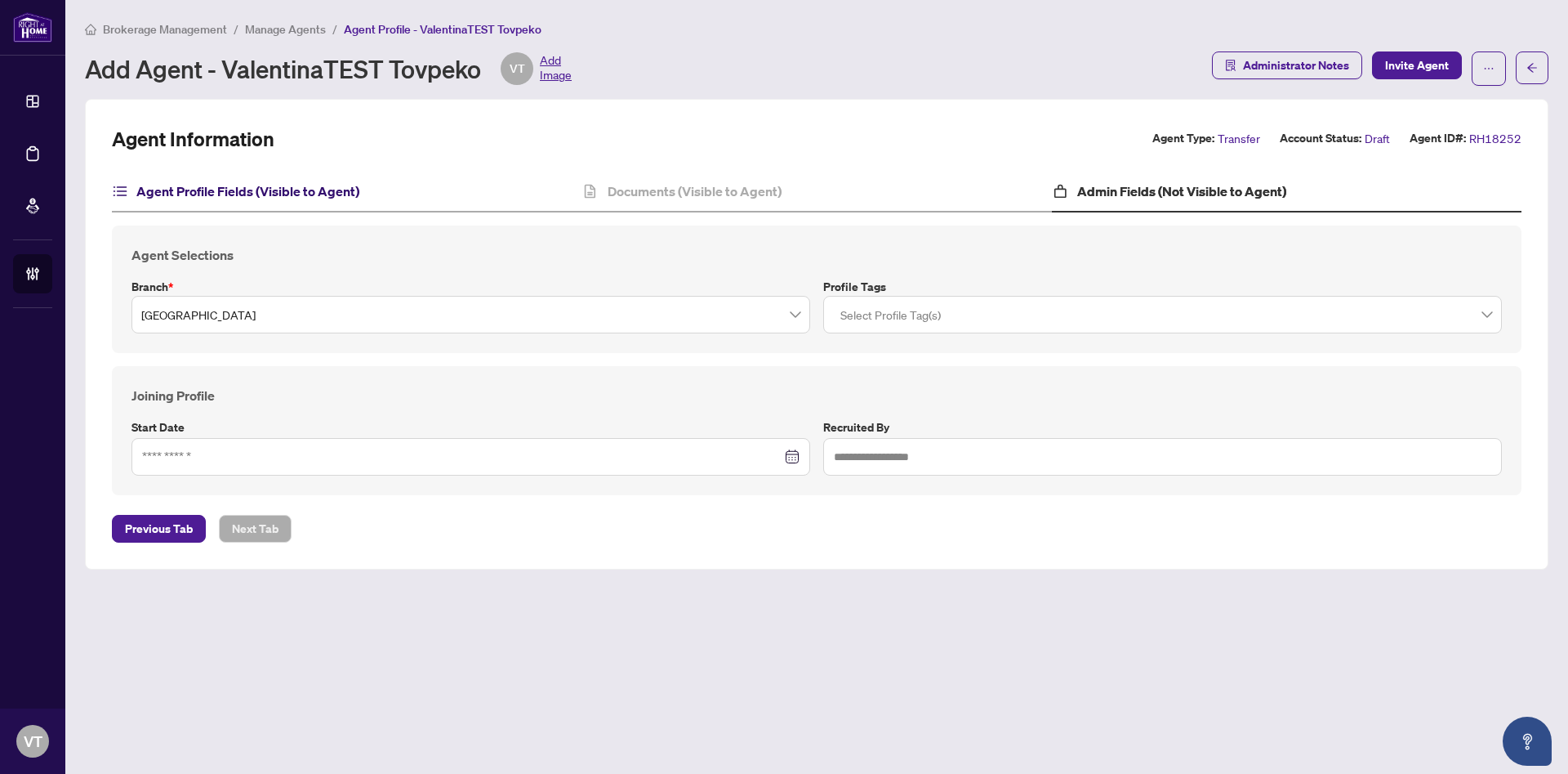
click at [328, 194] on h4 "Agent Profile Fields (Visible to Agent)" at bounding box center [248, 191] width 223 height 19
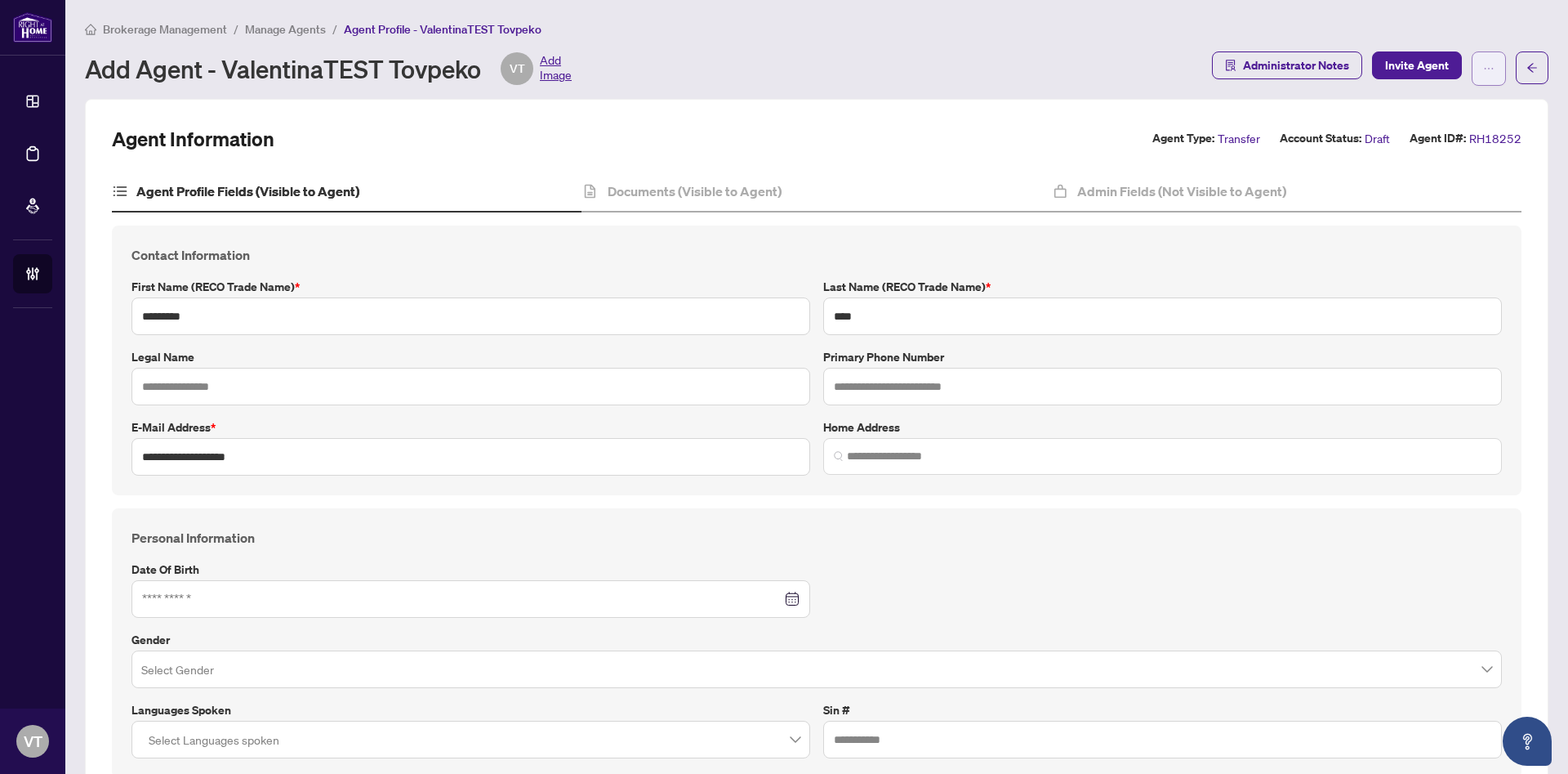
click at [1483, 66] on icon "ellipsis" at bounding box center [1489, 68] width 11 height 11
click at [1404, 134] on span "Delete Agent" at bounding box center [1421, 131] width 112 height 18
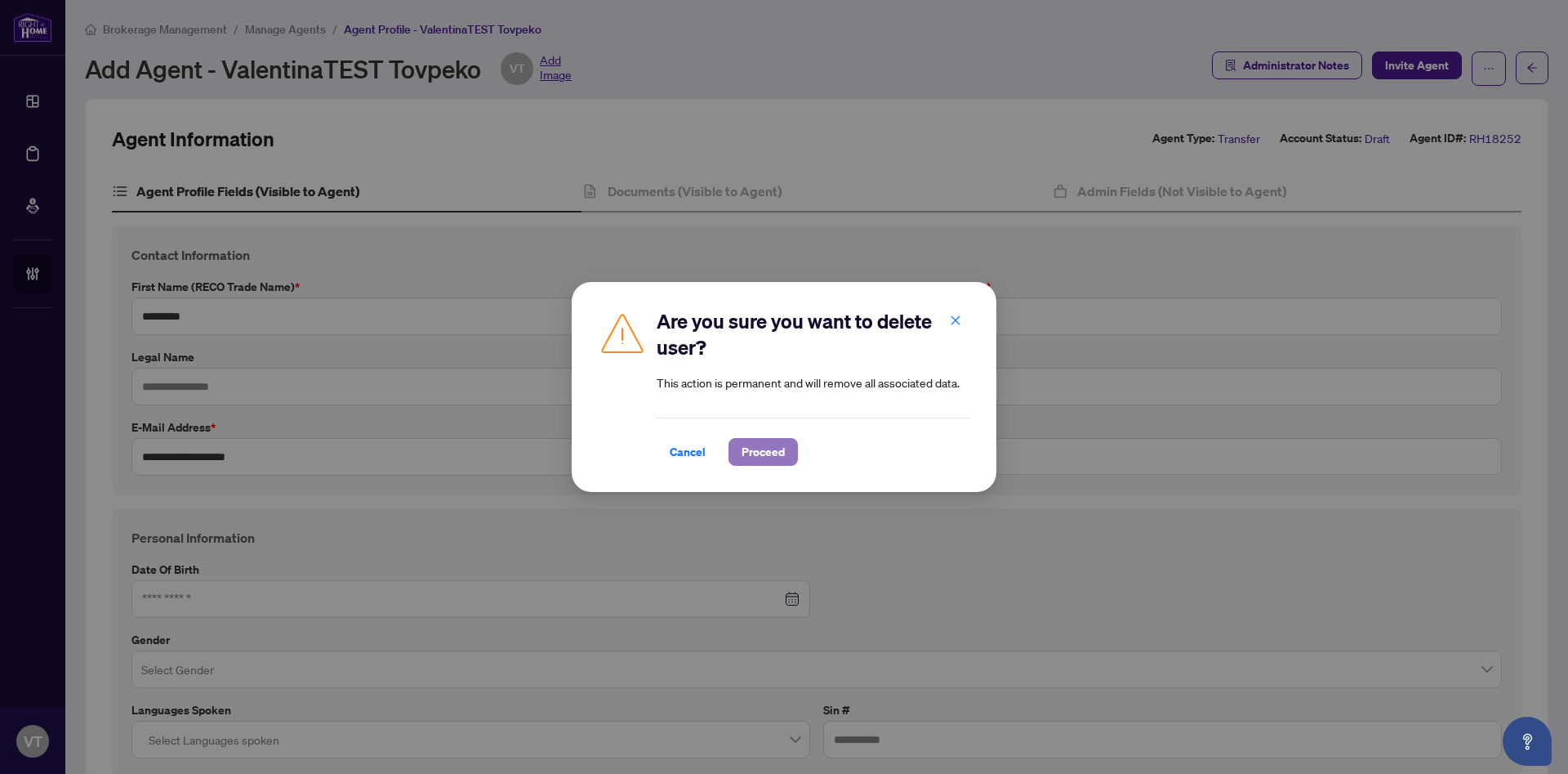
click at [767, 445] on span "Proceed" at bounding box center [763, 452] width 43 height 26
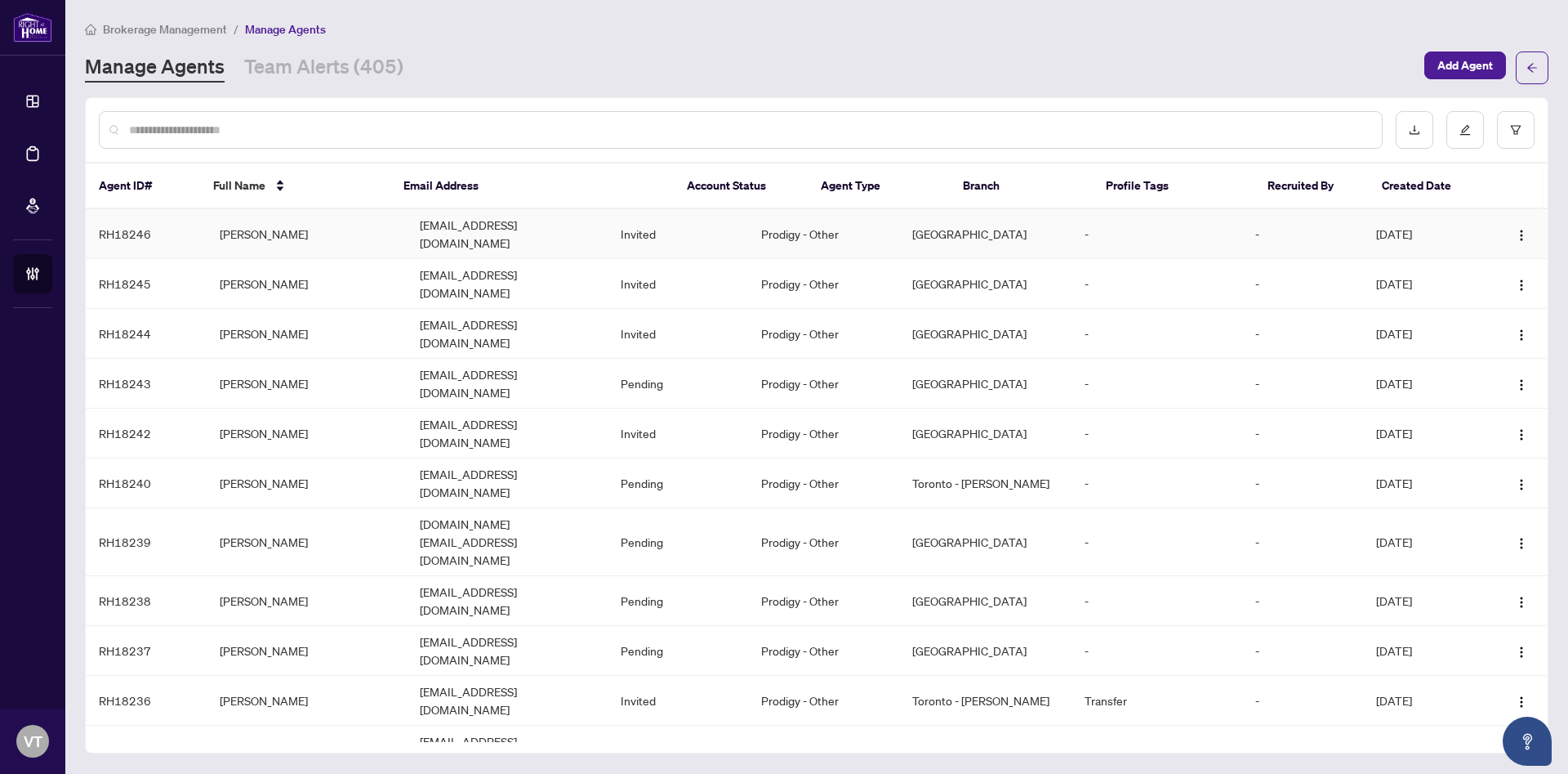
click at [476, 234] on td "[EMAIL_ADDRESS][DOMAIN_NAME]" at bounding box center [507, 234] width 201 height 50
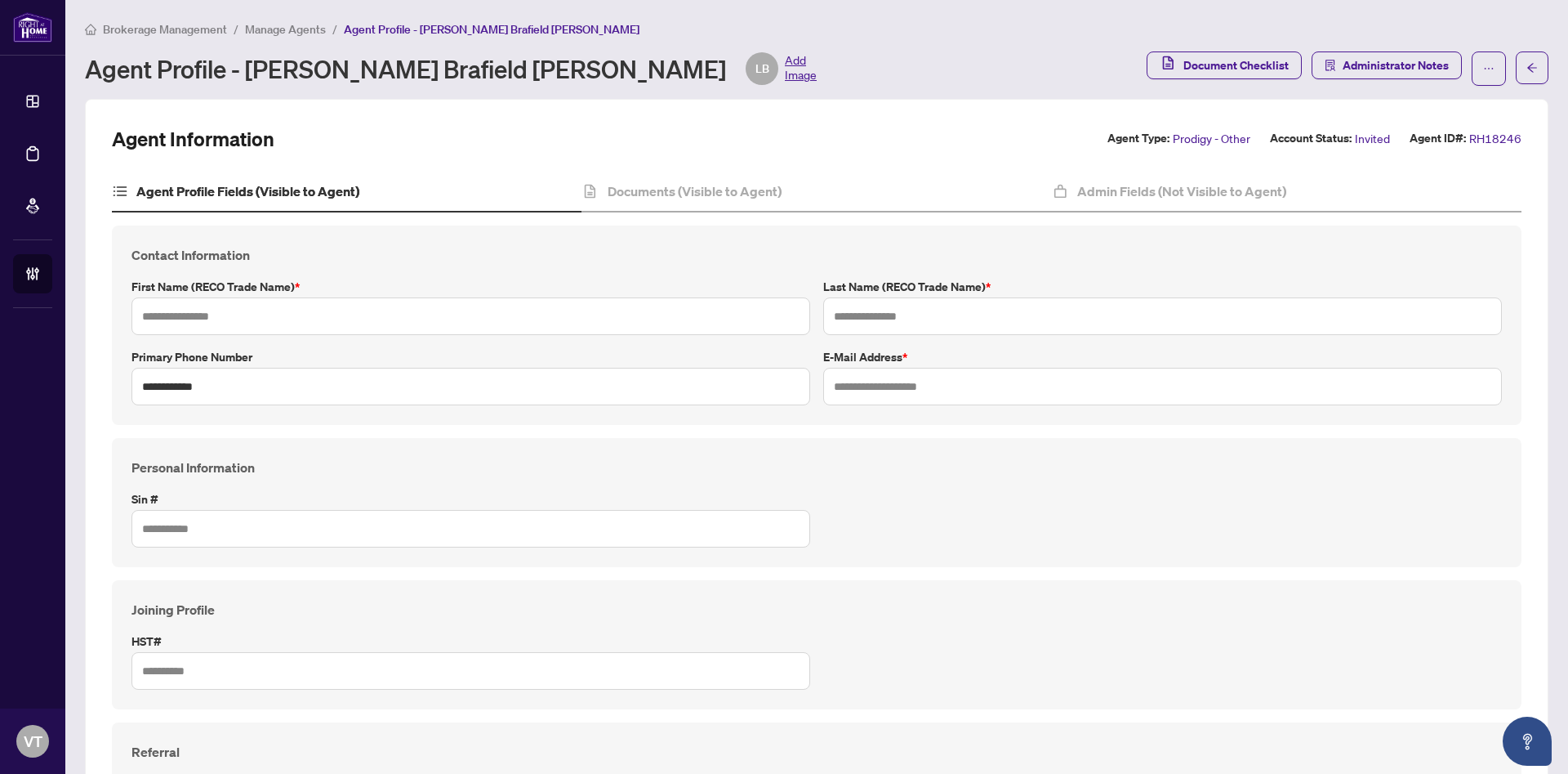
type input "******"
type input "**********"
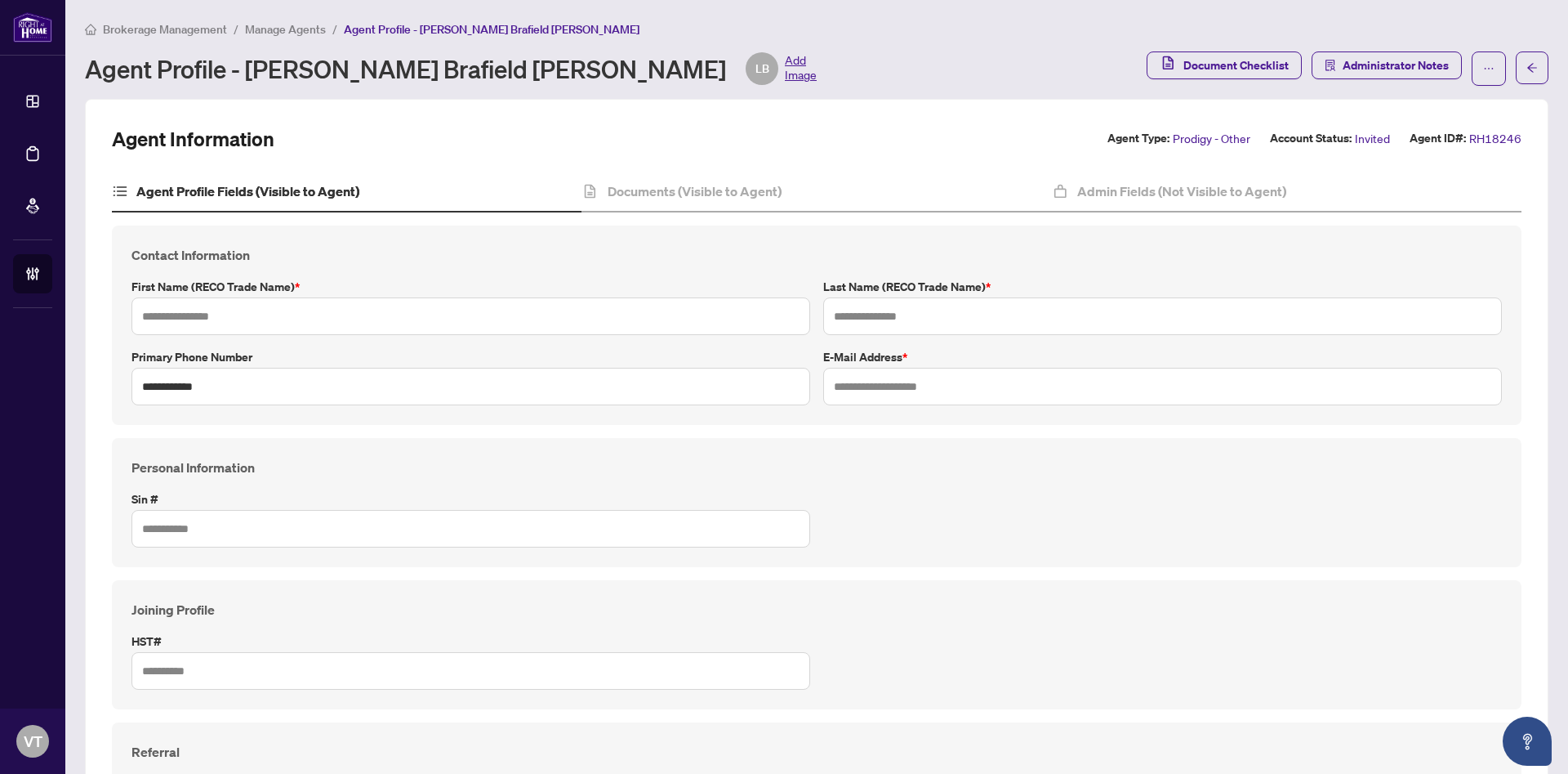
type input "*******"
type input "****"
type input "**********"
click at [1483, 76] on span "button" at bounding box center [1489, 68] width 11 height 26
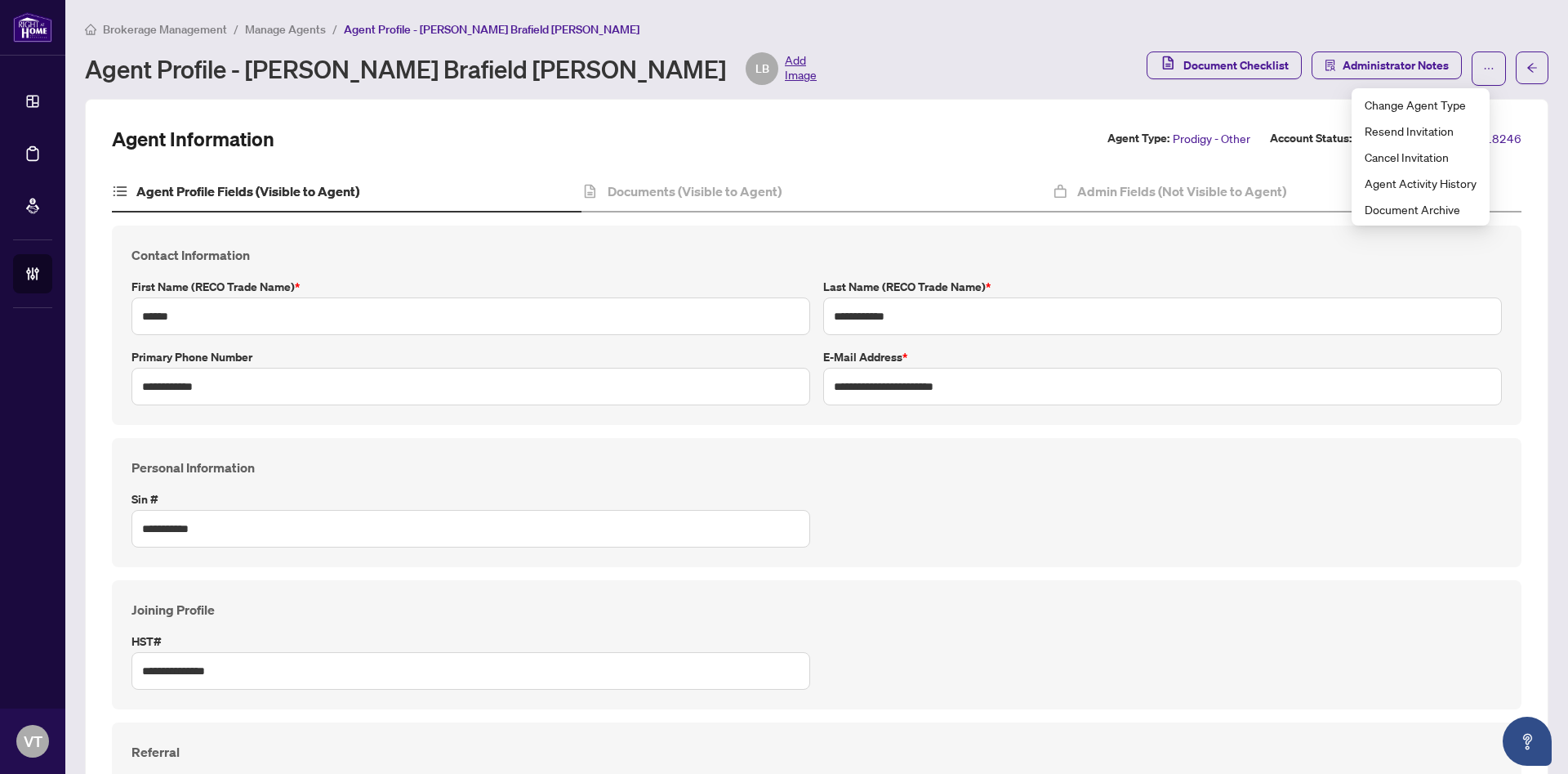
click at [1173, 143] on span "Prodigy - Other" at bounding box center [1212, 138] width 77 height 18
click at [1190, 138] on span "Prodigy - Other" at bounding box center [1212, 138] width 77 height 18
click at [1173, 135] on span "Prodigy - Other" at bounding box center [1212, 138] width 77 height 18
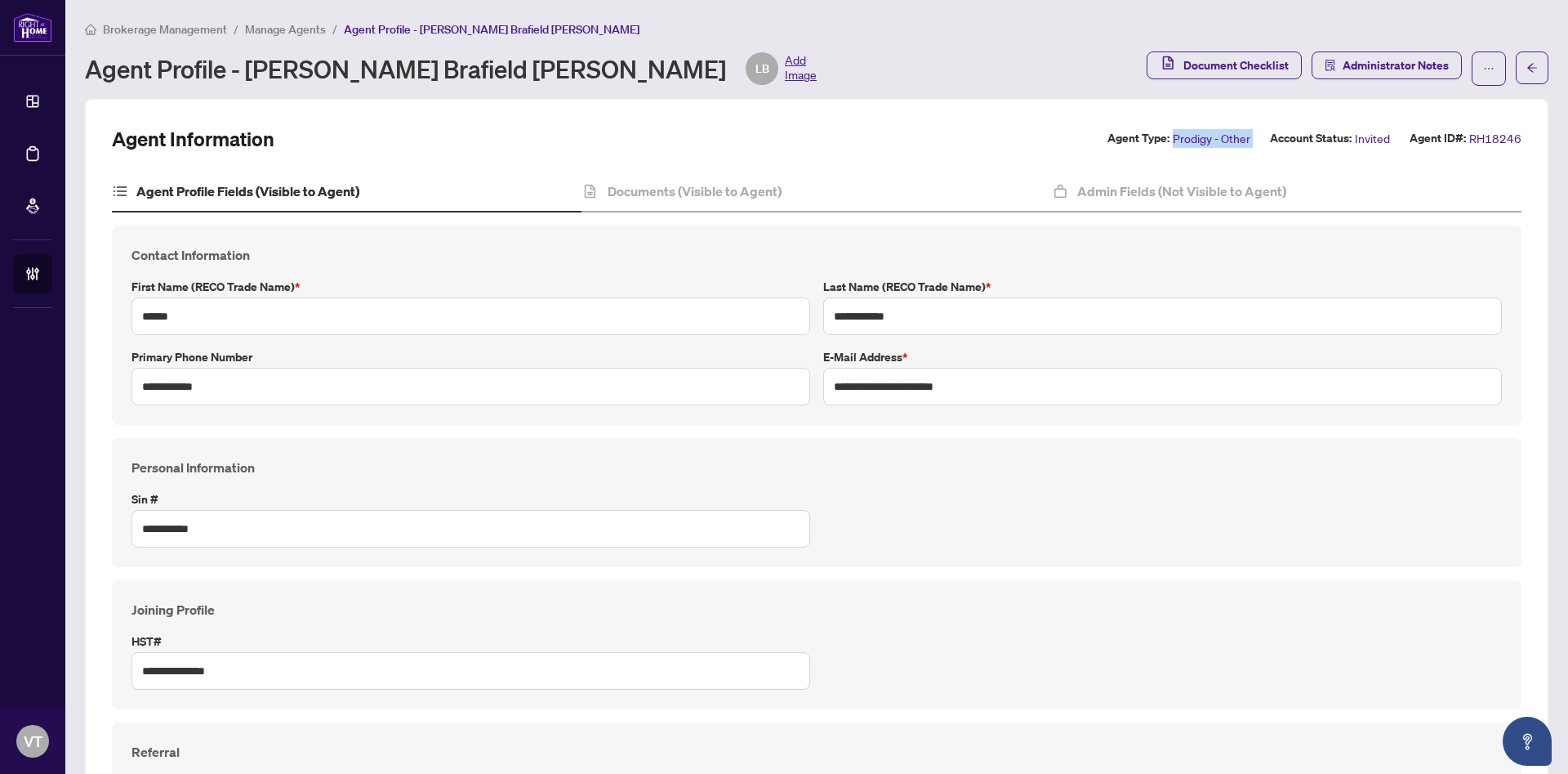
click at [1173, 135] on span "Prodigy - Other" at bounding box center [1212, 138] width 77 height 18
